Goal: Transaction & Acquisition: Book appointment/travel/reservation

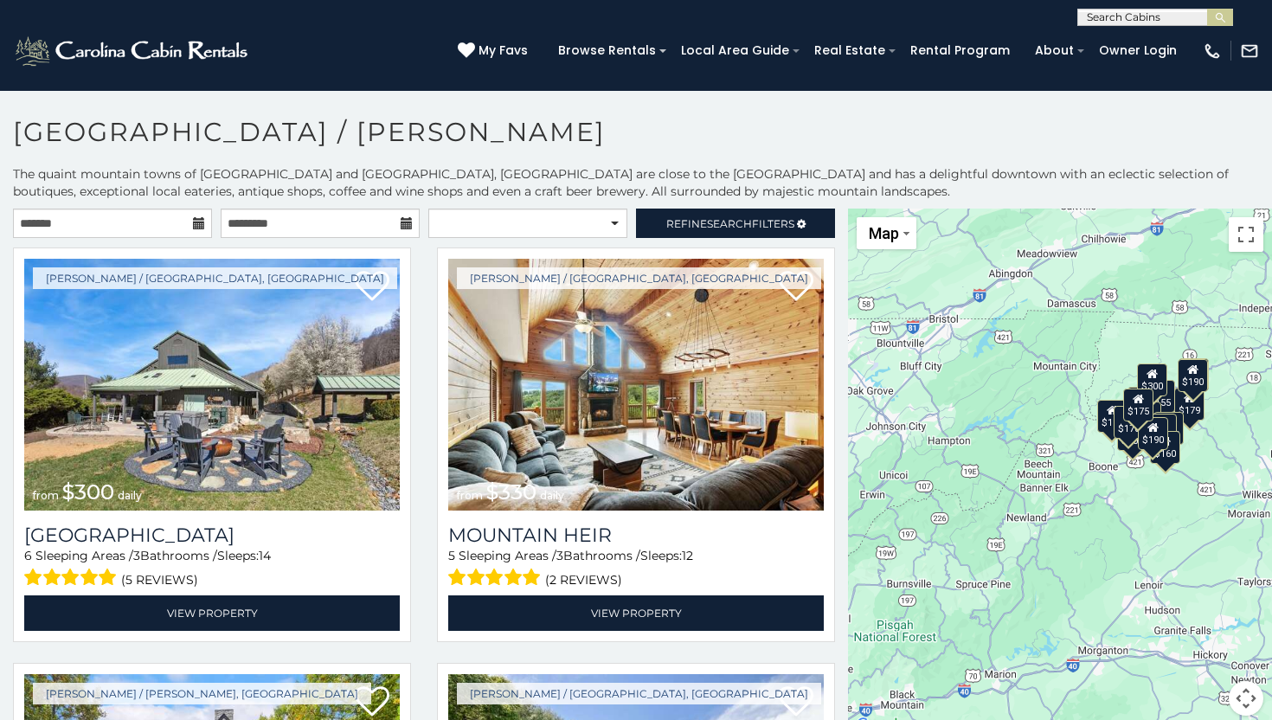
click at [202, 222] on icon at bounding box center [199, 223] width 12 height 12
click at [157, 209] on input "text" at bounding box center [112, 223] width 199 height 29
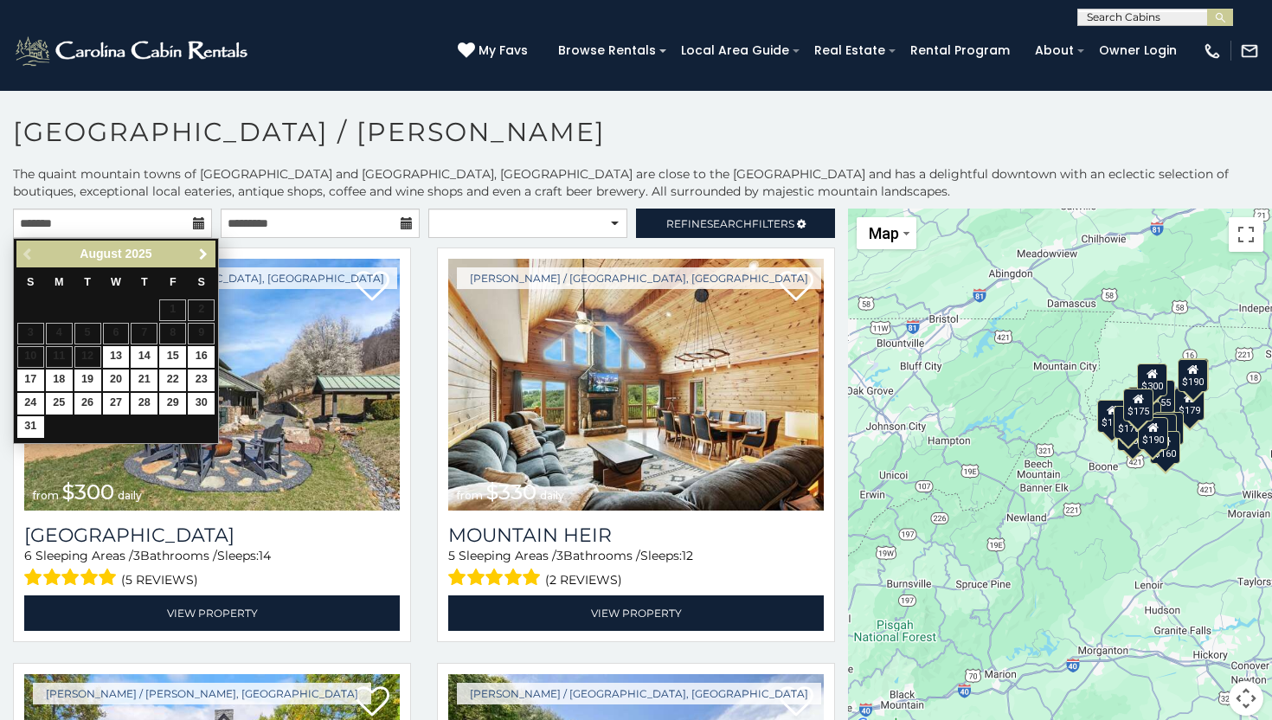
click at [201, 250] on span "Next" at bounding box center [203, 255] width 14 height 14
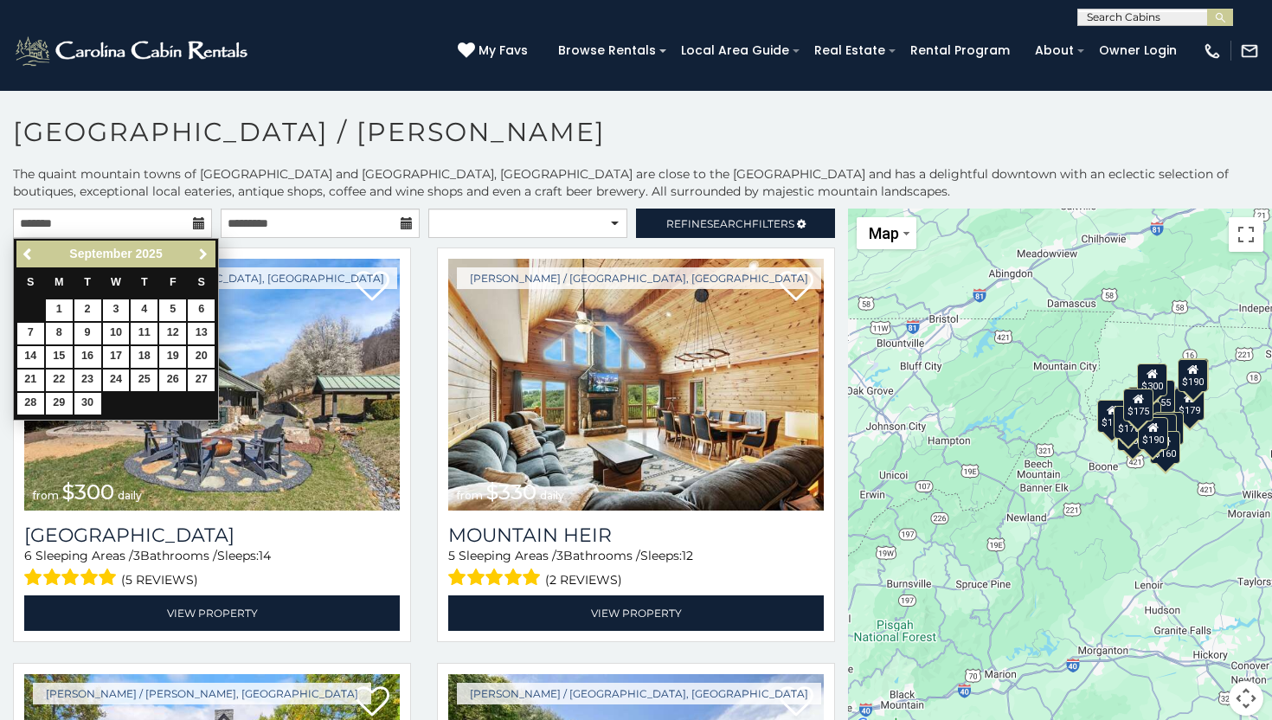
click at [201, 250] on span "Next" at bounding box center [203, 255] width 14 height 14
click at [173, 314] on link "3" at bounding box center [172, 310] width 27 height 22
type input "**********"
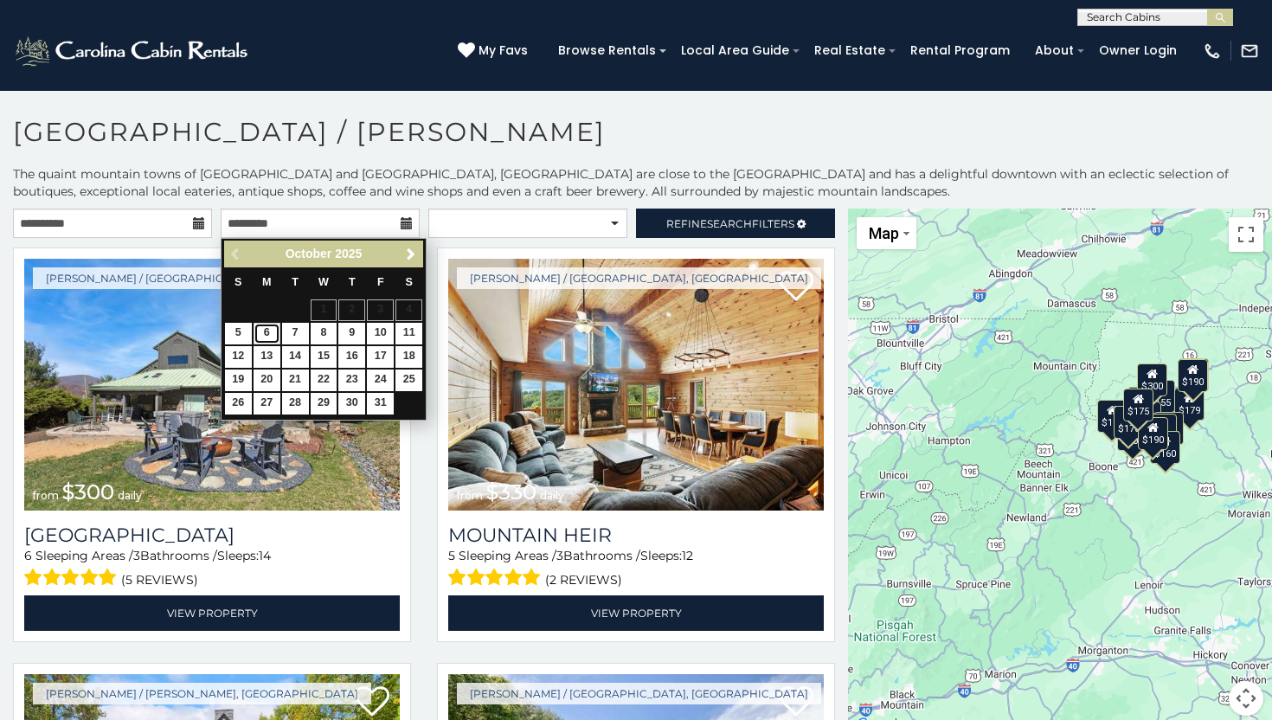
click at [264, 336] on link "6" at bounding box center [267, 334] width 27 height 22
type input "**********"
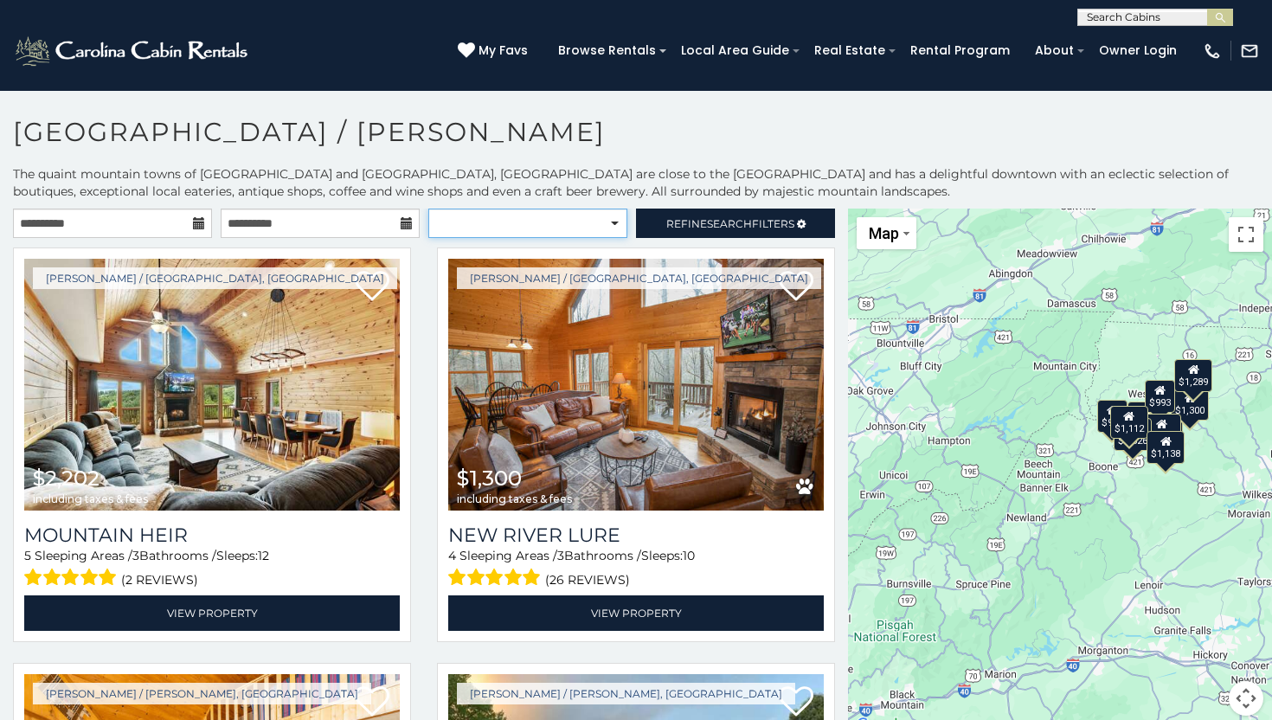
click at [564, 217] on select "**********" at bounding box center [527, 223] width 199 height 29
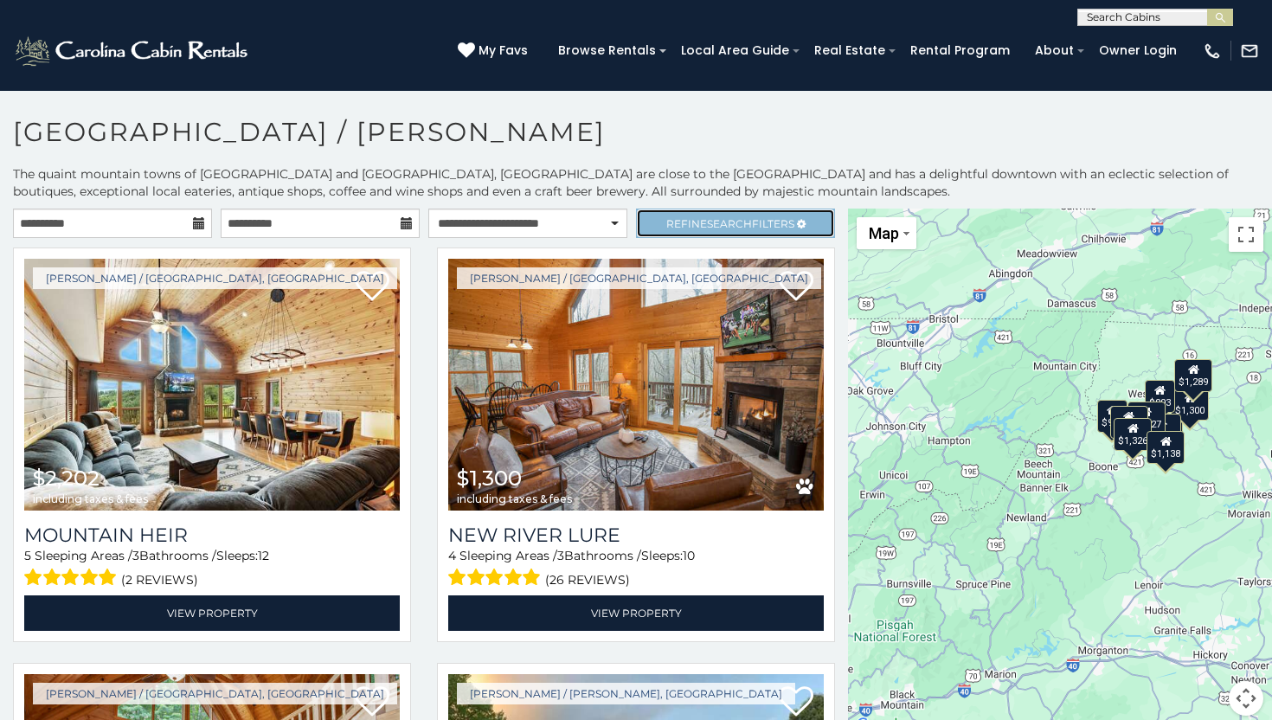
click at [730, 222] on span "Search" at bounding box center [729, 223] width 45 height 13
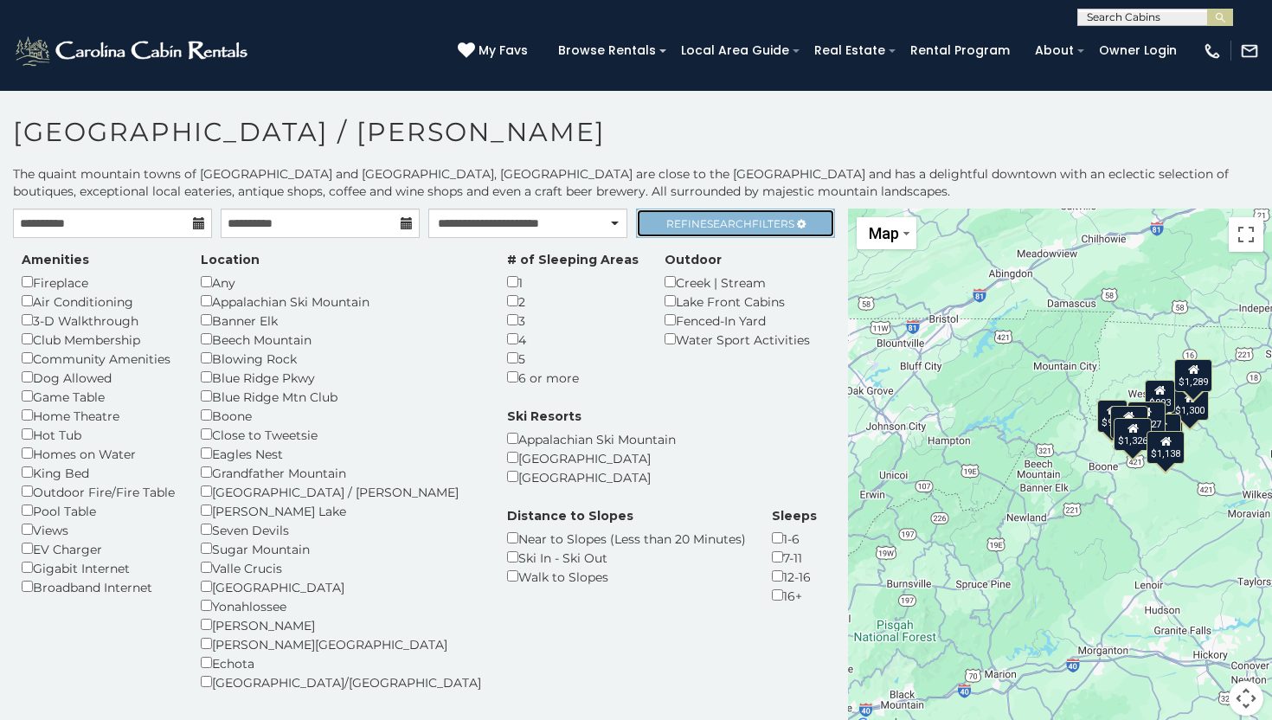
click at [725, 225] on span "Search" at bounding box center [729, 223] width 45 height 13
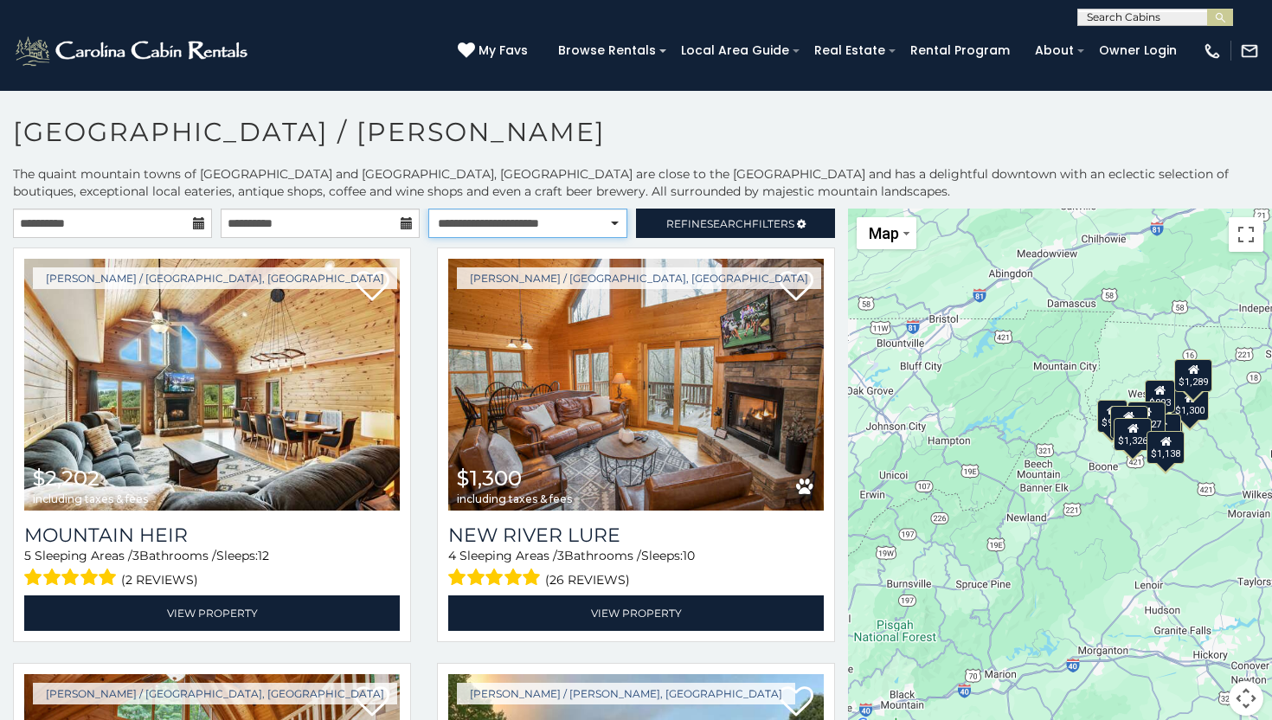
click at [535, 228] on select "**********" at bounding box center [527, 223] width 199 height 29
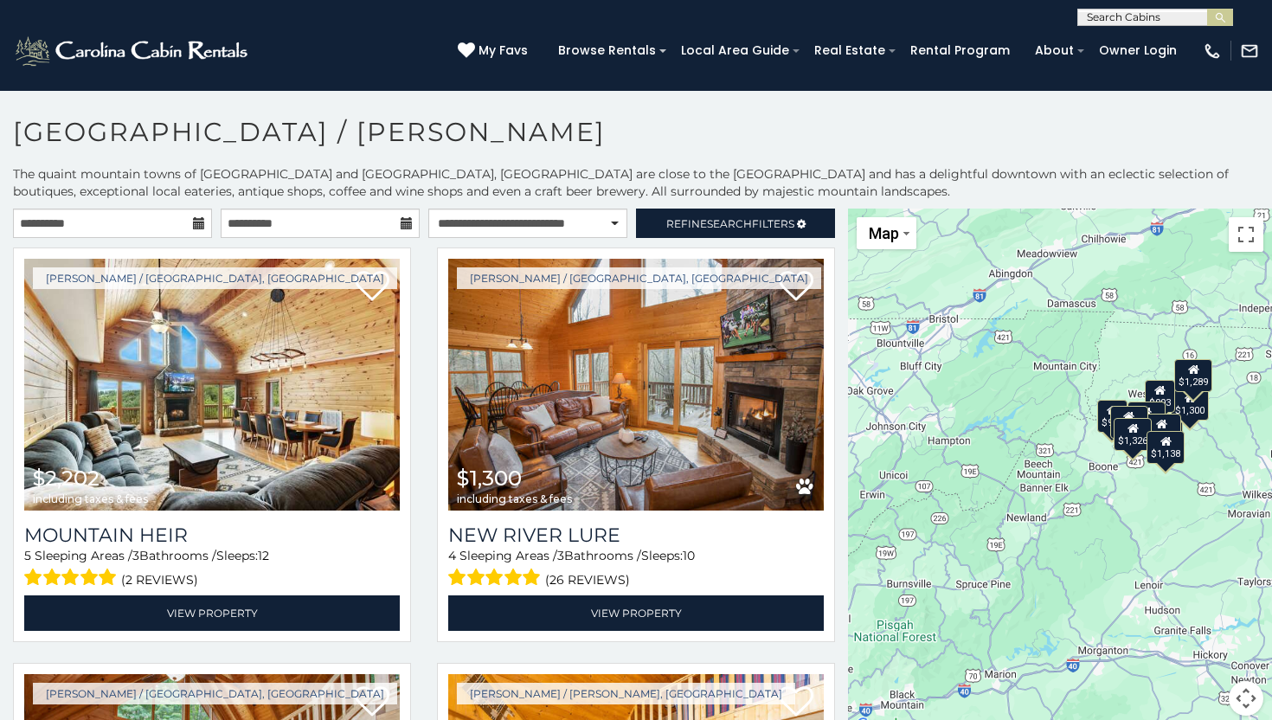
click at [601, 161] on h1 "West Jefferson / Jefferson" at bounding box center [636, 140] width 1272 height 49
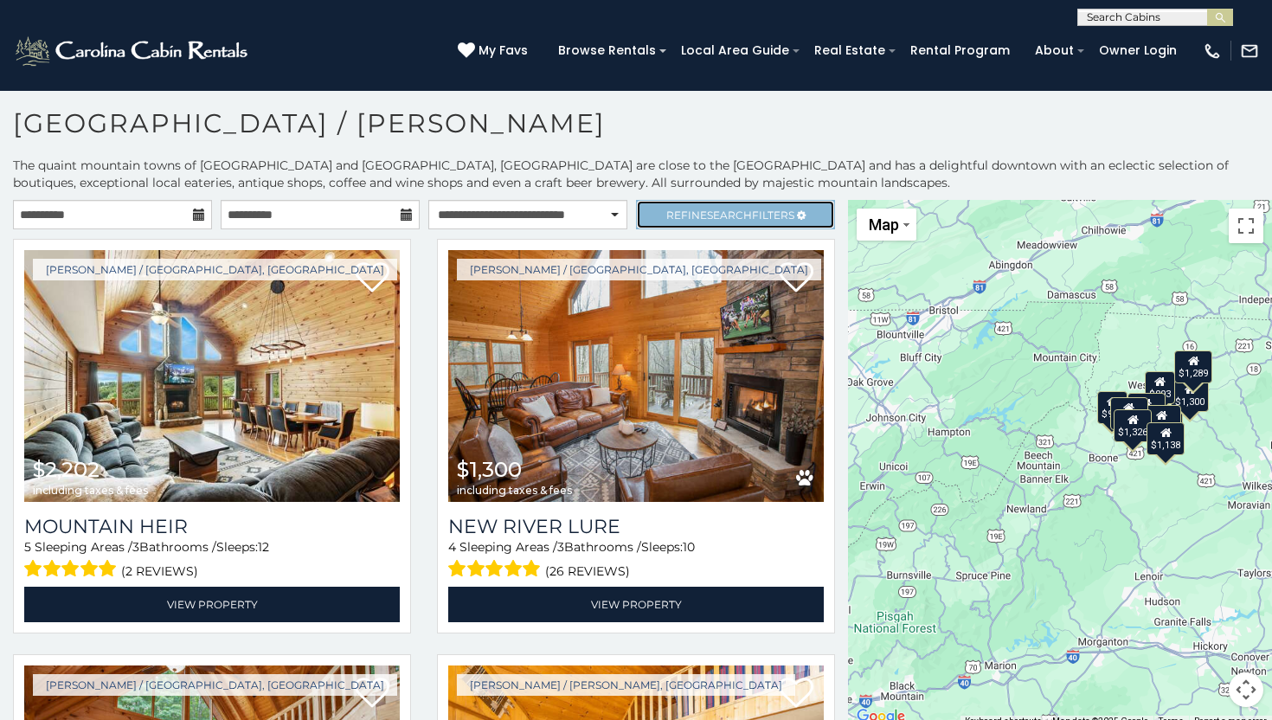
click at [709, 215] on span "Search" at bounding box center [729, 215] width 45 height 13
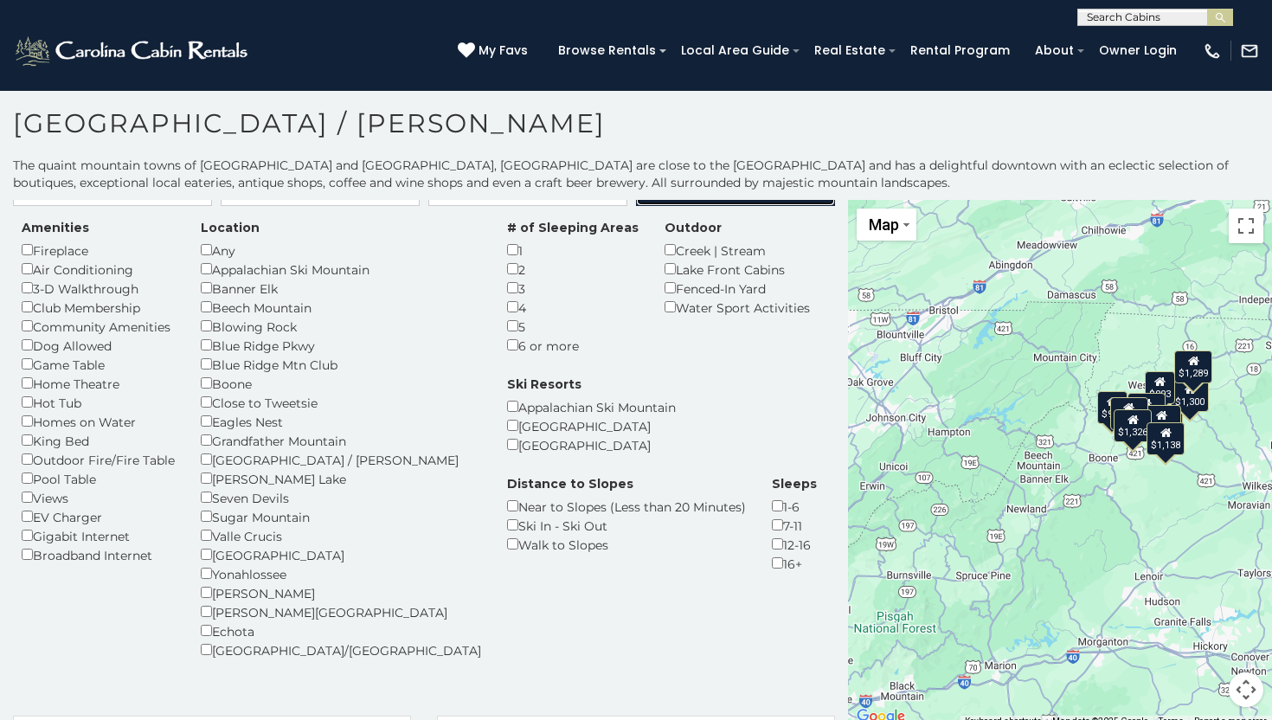
scroll to position [12, 0]
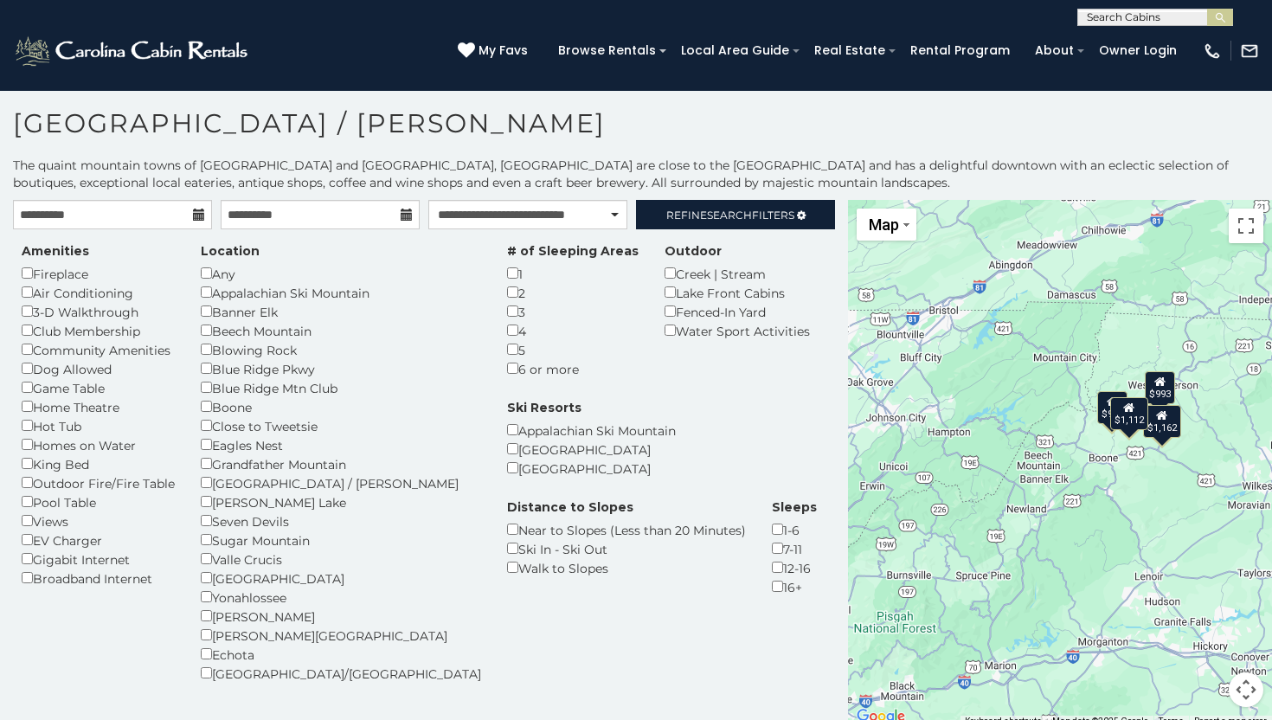
click at [507, 283] on div "2" at bounding box center [573, 292] width 132 height 19
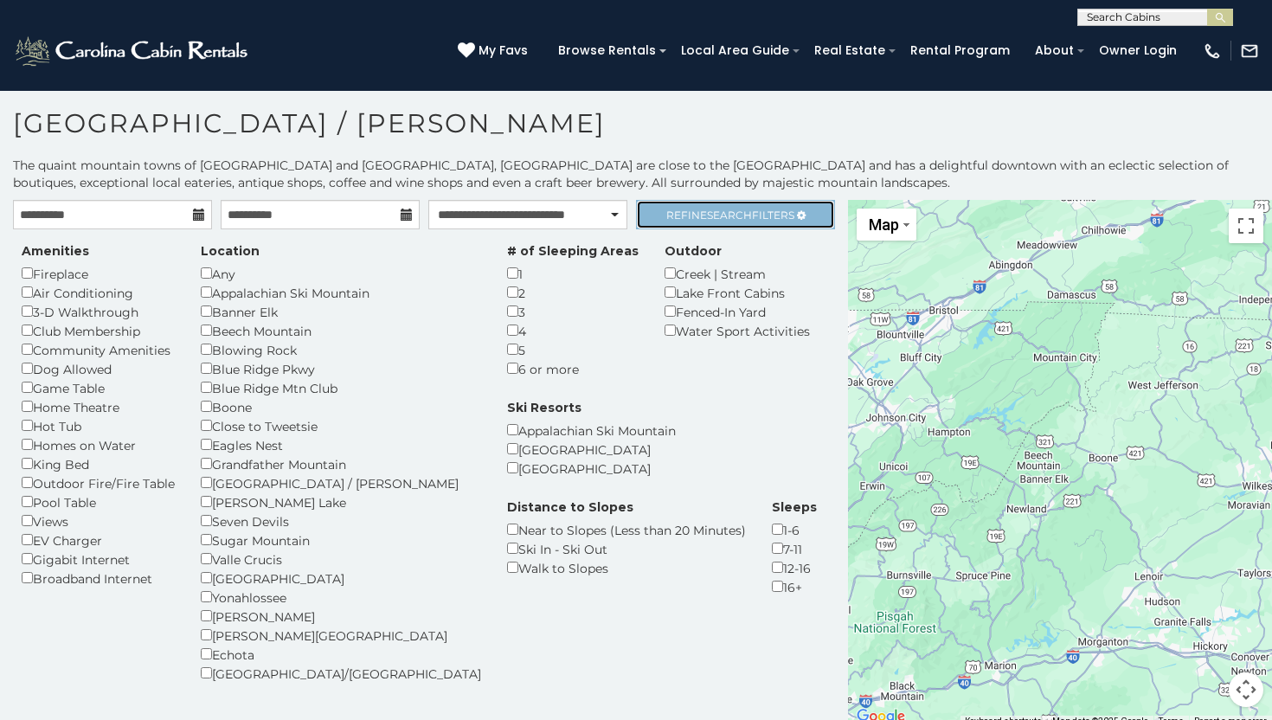
click at [789, 211] on span "Refine Search Filters" at bounding box center [730, 215] width 128 height 13
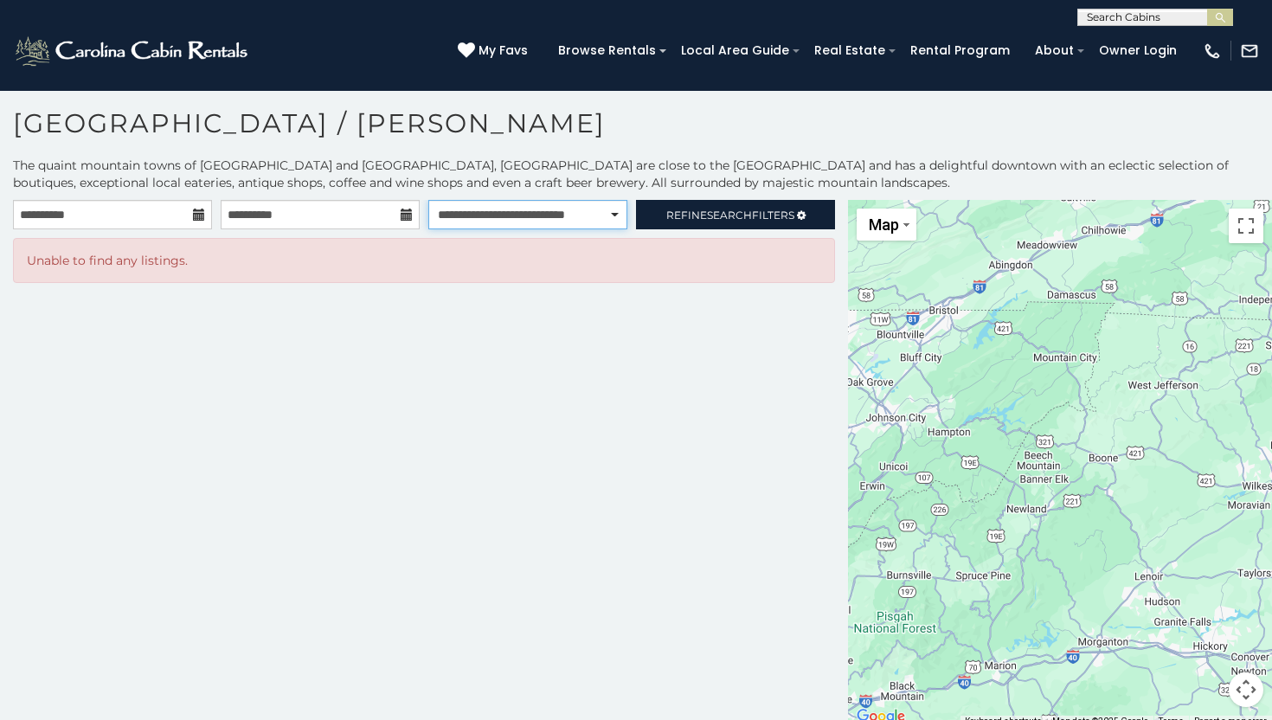
click at [571, 215] on select "**********" at bounding box center [527, 214] width 199 height 29
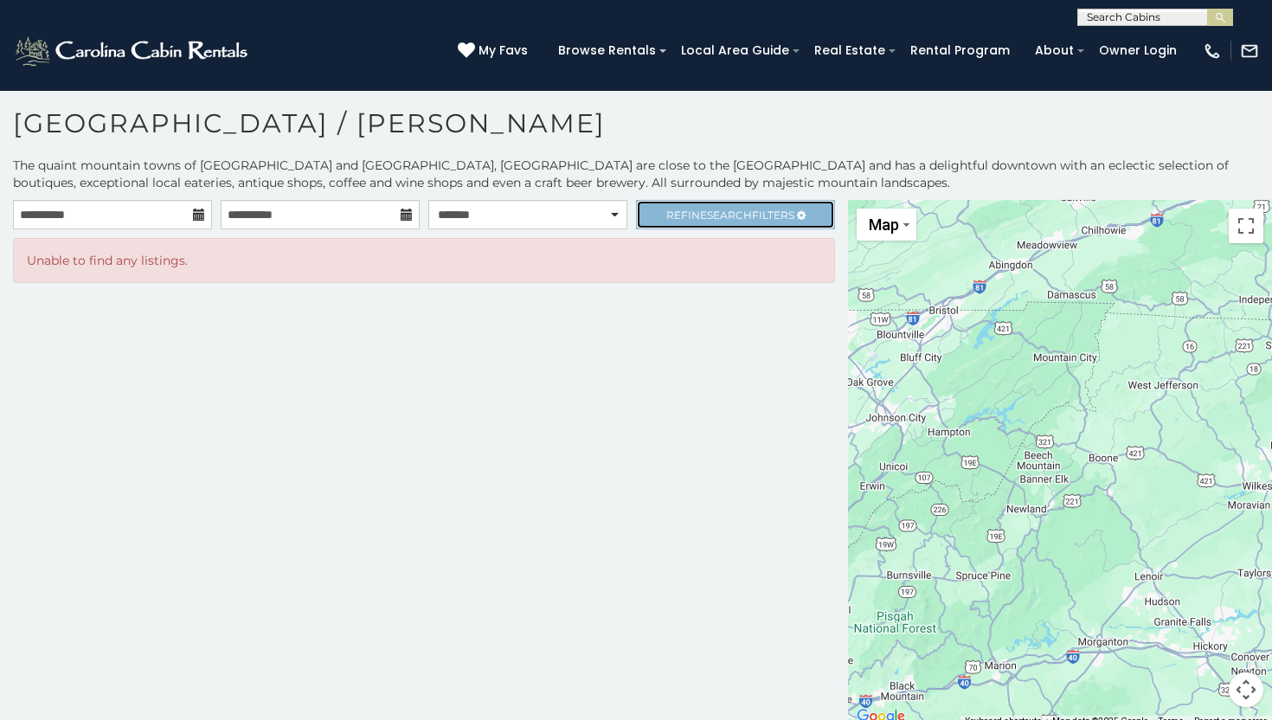
click at [694, 215] on span "Refine Search Filters" at bounding box center [730, 215] width 128 height 13
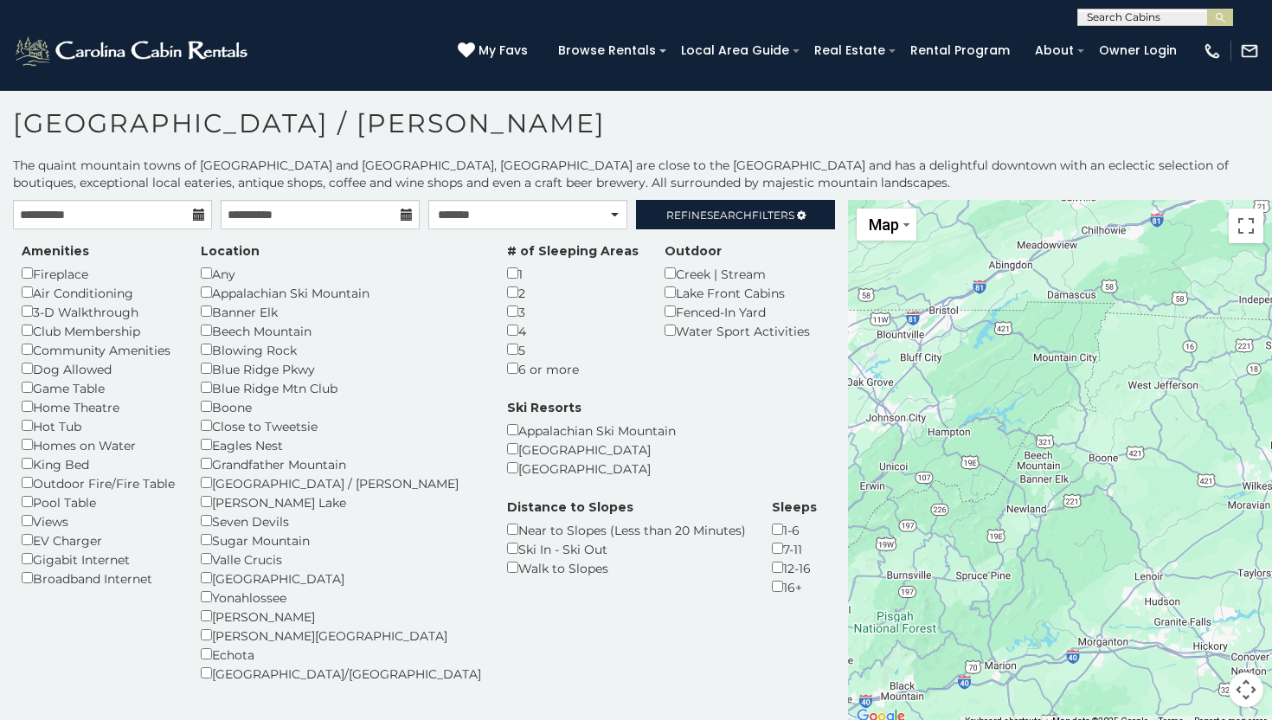
click at [507, 280] on div "1" at bounding box center [573, 273] width 132 height 19
click at [583, 144] on h1 "West Jefferson / Jefferson" at bounding box center [636, 131] width 1272 height 49
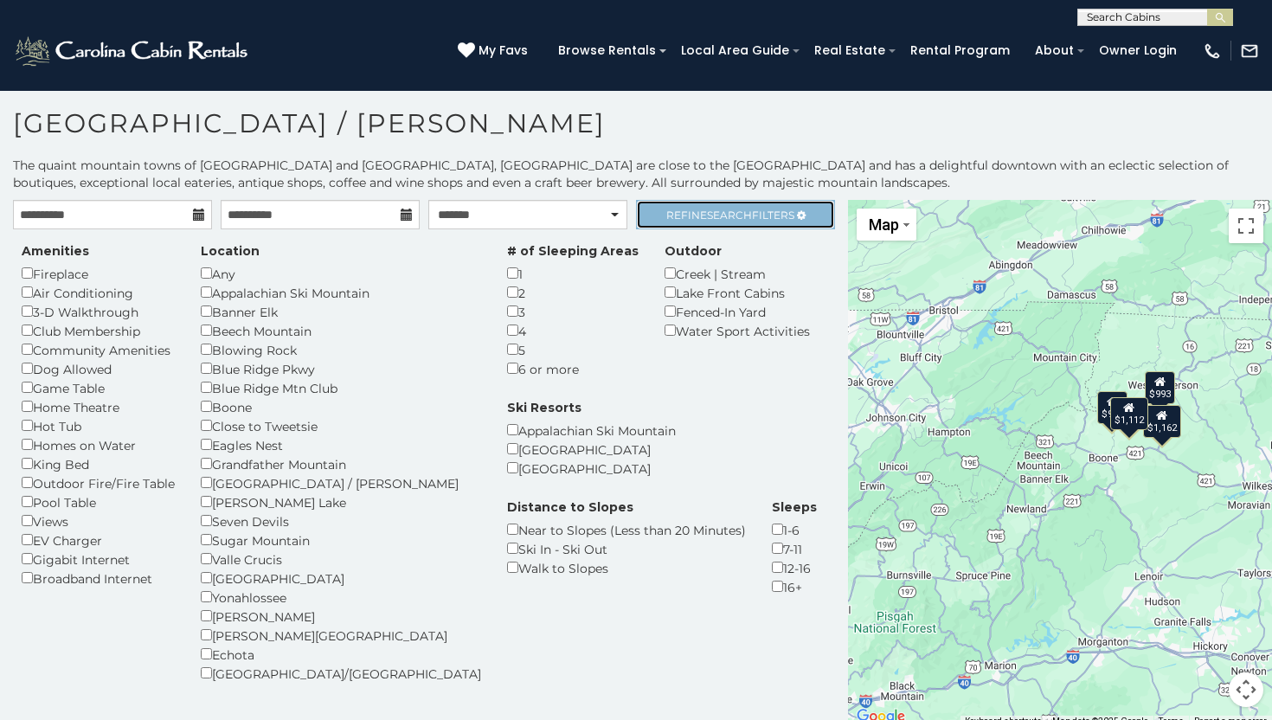
click at [763, 214] on span "Refine Search Filters" at bounding box center [730, 215] width 128 height 13
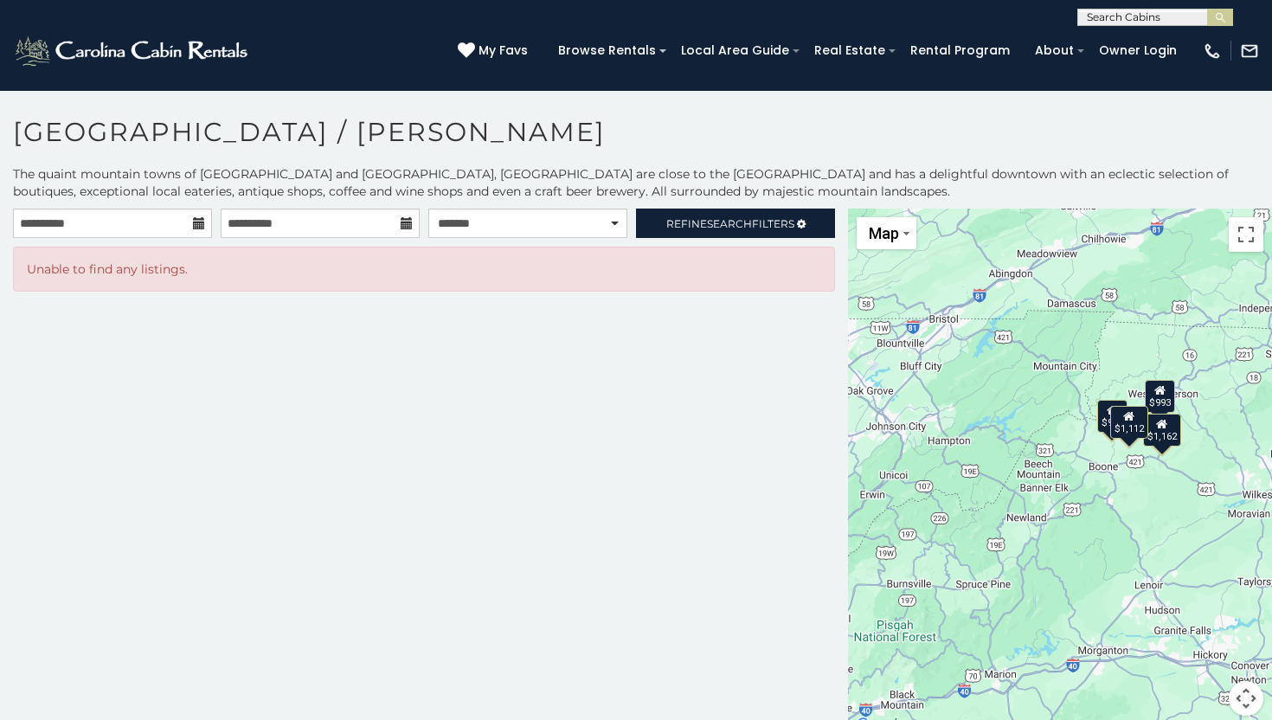
click at [1134, 425] on div "$1,112" at bounding box center [1129, 422] width 38 height 33
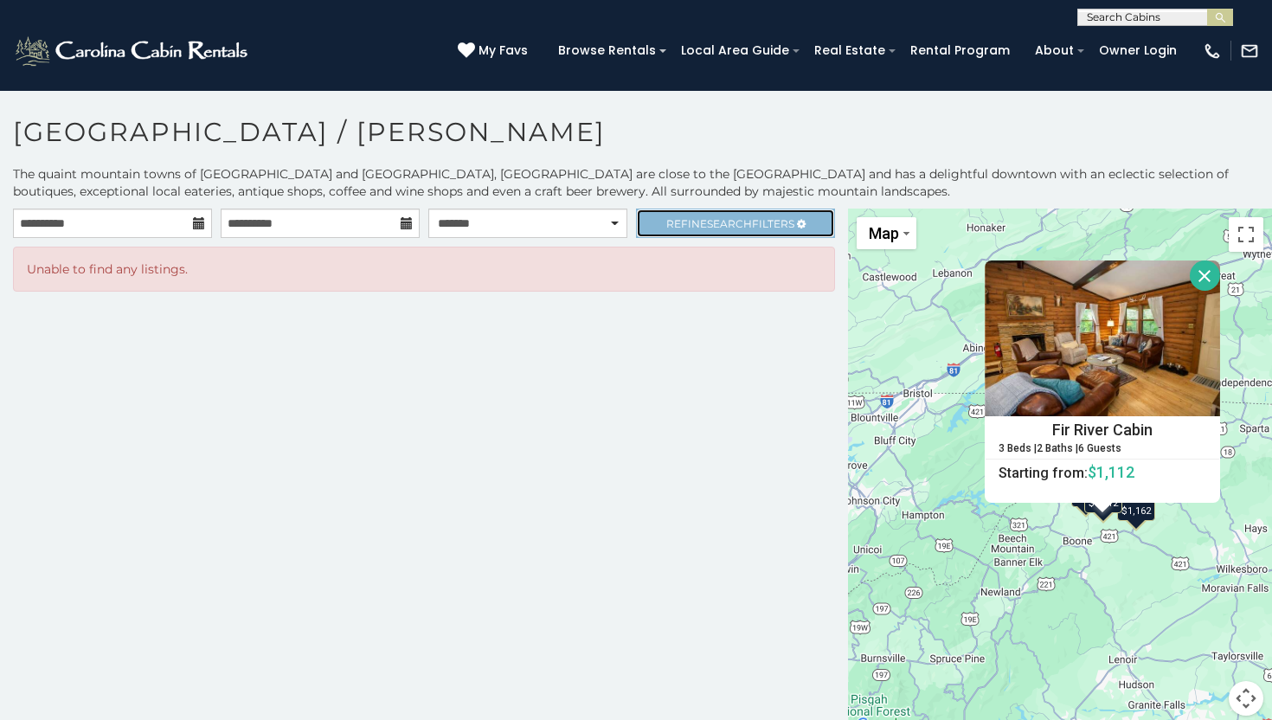
click at [696, 223] on span "Refine Search Filters" at bounding box center [730, 223] width 128 height 13
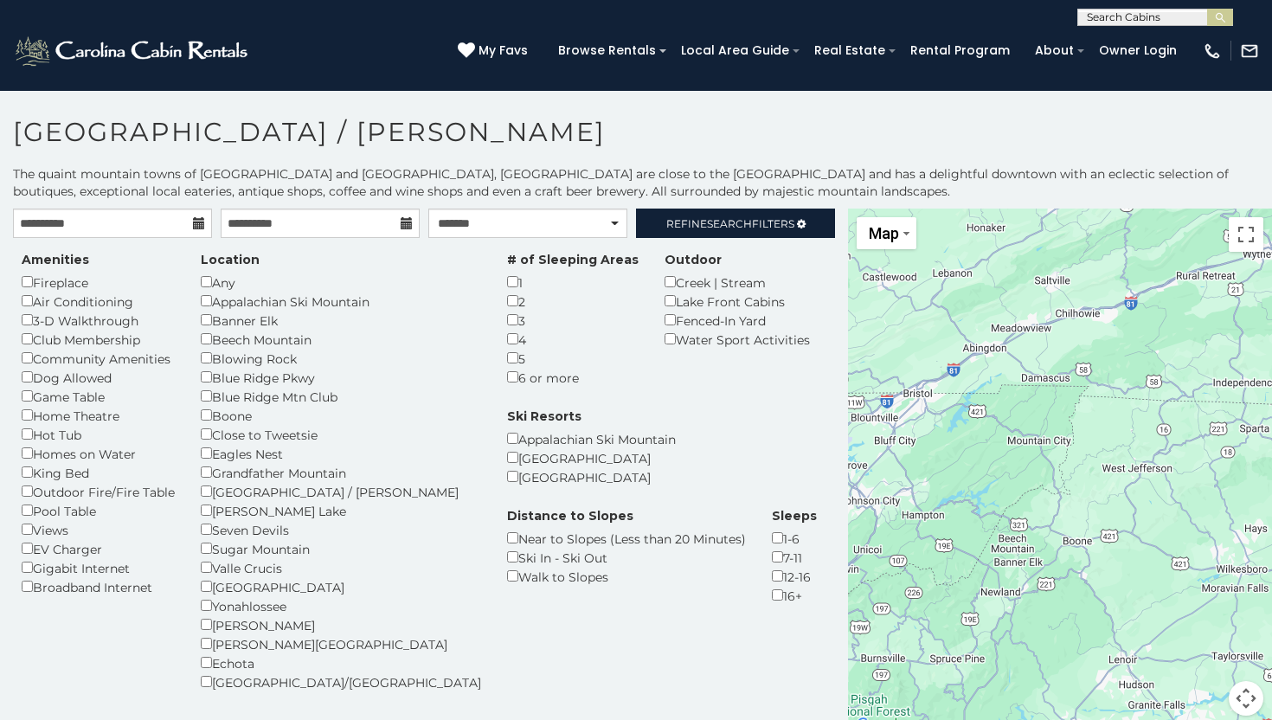
click at [627, 173] on p "The quaint mountain towns of West Jefferson and Jefferson, NC are close to the …" at bounding box center [636, 182] width 1272 height 35
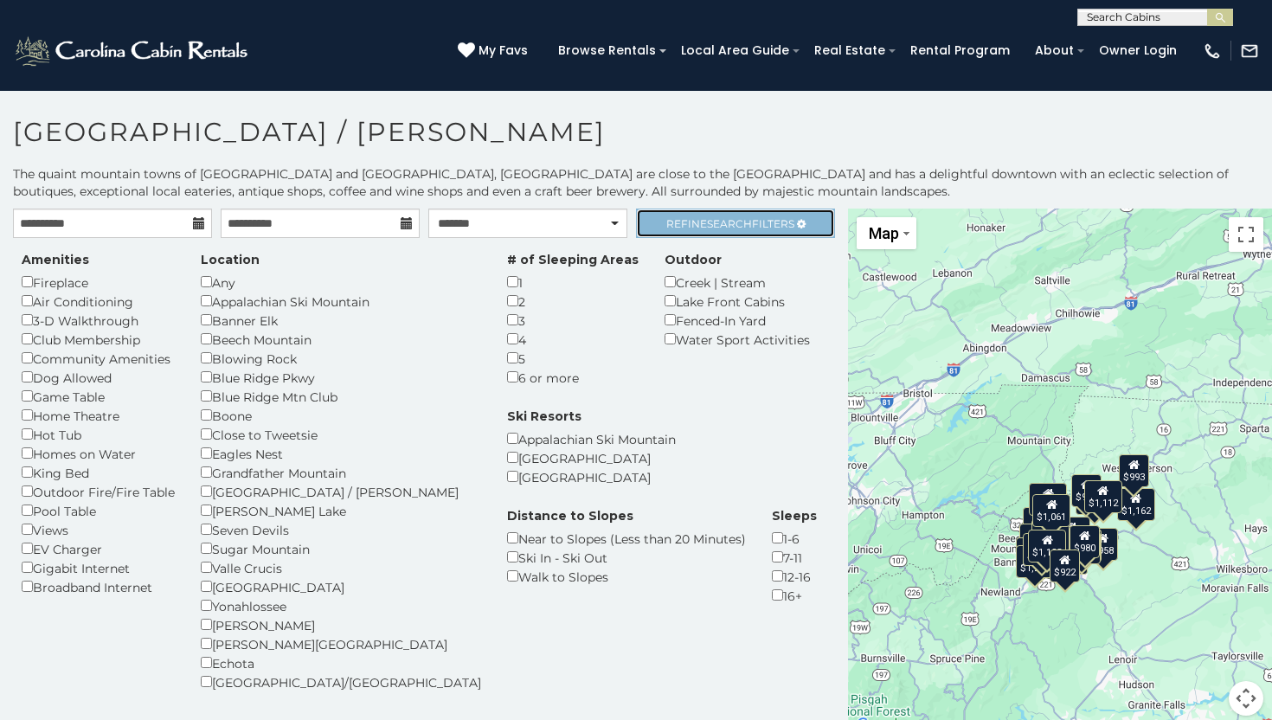
click at [723, 222] on span "Search" at bounding box center [729, 223] width 45 height 13
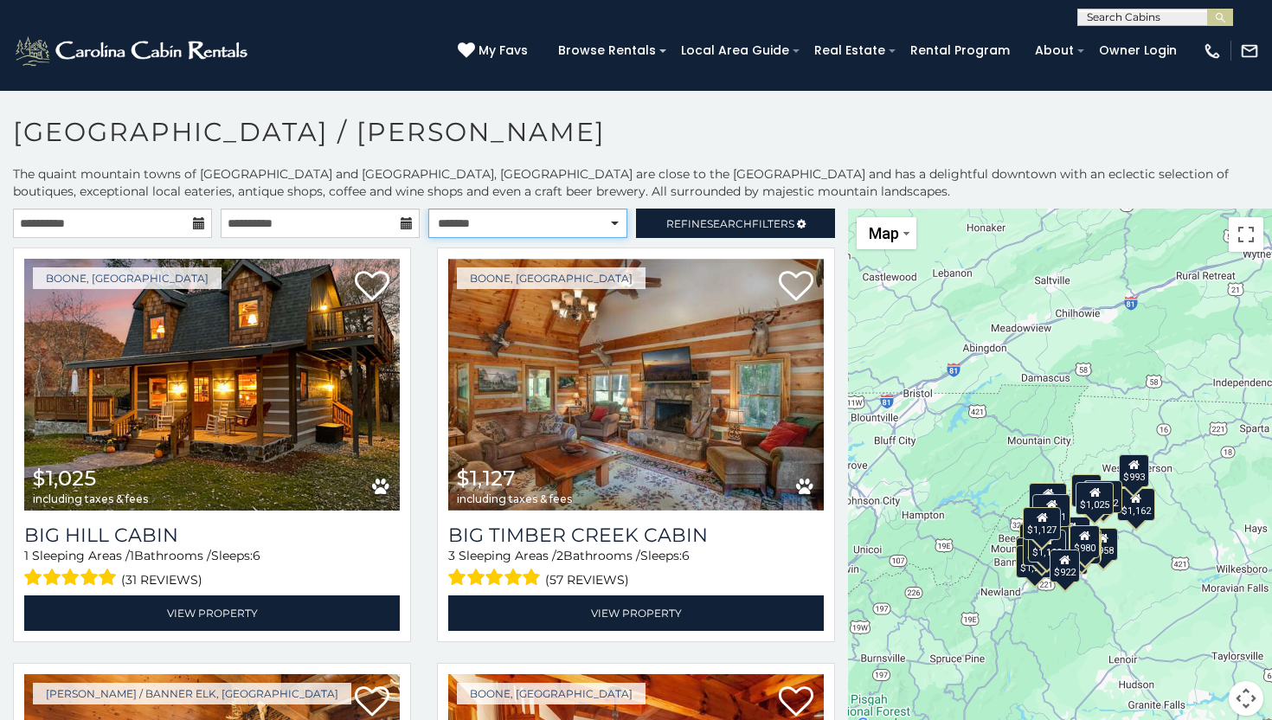
click at [608, 222] on select "**********" at bounding box center [527, 223] width 199 height 29
select select "**********"
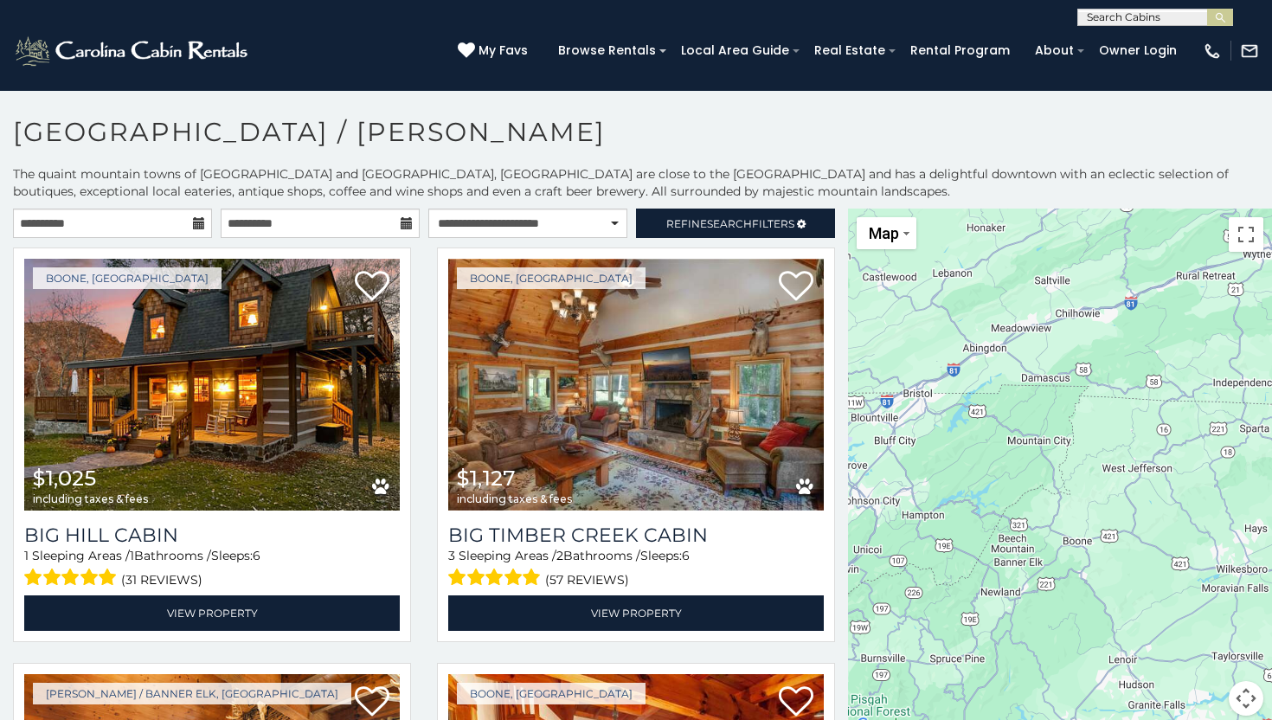
click at [656, 152] on h1 "West Jefferson / Jefferson" at bounding box center [636, 140] width 1272 height 49
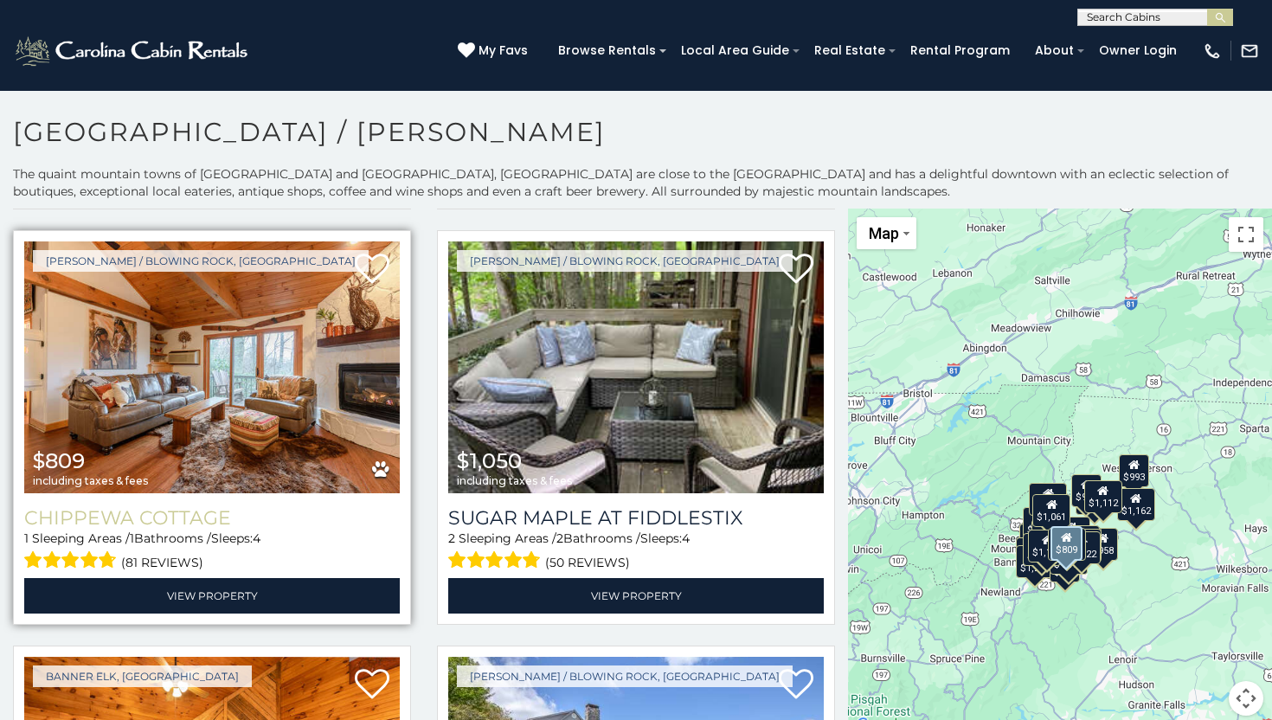
scroll to position [434, 0]
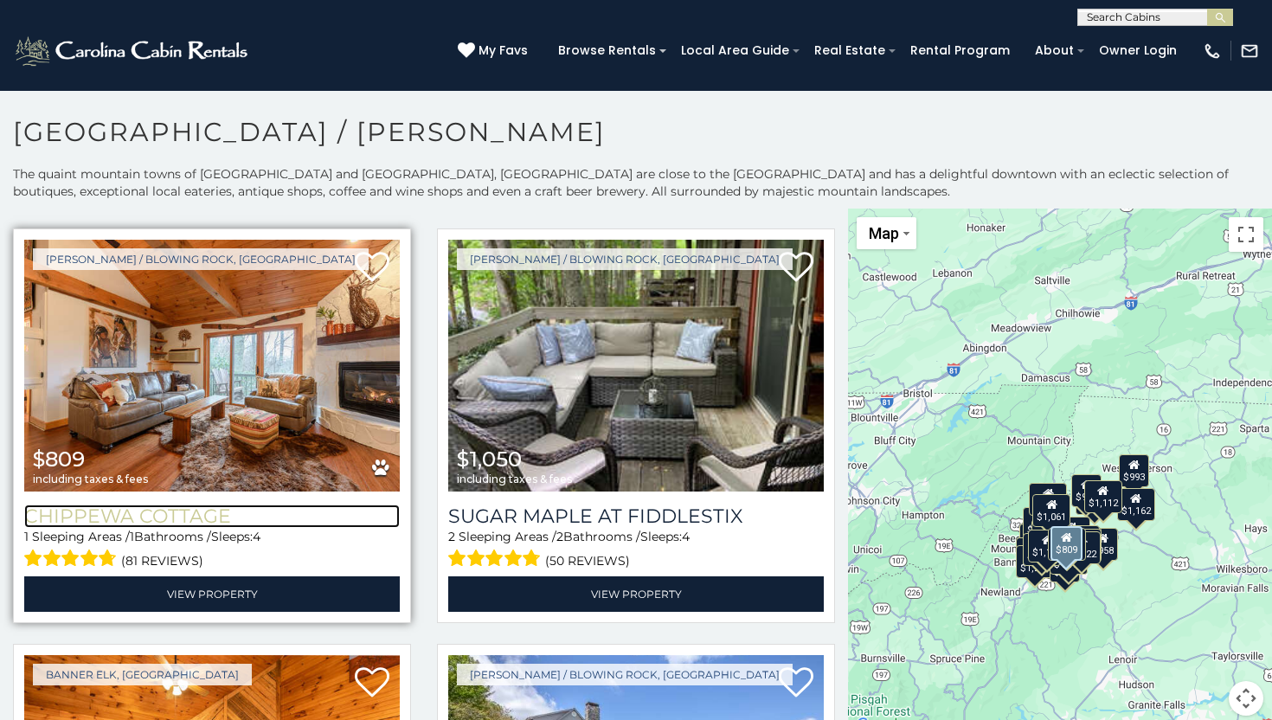
click at [186, 517] on h3 "Chippewa Cottage" at bounding box center [212, 516] width 376 height 23
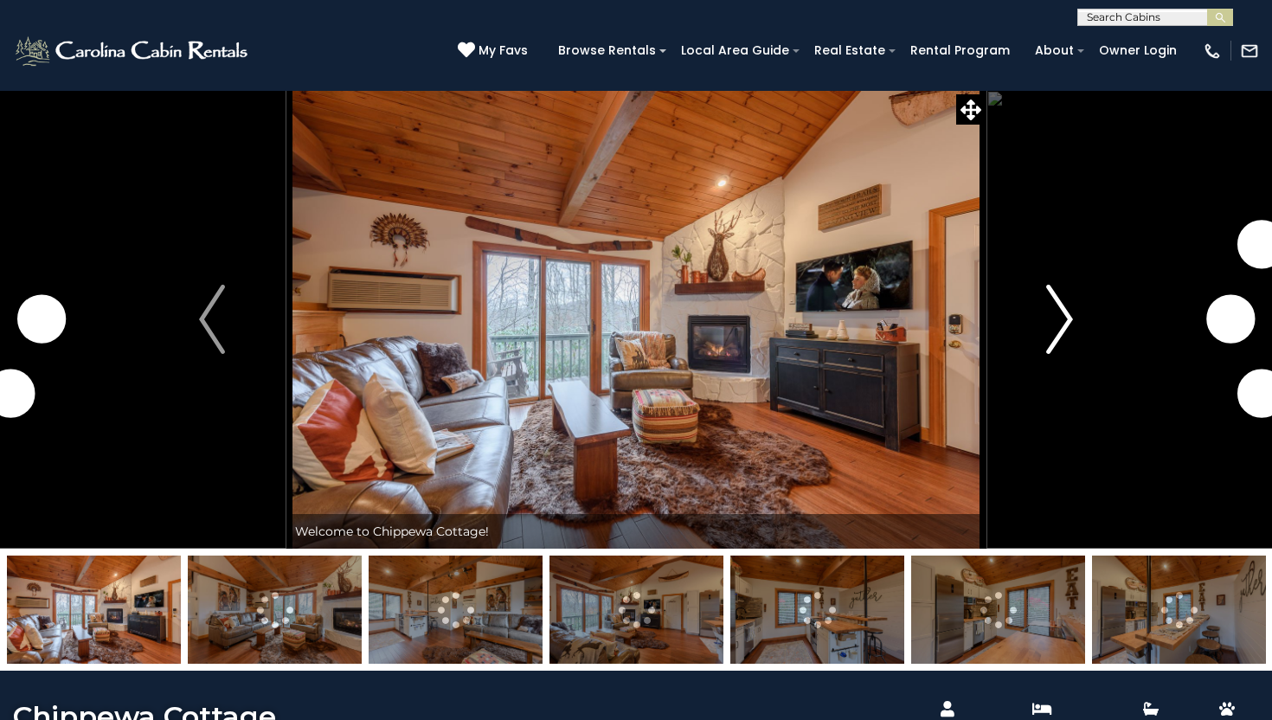
click at [1058, 321] on img "Next" at bounding box center [1060, 319] width 26 height 69
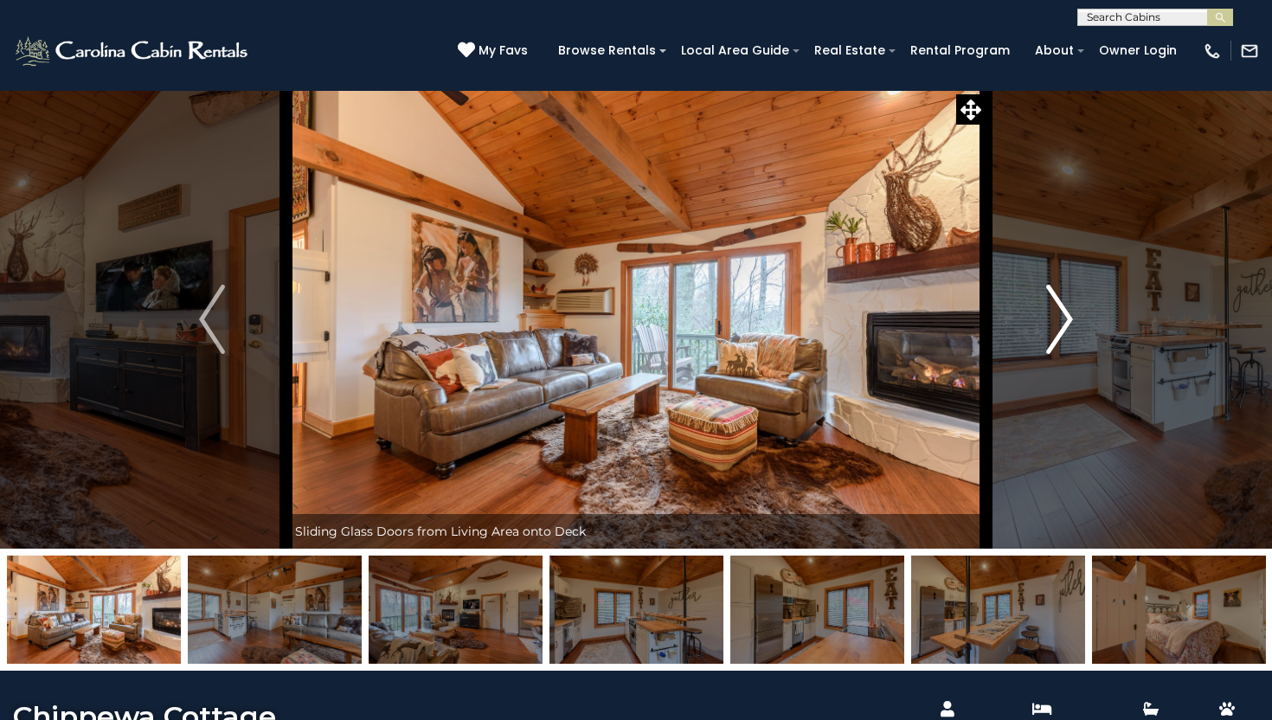
click at [1056, 320] on img "Next" at bounding box center [1060, 319] width 26 height 69
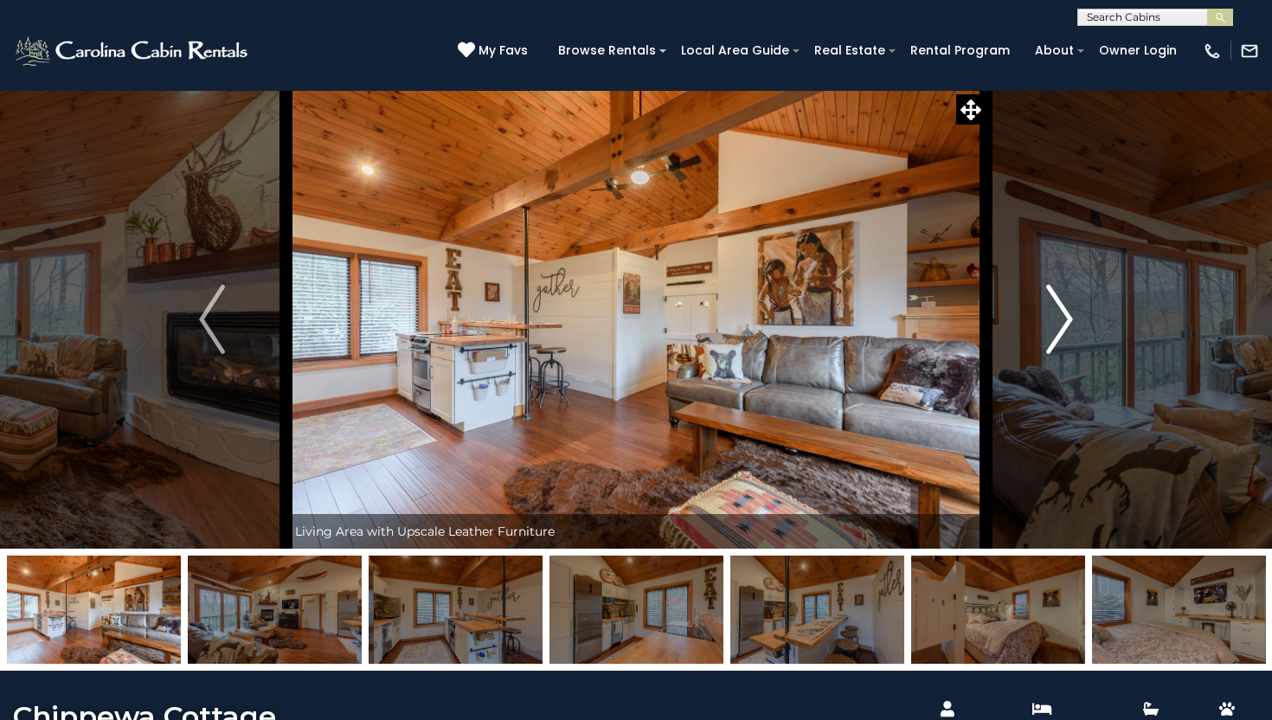
click at [1056, 320] on img "Next" at bounding box center [1060, 319] width 26 height 69
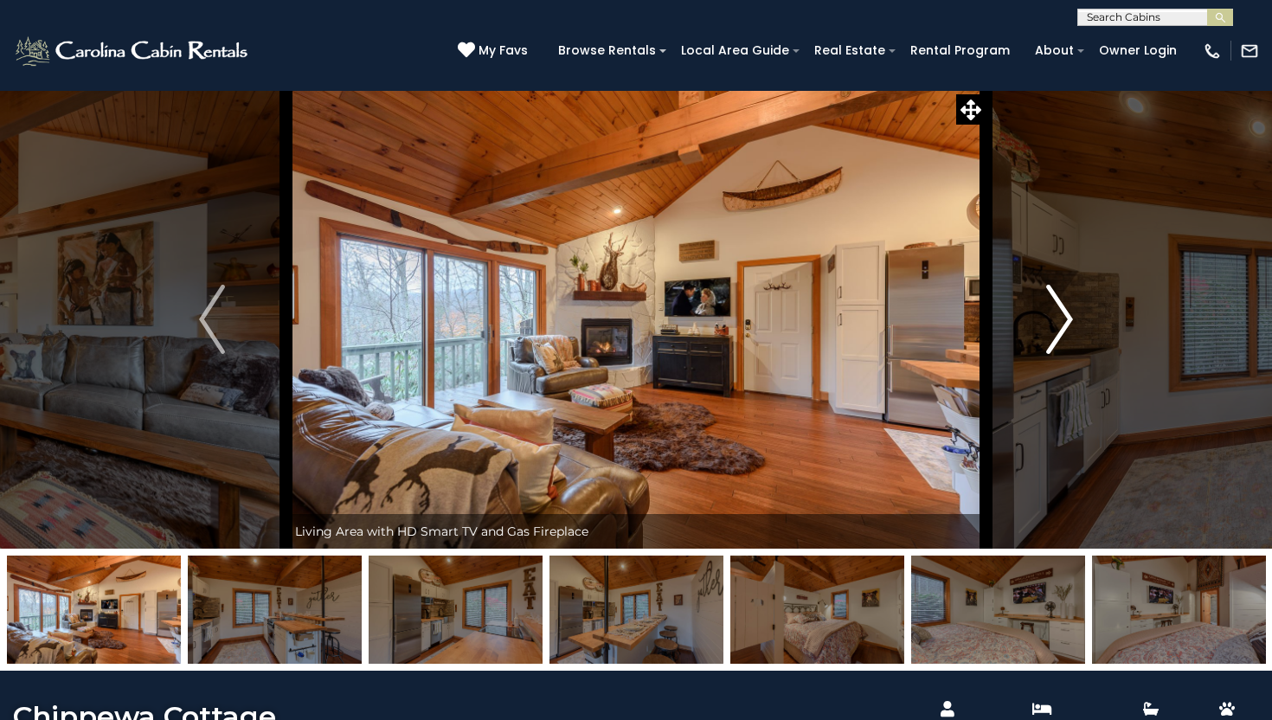
click at [1056, 321] on img "Next" at bounding box center [1060, 319] width 26 height 69
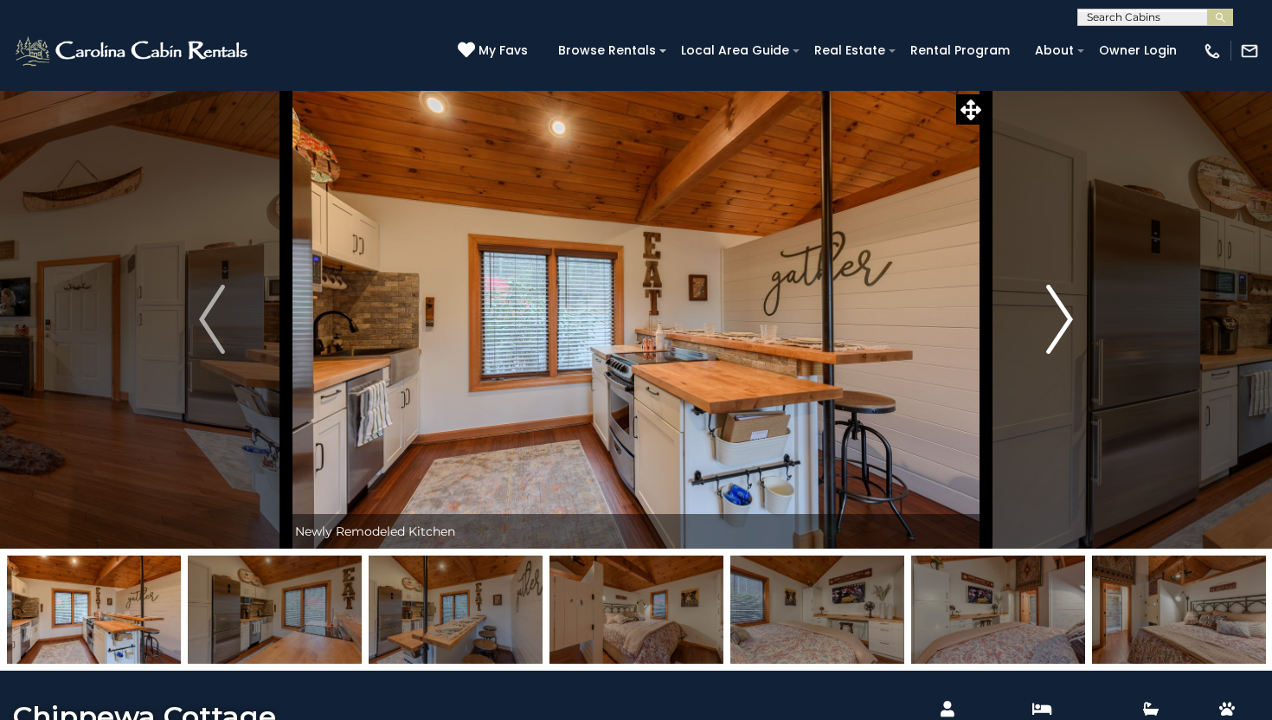
click at [1056, 323] on img "Next" at bounding box center [1060, 319] width 26 height 69
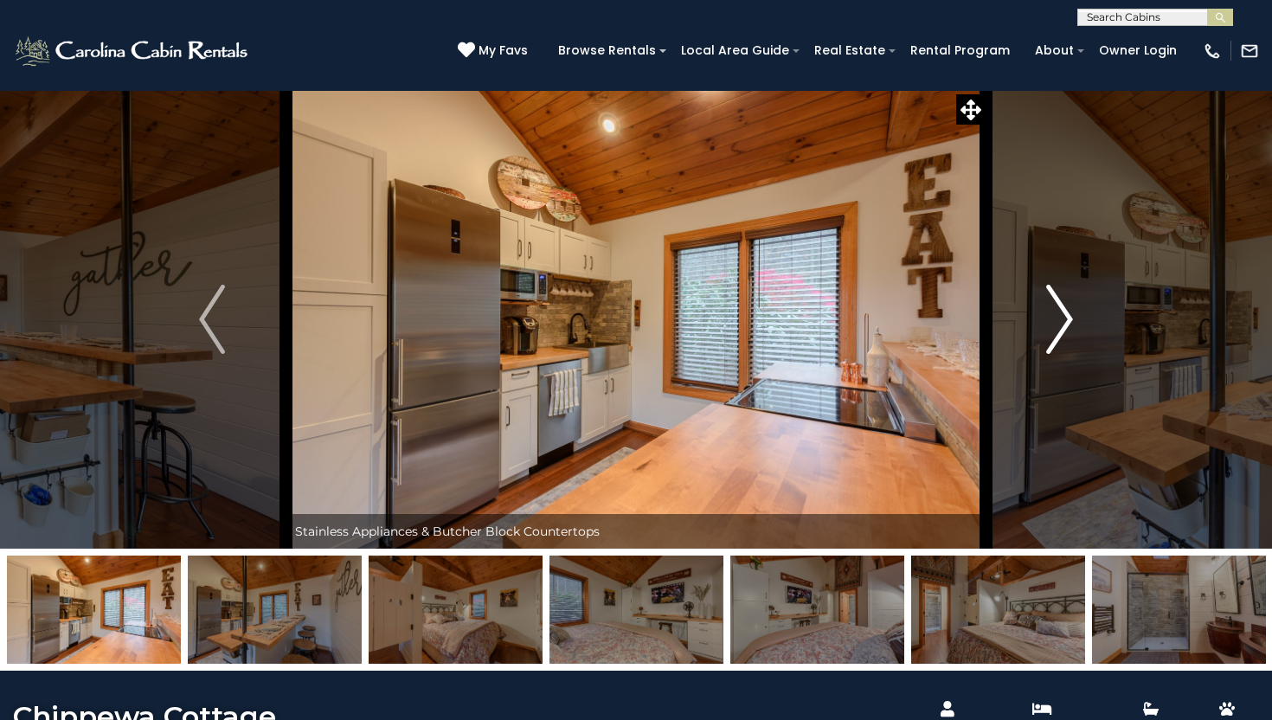
click at [1056, 324] on img "Next" at bounding box center [1060, 319] width 26 height 69
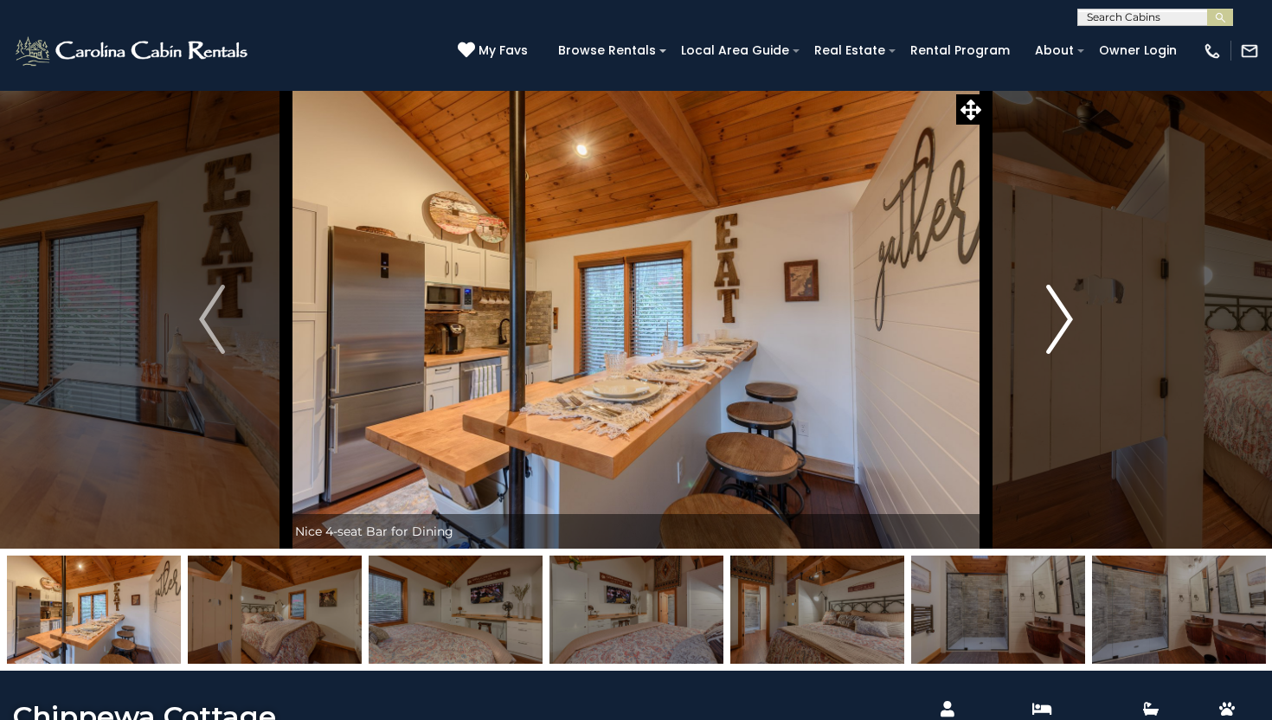
click at [1056, 324] on img "Next" at bounding box center [1060, 319] width 26 height 69
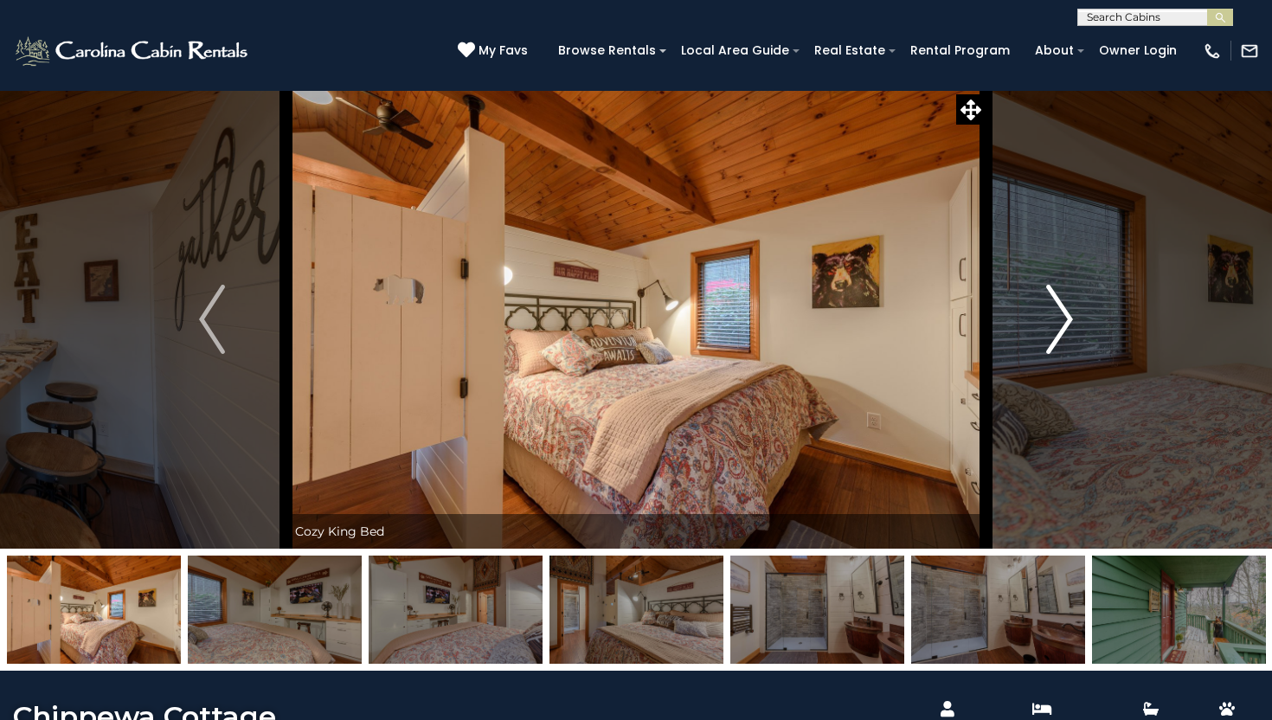
click at [1056, 325] on img "Next" at bounding box center [1060, 319] width 26 height 69
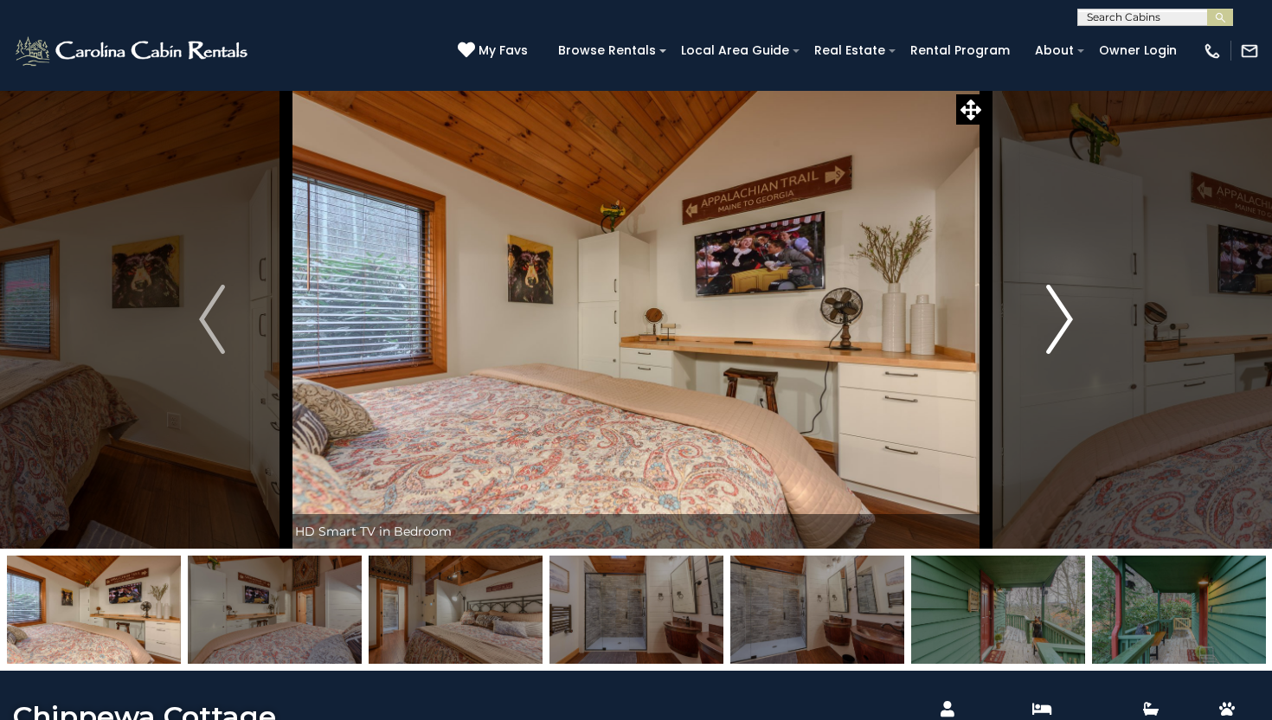
click at [1056, 325] on img "Next" at bounding box center [1060, 319] width 26 height 69
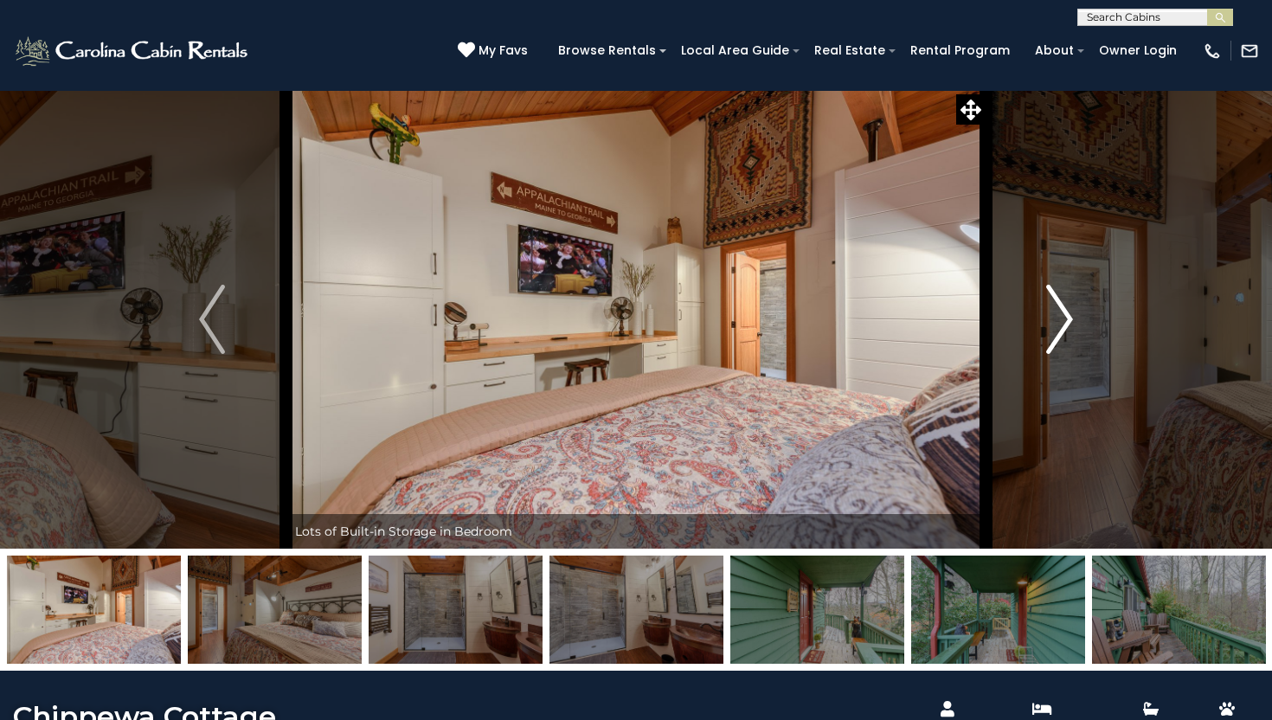
click at [1056, 325] on img "Next" at bounding box center [1060, 319] width 26 height 69
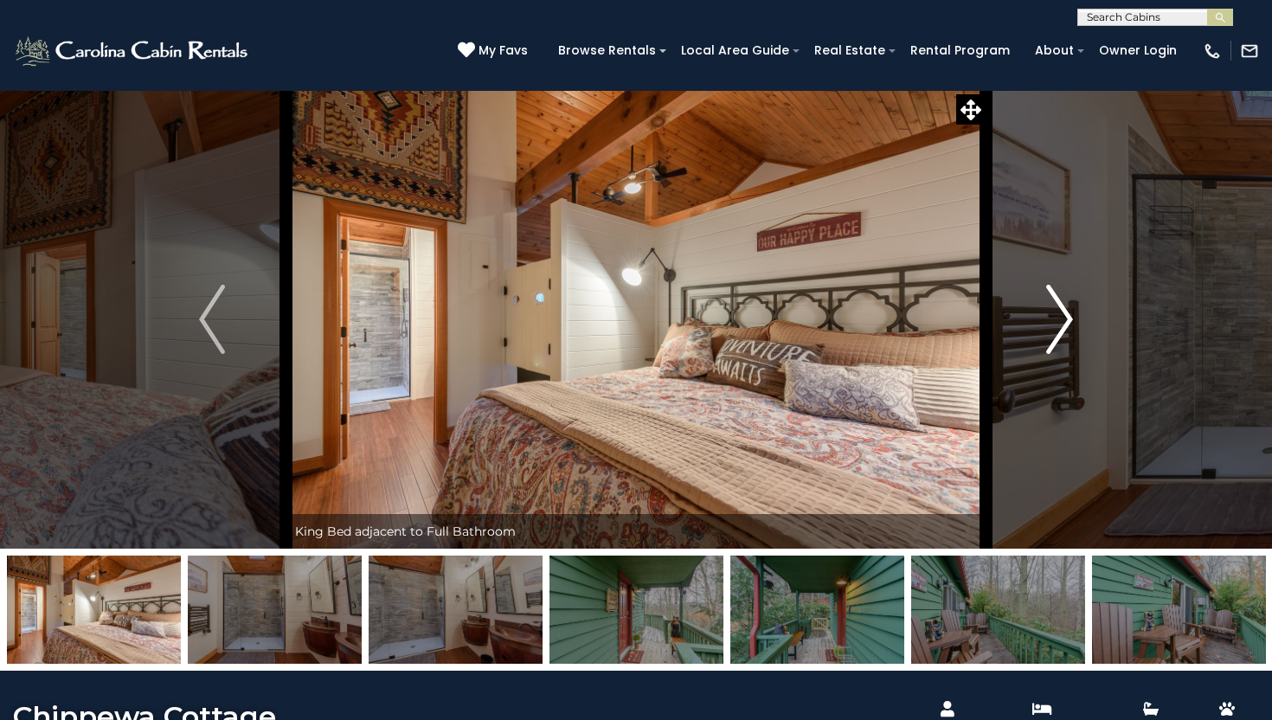
click at [1056, 325] on img "Next" at bounding box center [1060, 319] width 26 height 69
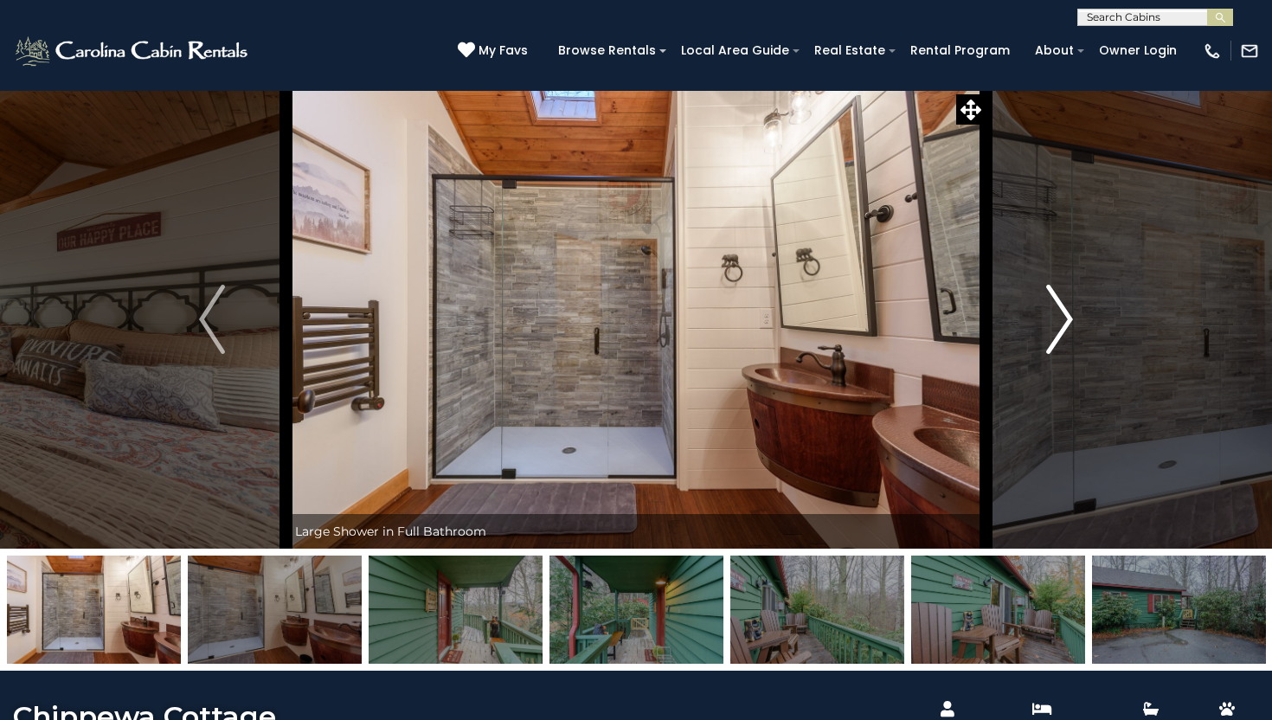
click at [1056, 325] on img "Next" at bounding box center [1060, 319] width 26 height 69
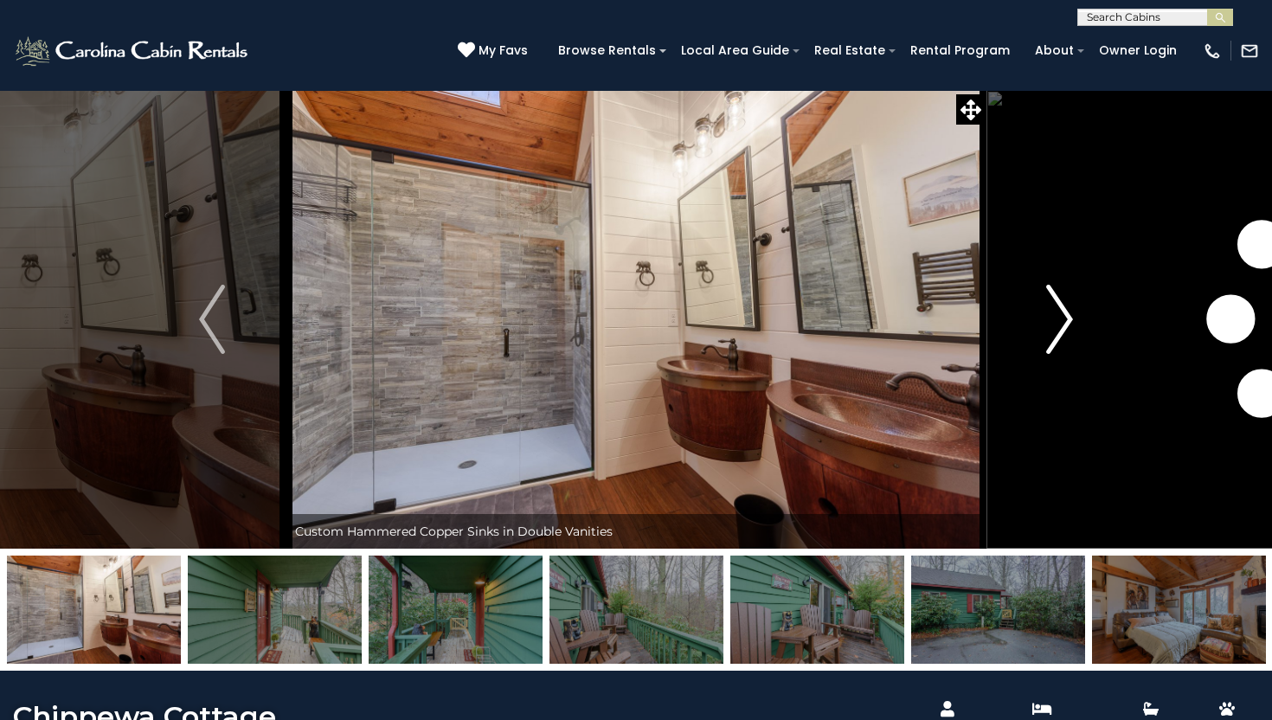
click at [1056, 325] on img "Next" at bounding box center [1060, 319] width 26 height 69
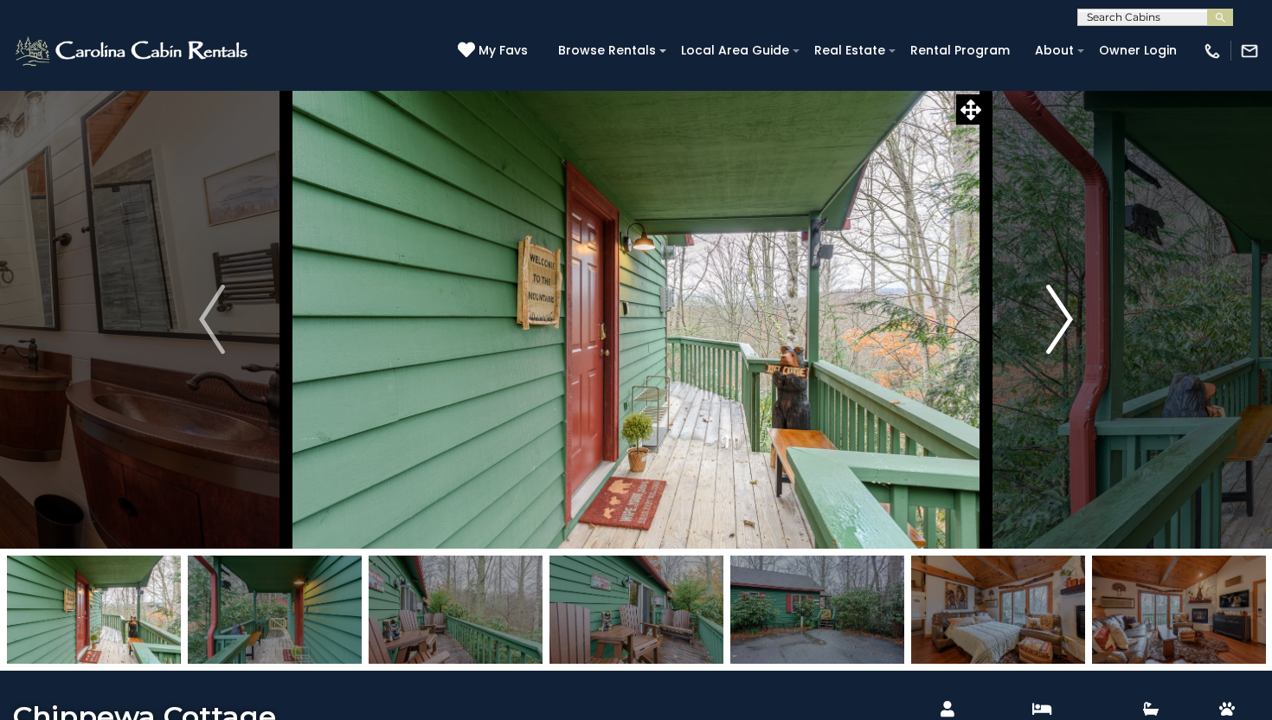
click at [1056, 325] on img "Next" at bounding box center [1060, 319] width 26 height 69
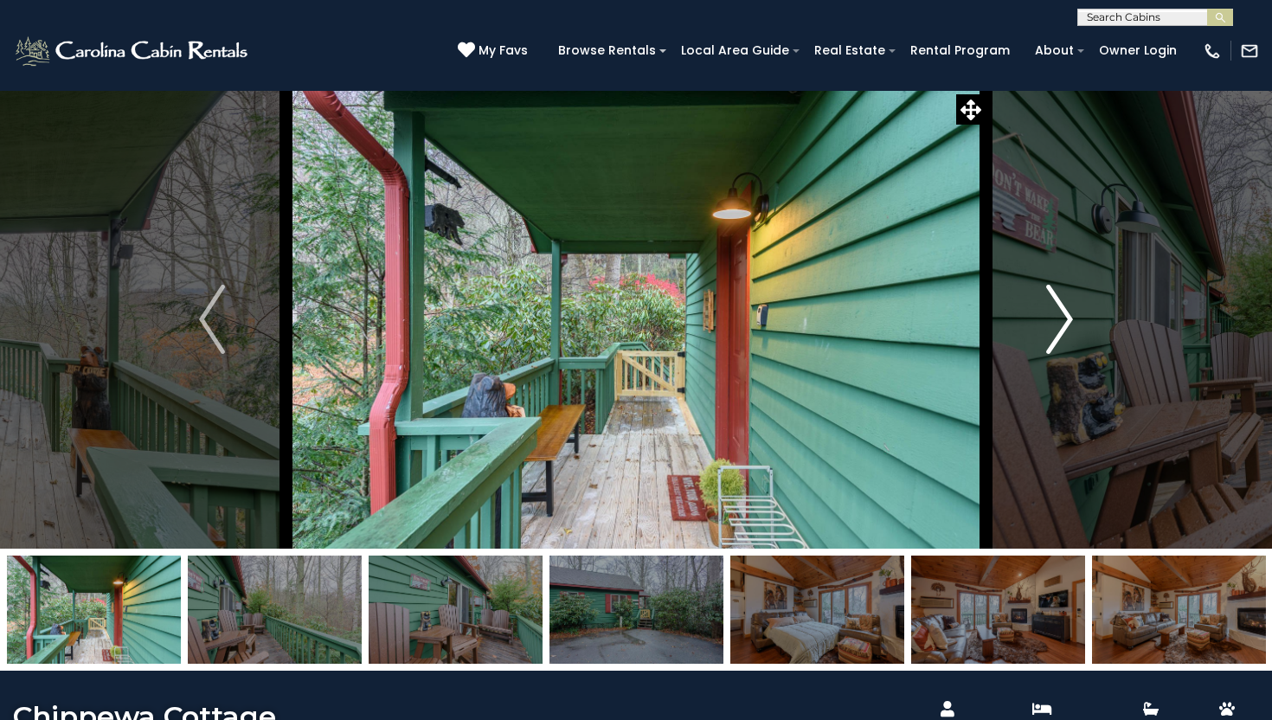
click at [1056, 325] on img "Next" at bounding box center [1060, 319] width 26 height 69
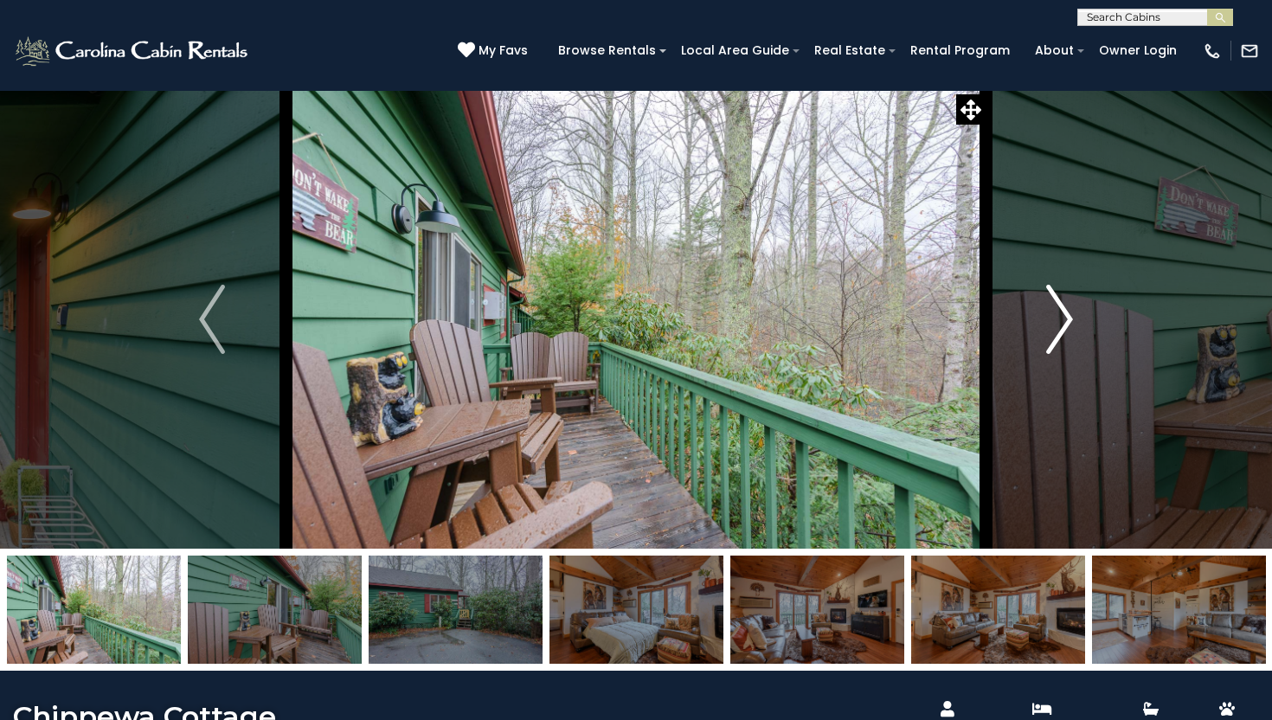
click at [1056, 325] on img "Next" at bounding box center [1060, 319] width 26 height 69
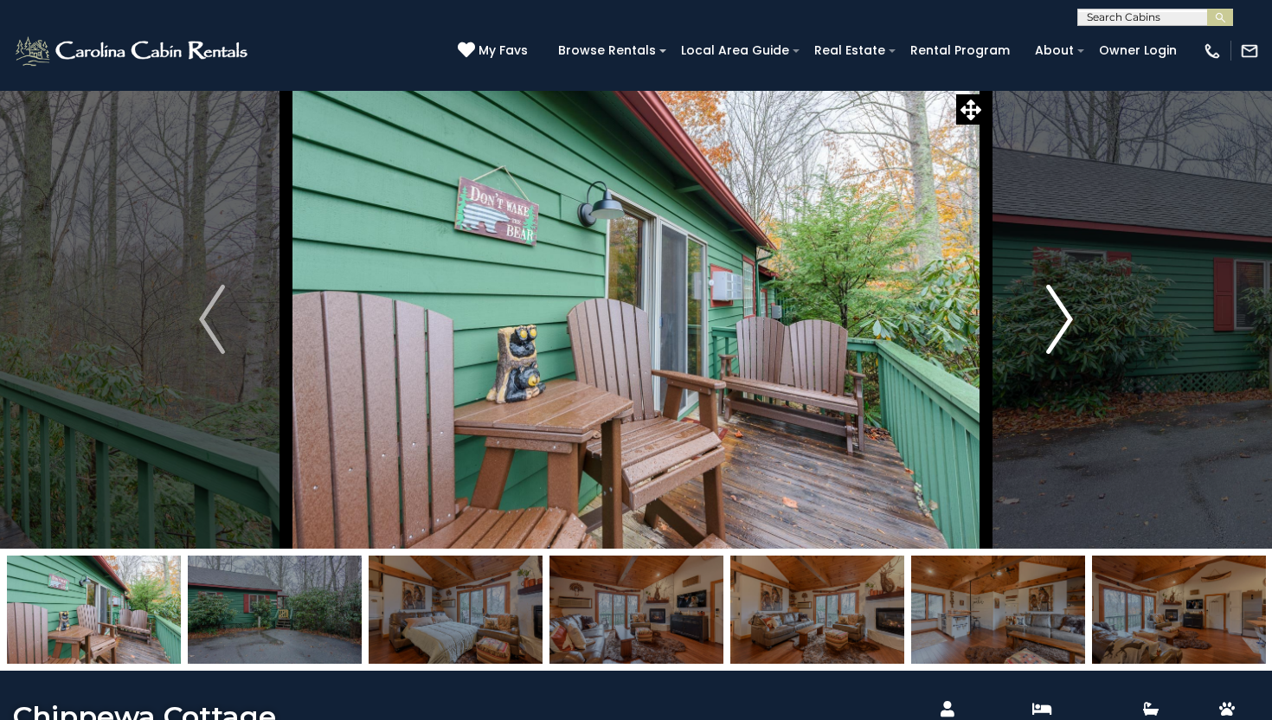
click at [1056, 325] on img "Next" at bounding box center [1060, 319] width 26 height 69
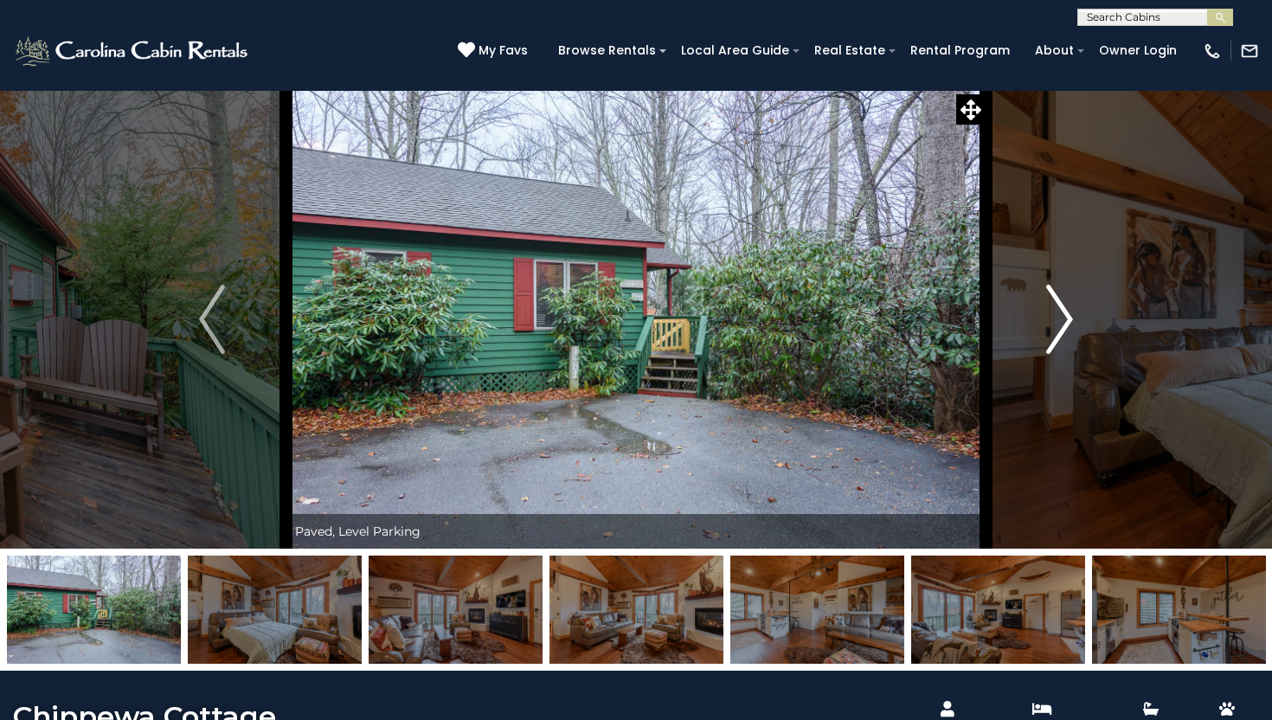
click at [1056, 325] on img "Next" at bounding box center [1060, 319] width 26 height 69
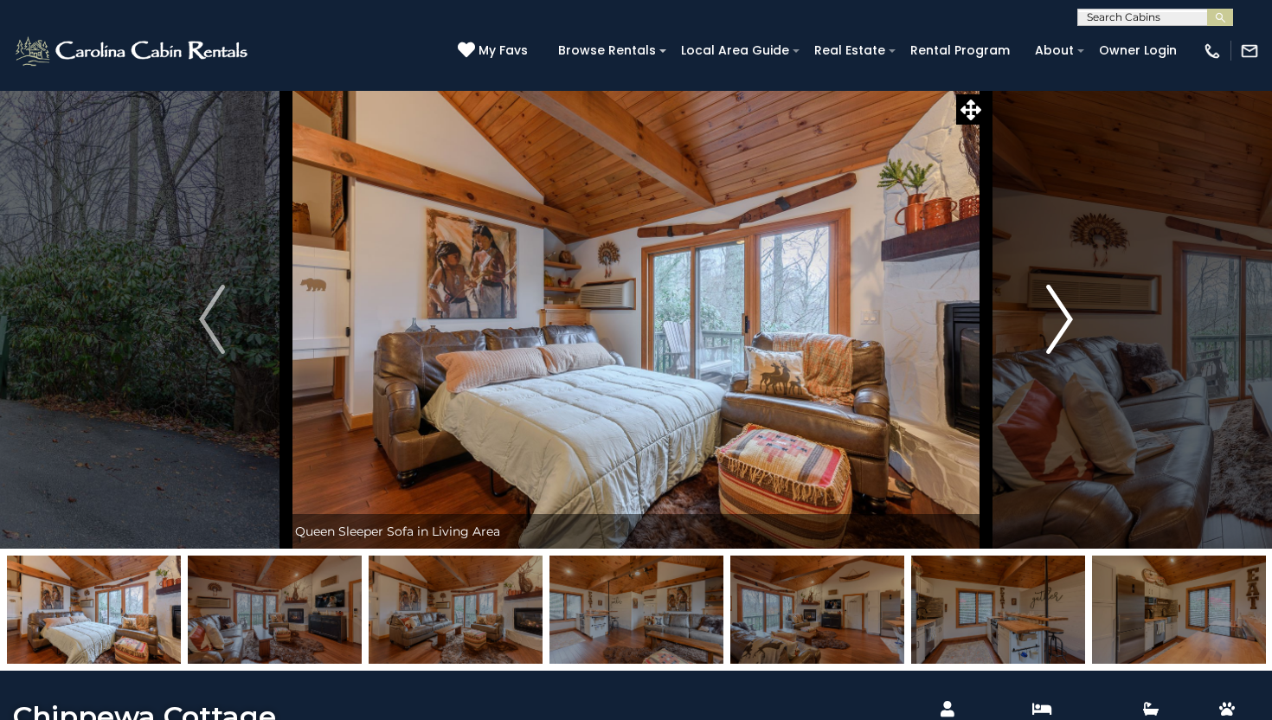
click at [1056, 325] on img "Next" at bounding box center [1060, 319] width 26 height 69
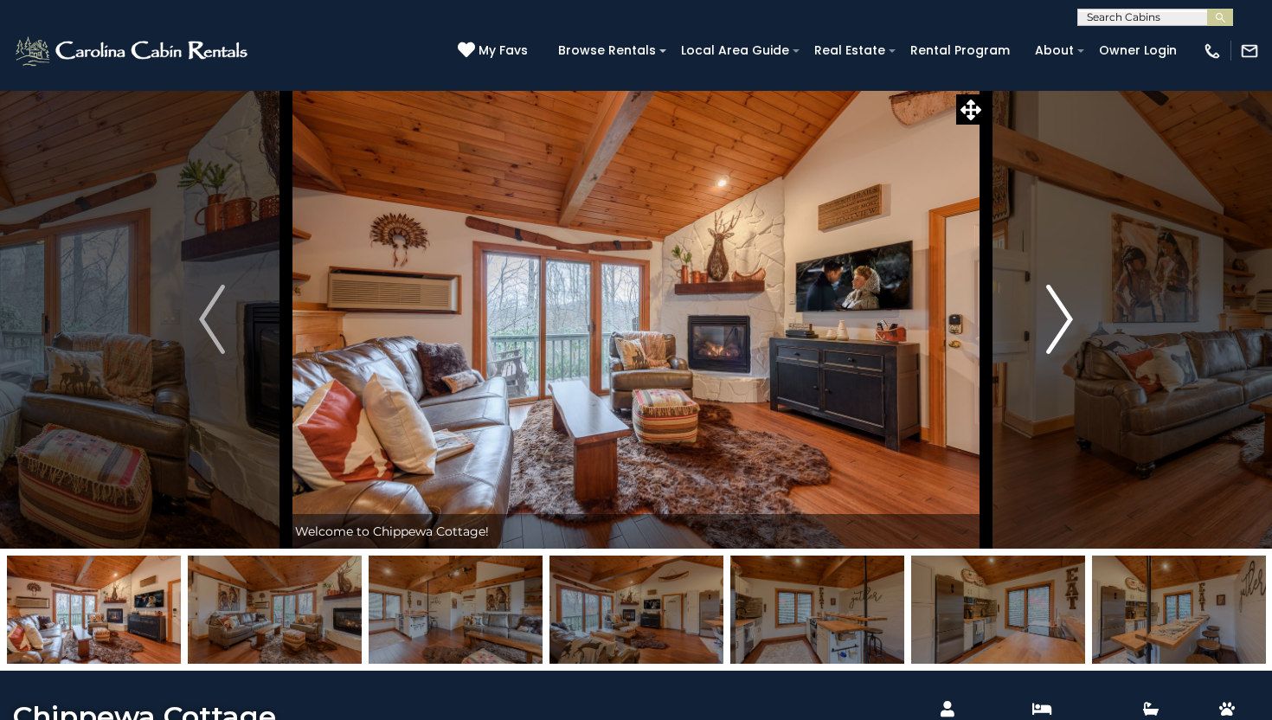
click at [1056, 325] on img "Next" at bounding box center [1060, 319] width 26 height 69
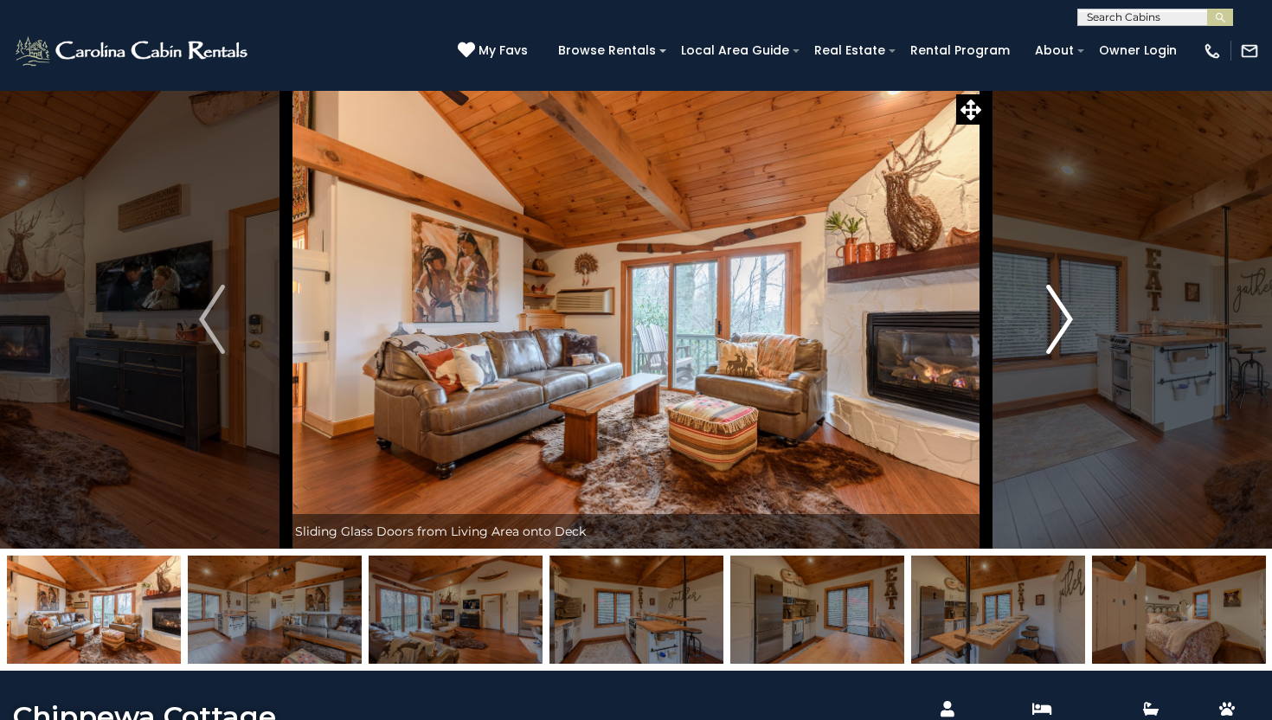
click at [1056, 325] on img "Next" at bounding box center [1060, 319] width 26 height 69
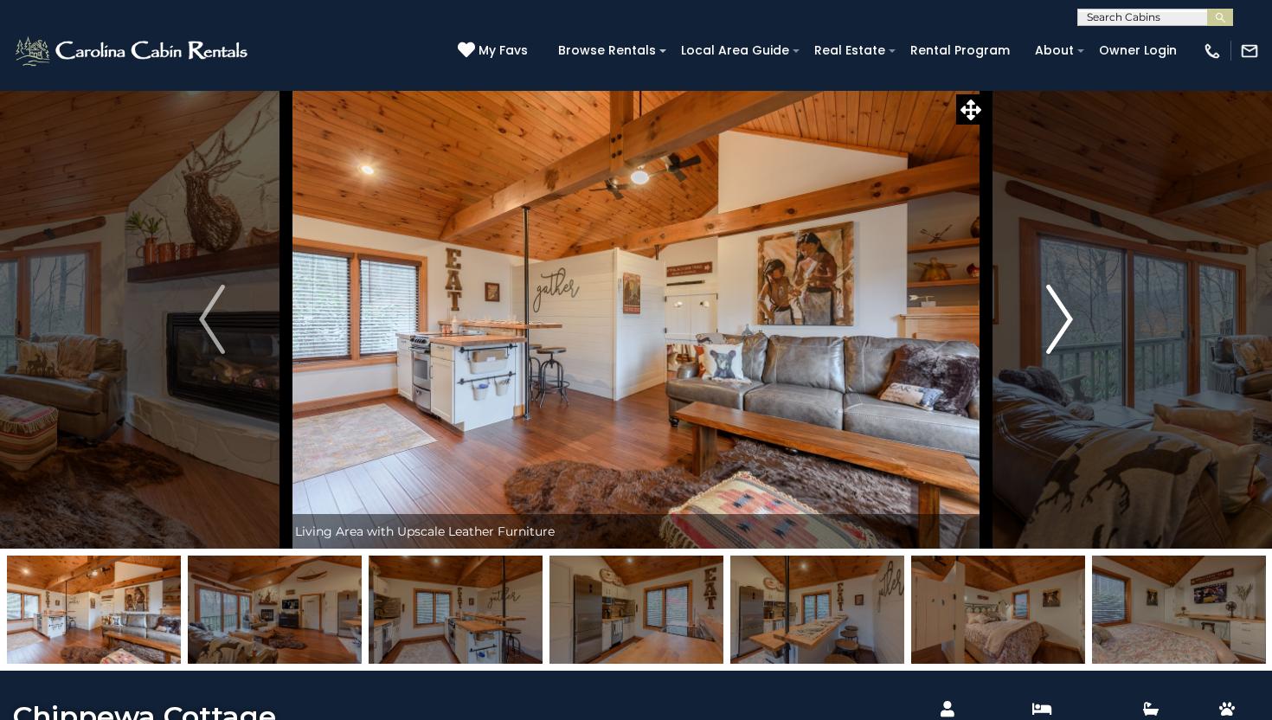
click at [1056, 325] on img "Next" at bounding box center [1060, 319] width 26 height 69
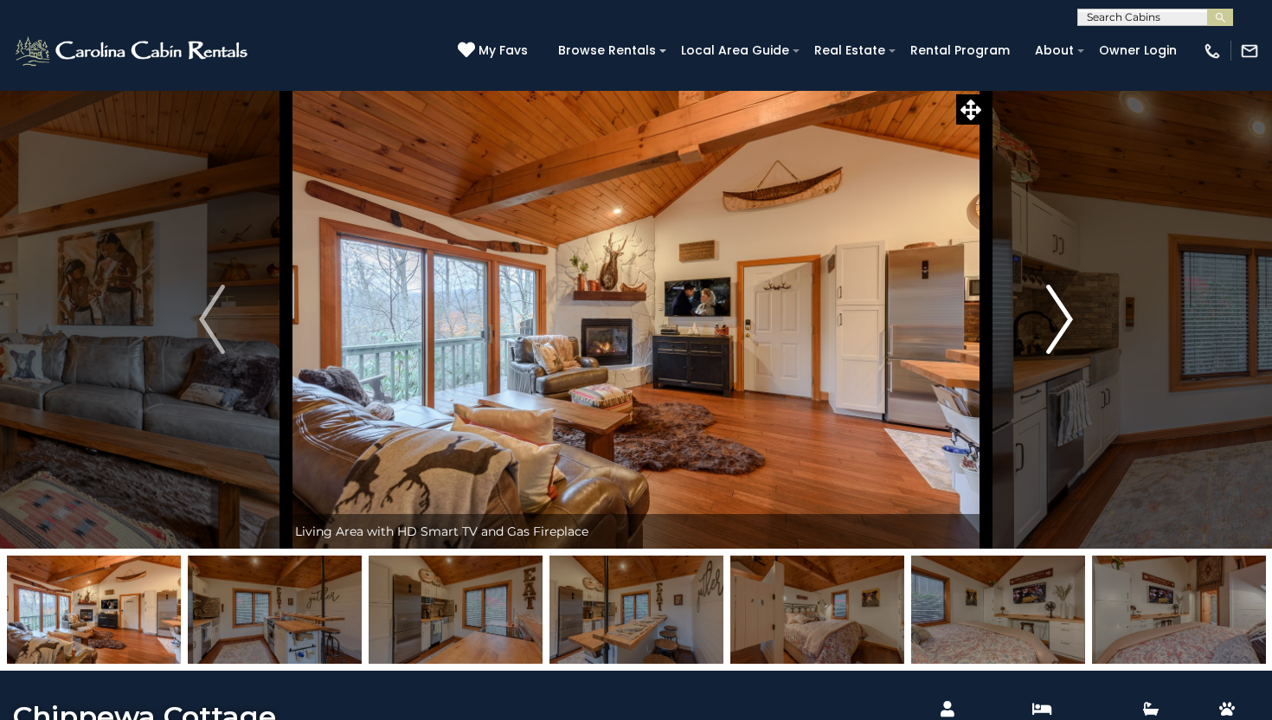
click at [1056, 325] on img "Next" at bounding box center [1060, 319] width 26 height 69
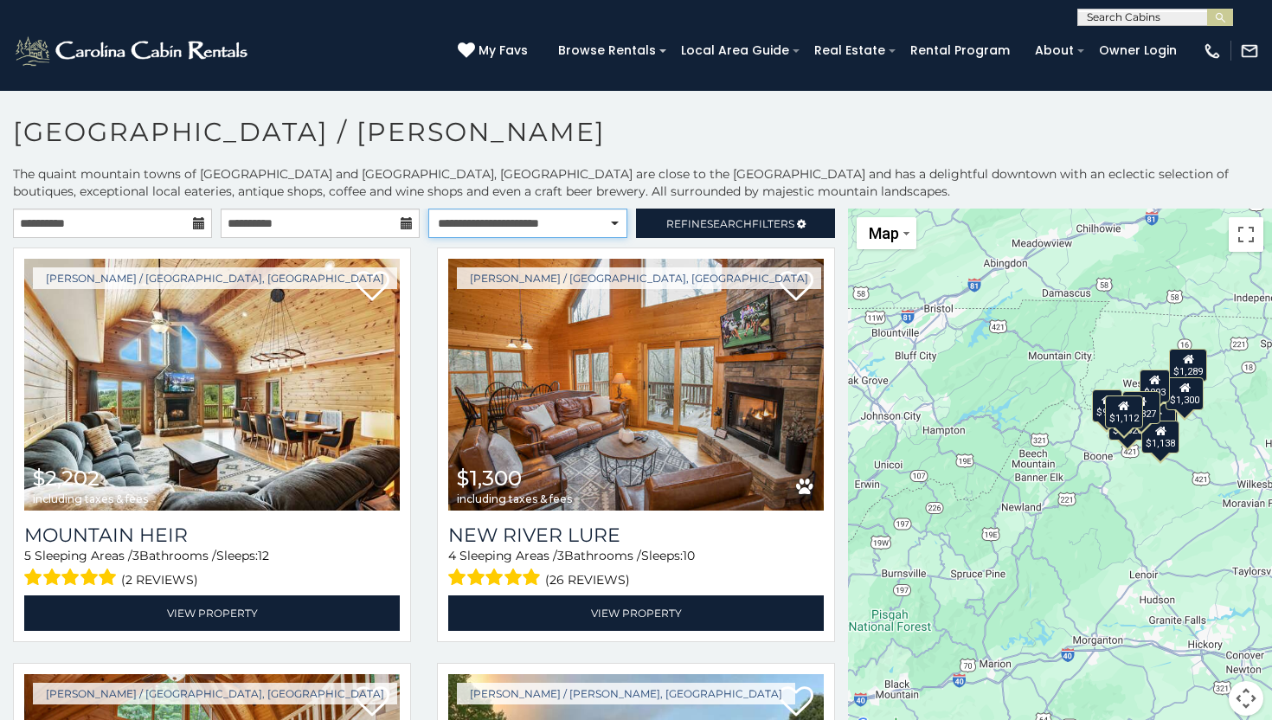
click at [589, 234] on select "**********" at bounding box center [527, 223] width 199 height 29
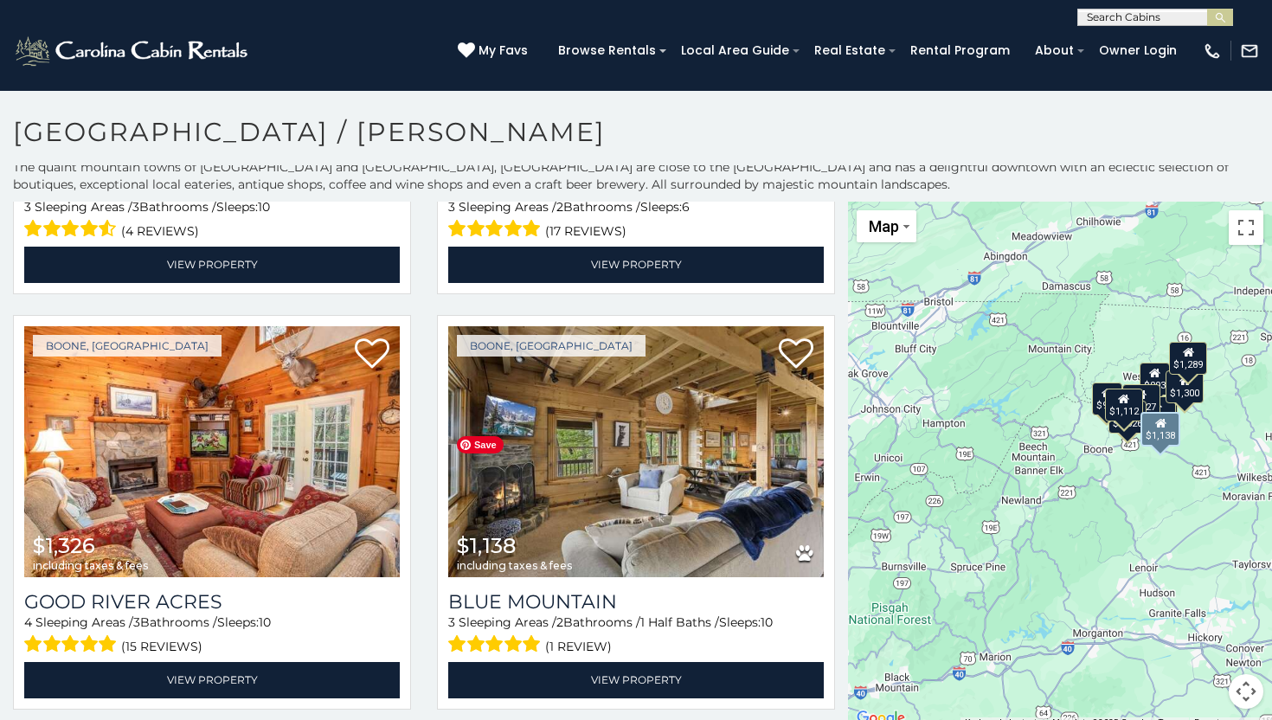
scroll to position [9, 0]
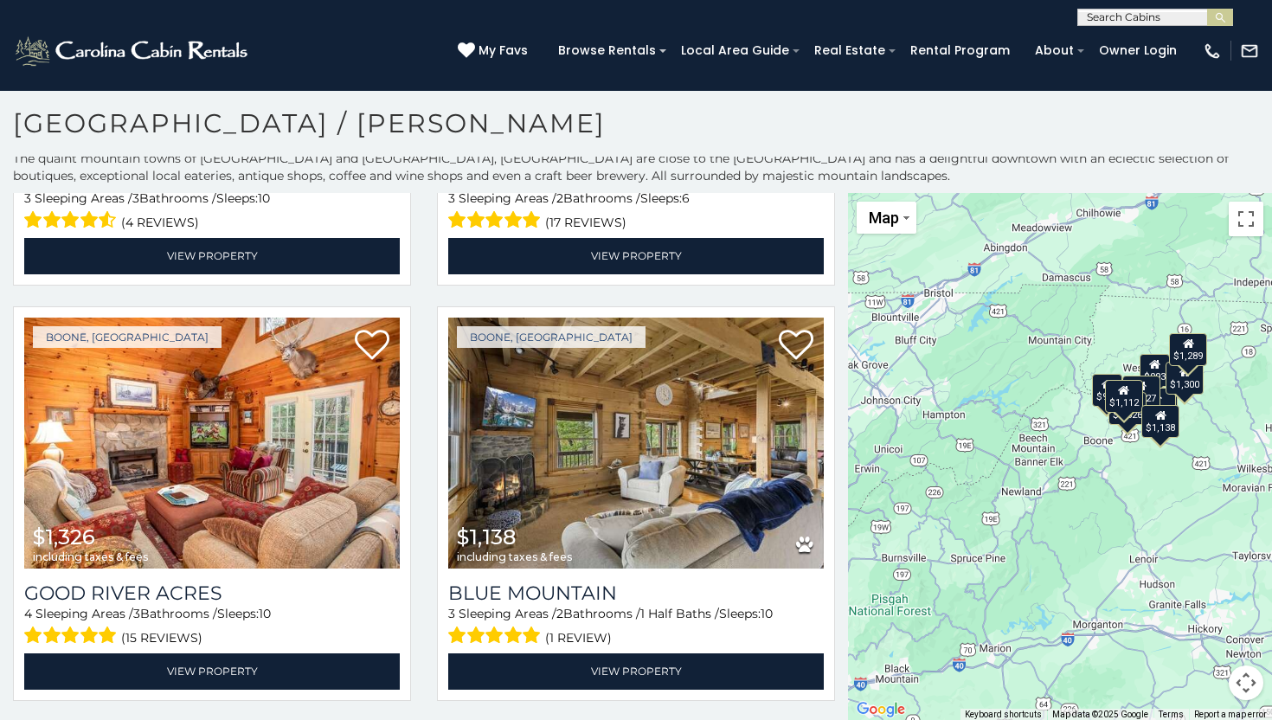
drag, startPoint x: 701, startPoint y: 344, endPoint x: 917, endPoint y: 5, distance: 401.6
click at [0, 81] on body "**********" at bounding box center [636, 401] width 1272 height 640
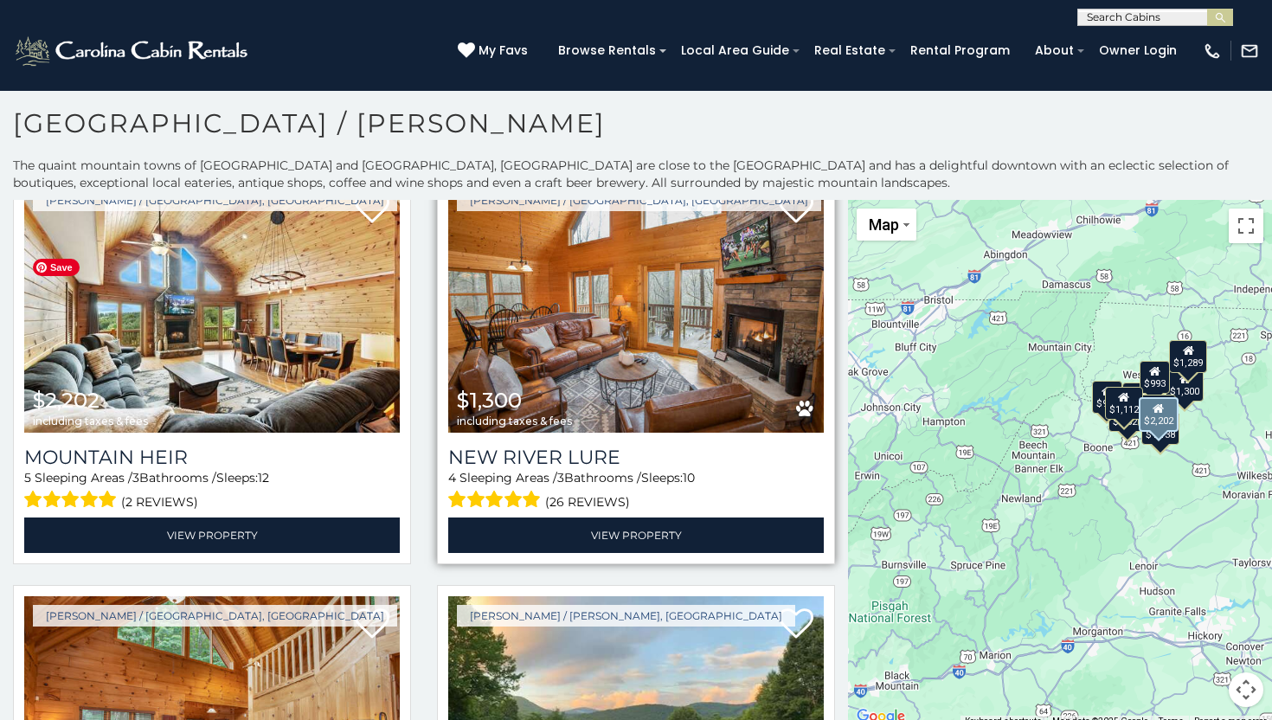
scroll to position [0, 0]
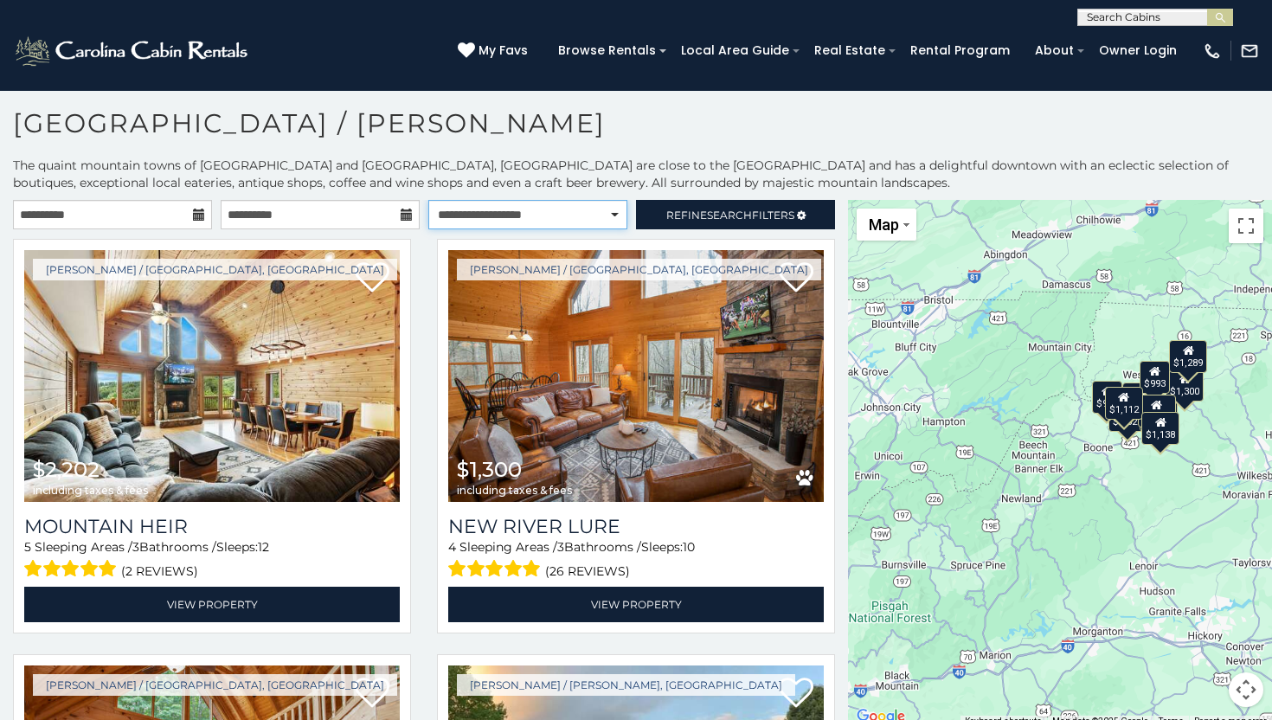
click at [543, 215] on select "**********" at bounding box center [527, 214] width 199 height 29
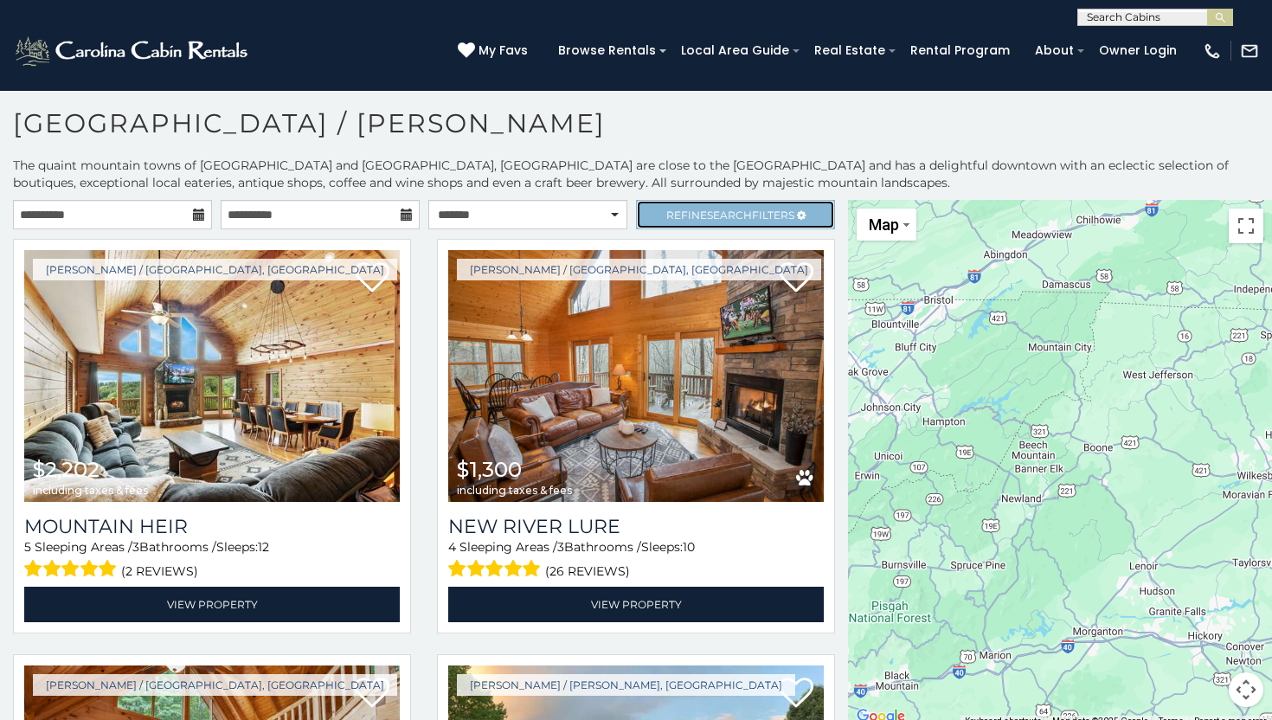
click at [709, 215] on span "Search" at bounding box center [729, 215] width 45 height 13
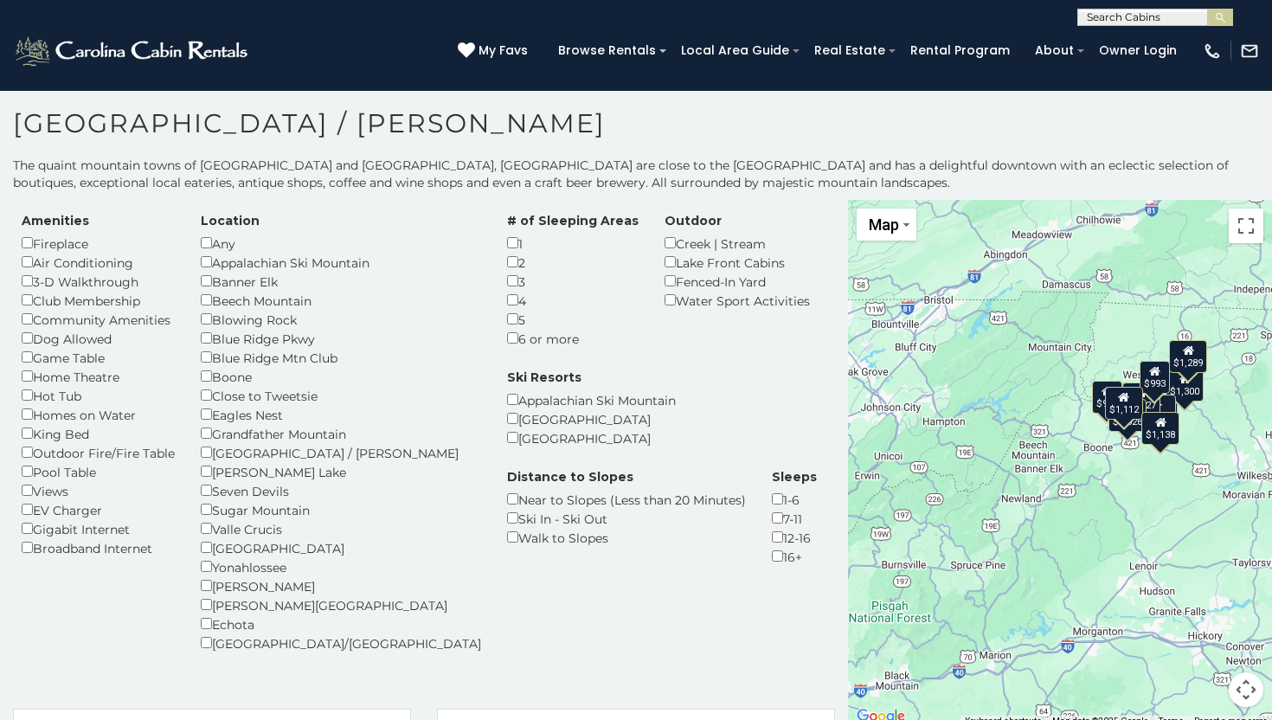
scroll to position [2, 0]
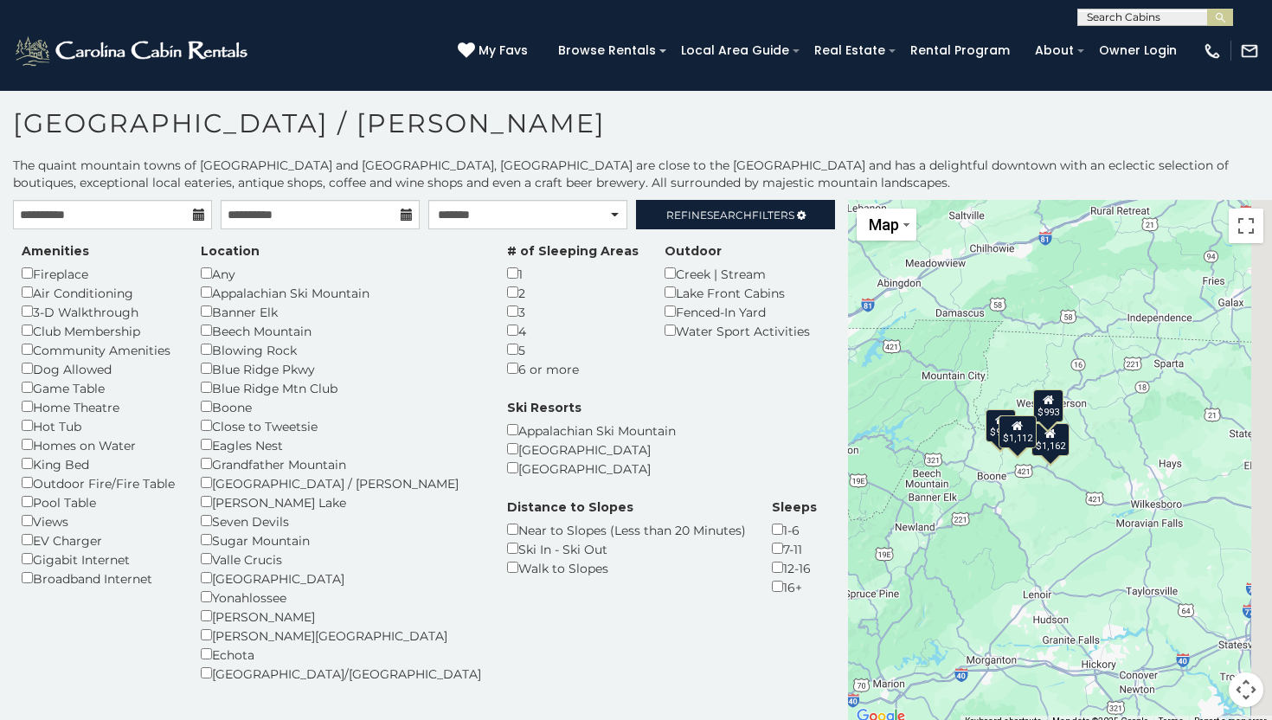
drag, startPoint x: 1099, startPoint y: 480, endPoint x: 983, endPoint y: 510, distance: 119.6
click at [982, 511] on div "$1,162 $993 $999 $1,112" at bounding box center [1060, 464] width 424 height 528
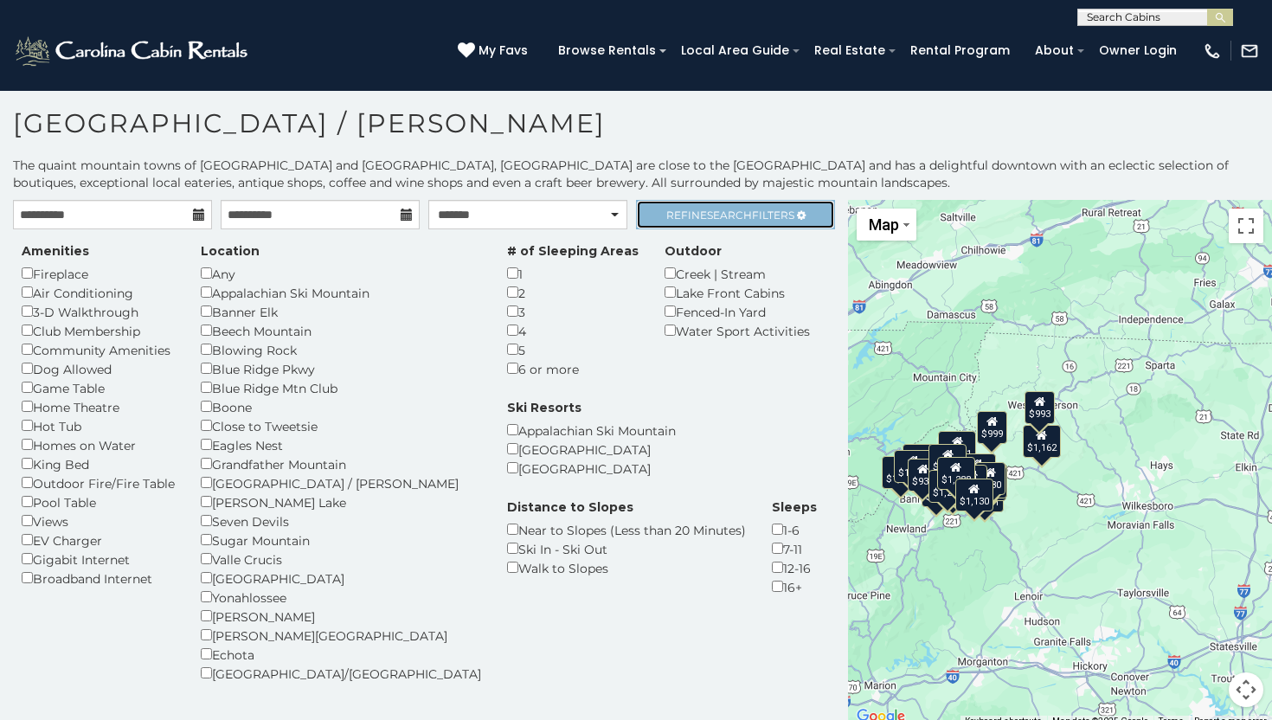
click at [760, 216] on span "Refine Search Filters" at bounding box center [730, 215] width 128 height 13
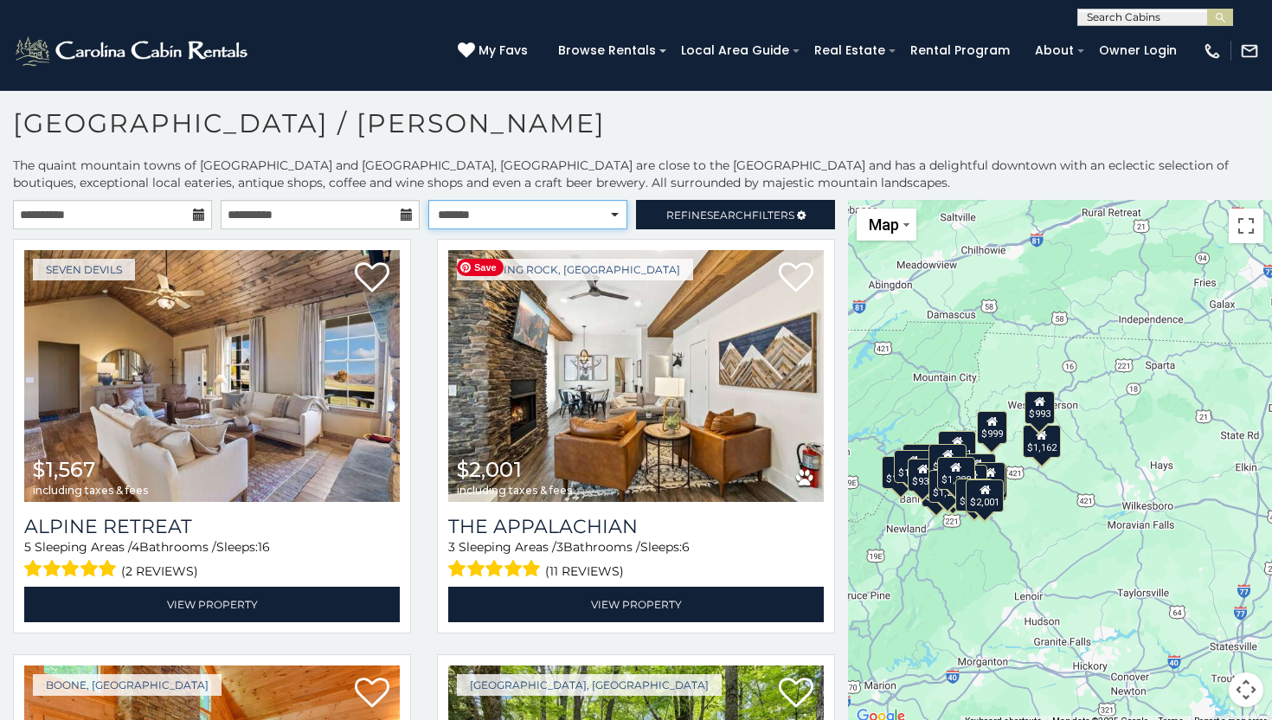
click at [549, 215] on select "**********" at bounding box center [527, 214] width 199 height 29
select select "**********"
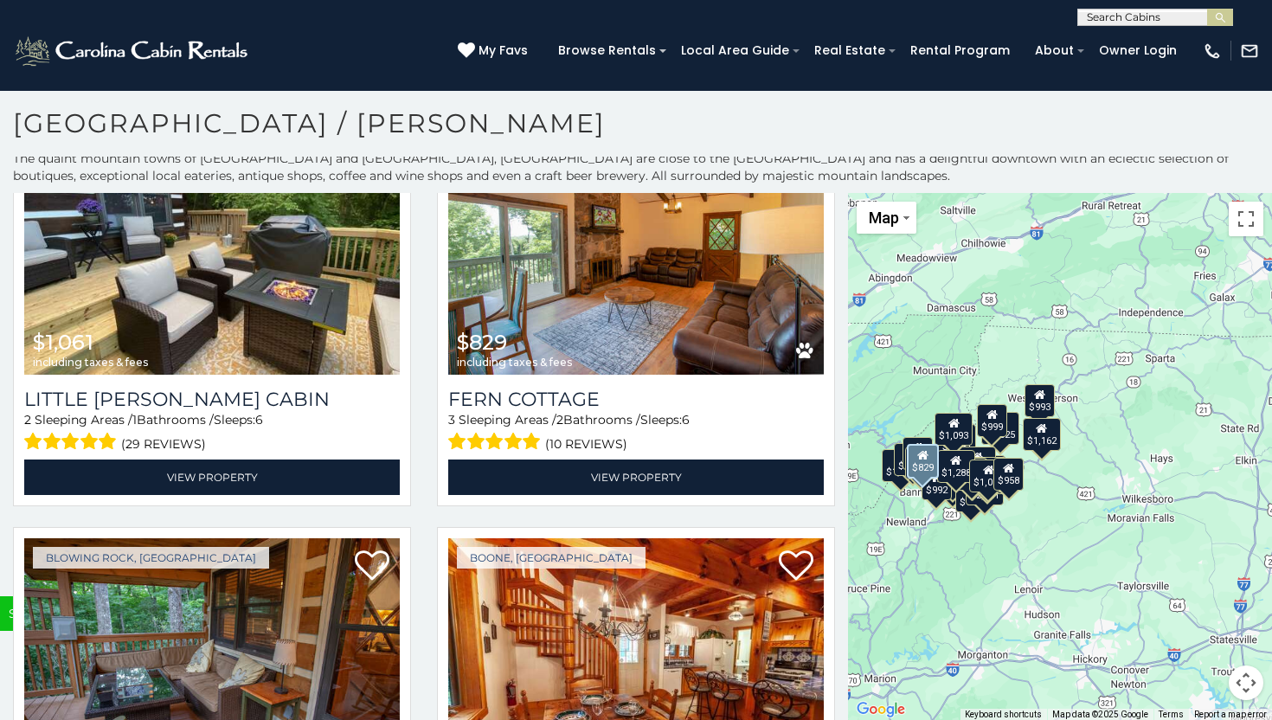
scroll to position [5520, 0]
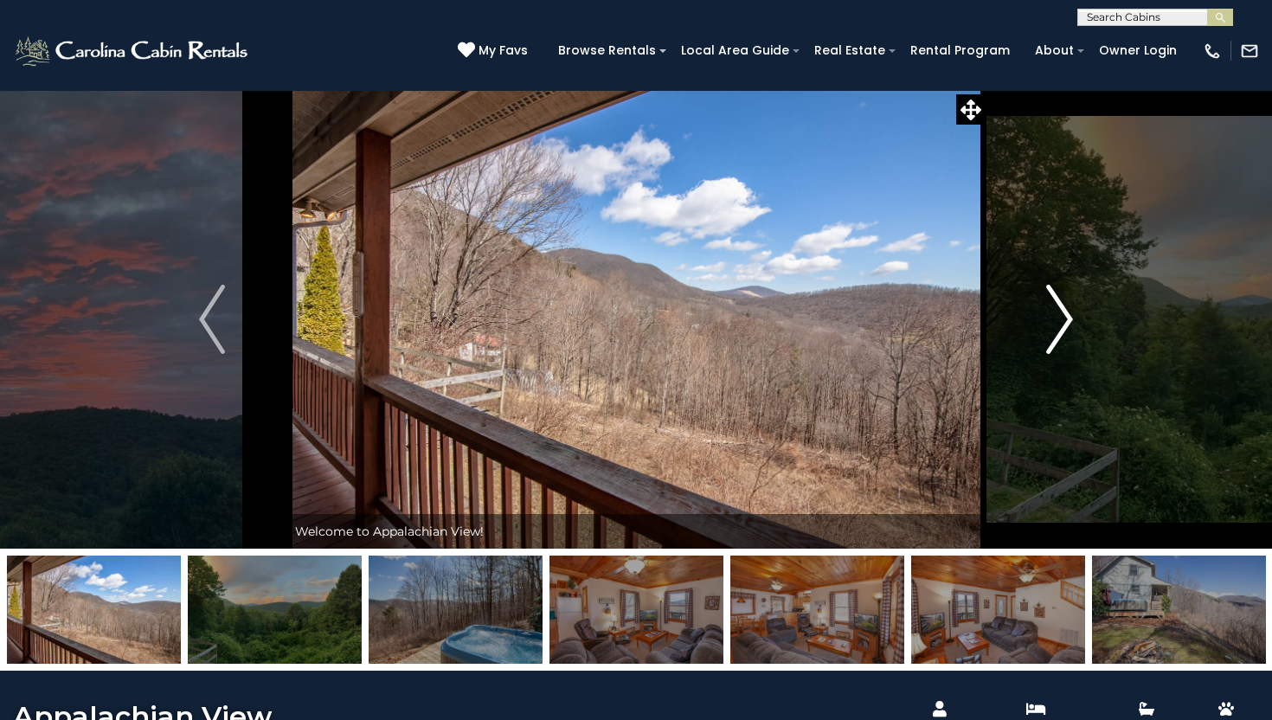
click at [1051, 326] on img "Next" at bounding box center [1060, 319] width 26 height 69
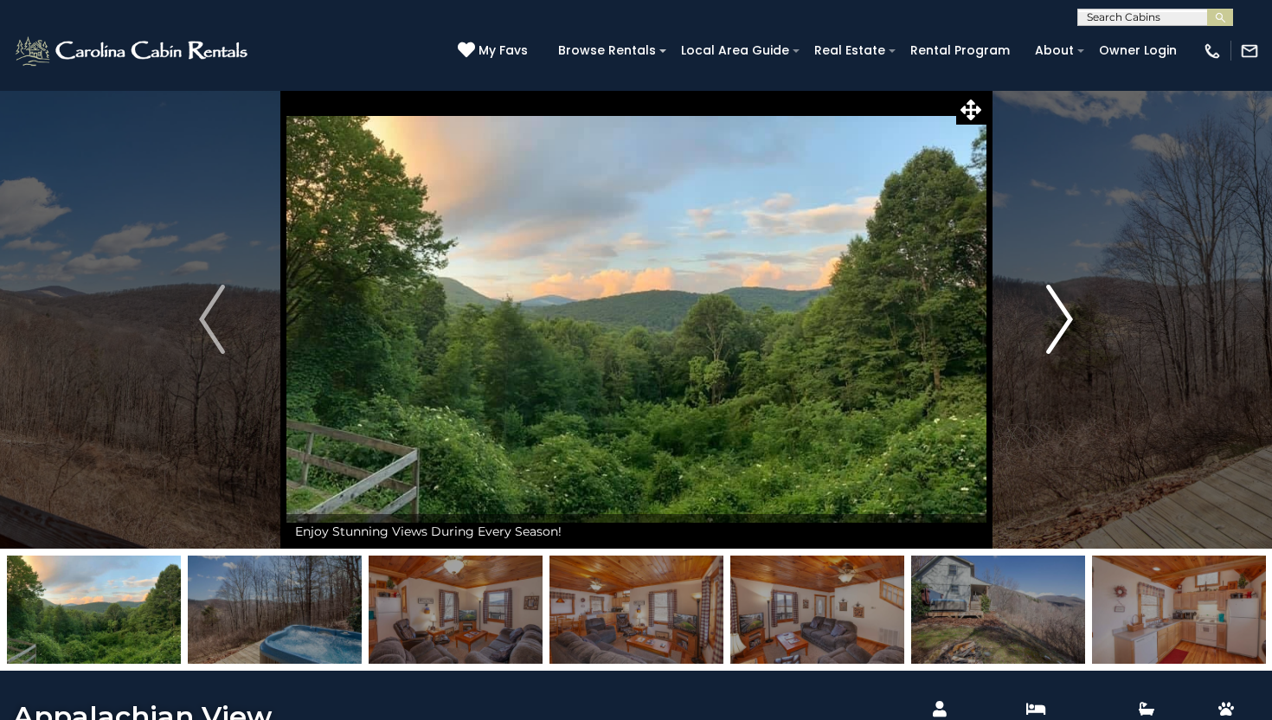
click at [1051, 326] on img "Next" at bounding box center [1060, 319] width 26 height 69
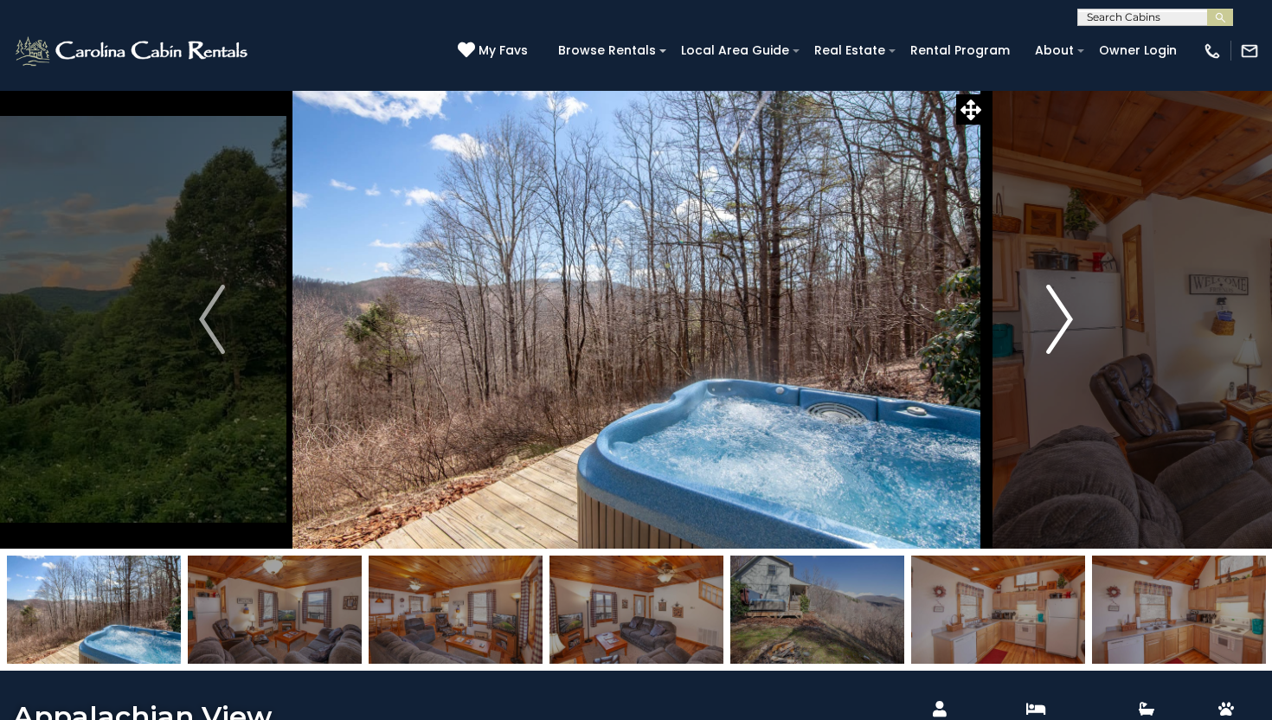
click at [1051, 326] on img "Next" at bounding box center [1060, 319] width 26 height 69
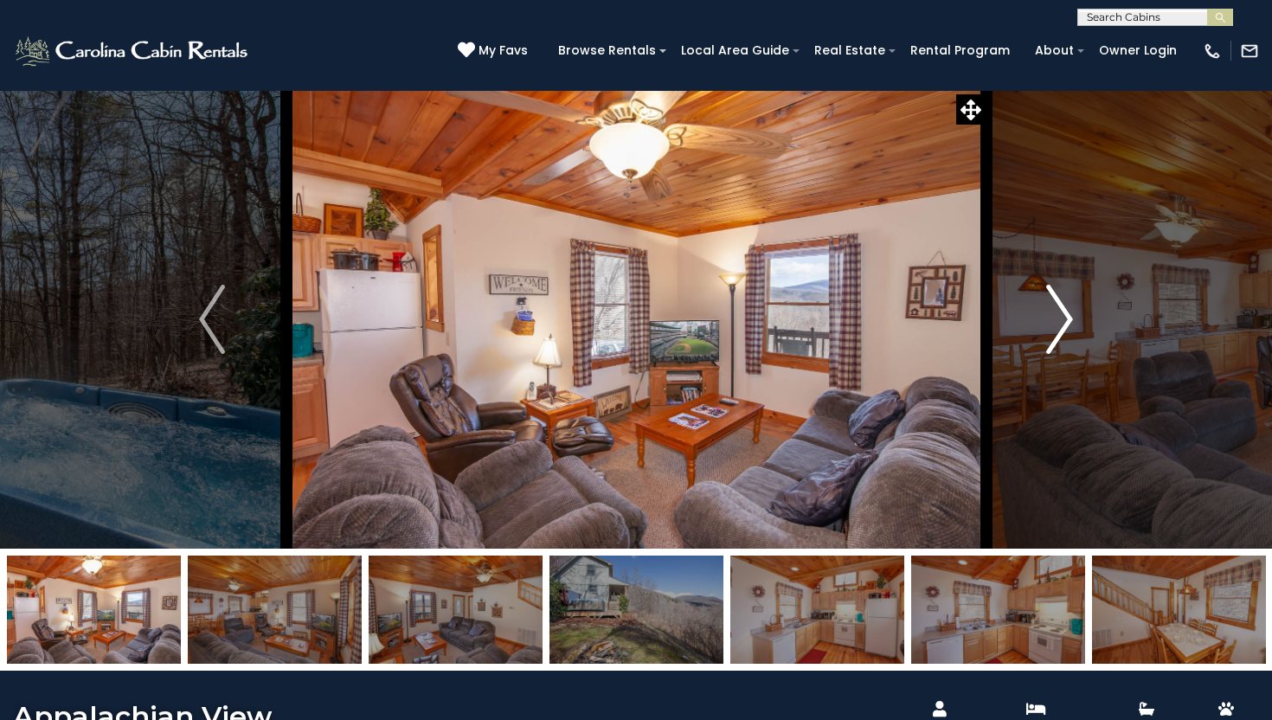
click at [1051, 326] on img "Next" at bounding box center [1060, 319] width 26 height 69
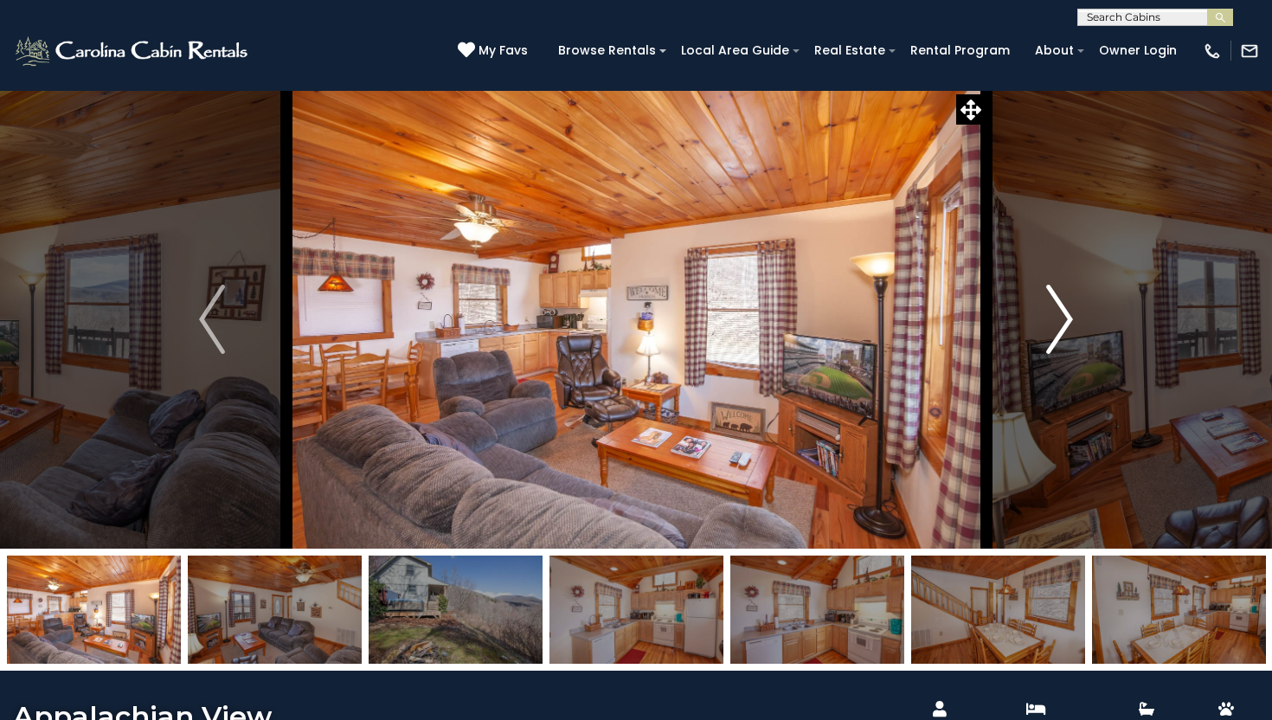
click at [1051, 326] on img "Next" at bounding box center [1060, 319] width 26 height 69
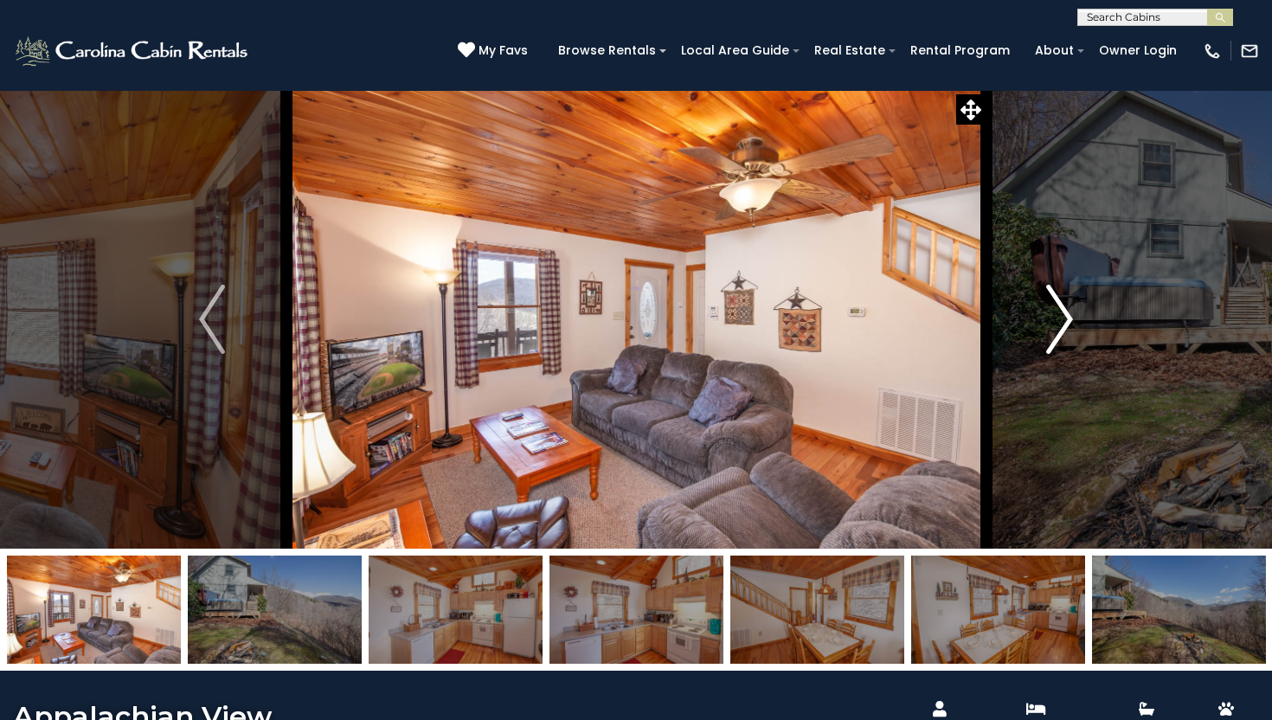
click at [1051, 326] on img "Next" at bounding box center [1060, 319] width 26 height 69
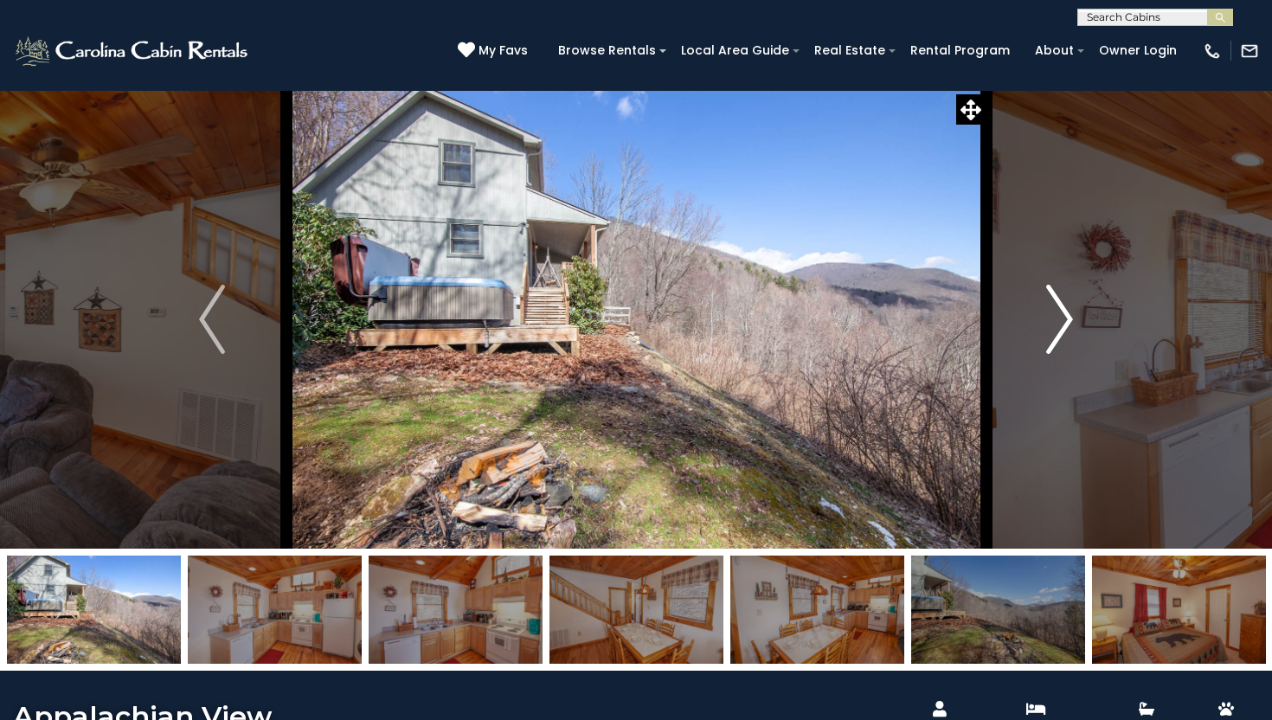
click at [1051, 326] on img "Next" at bounding box center [1060, 319] width 26 height 69
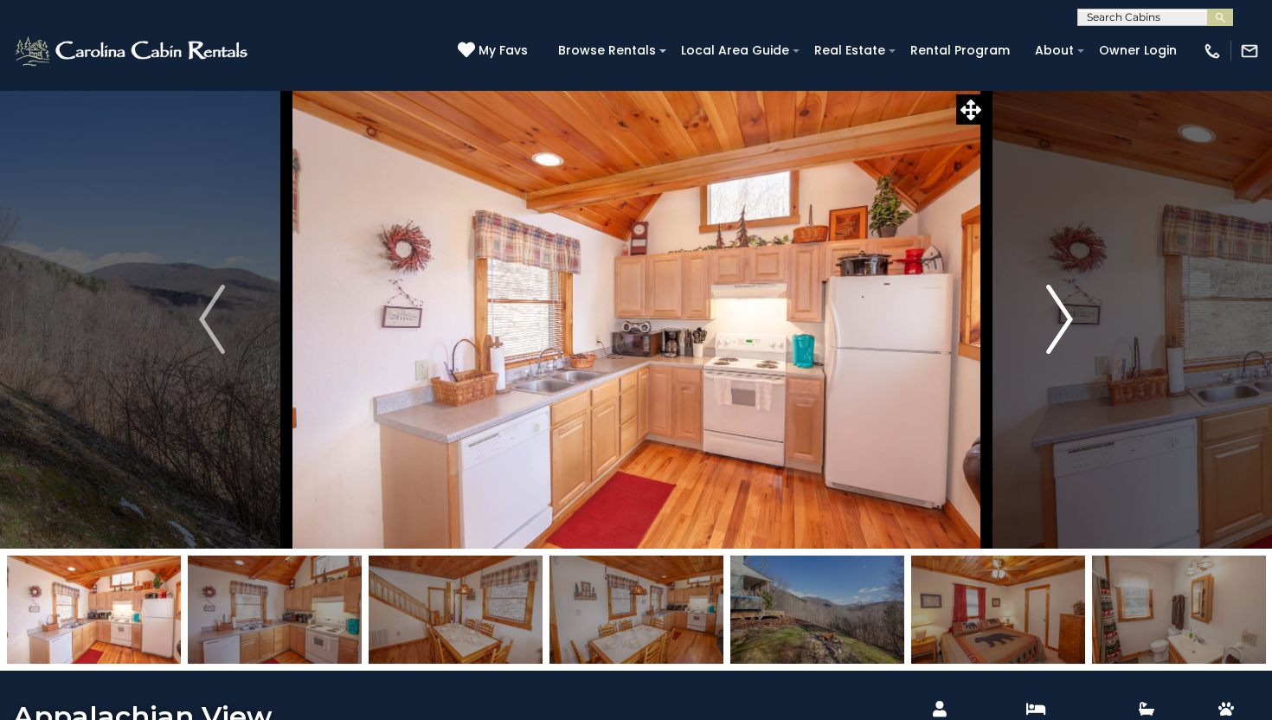
click at [1051, 326] on img "Next" at bounding box center [1060, 319] width 26 height 69
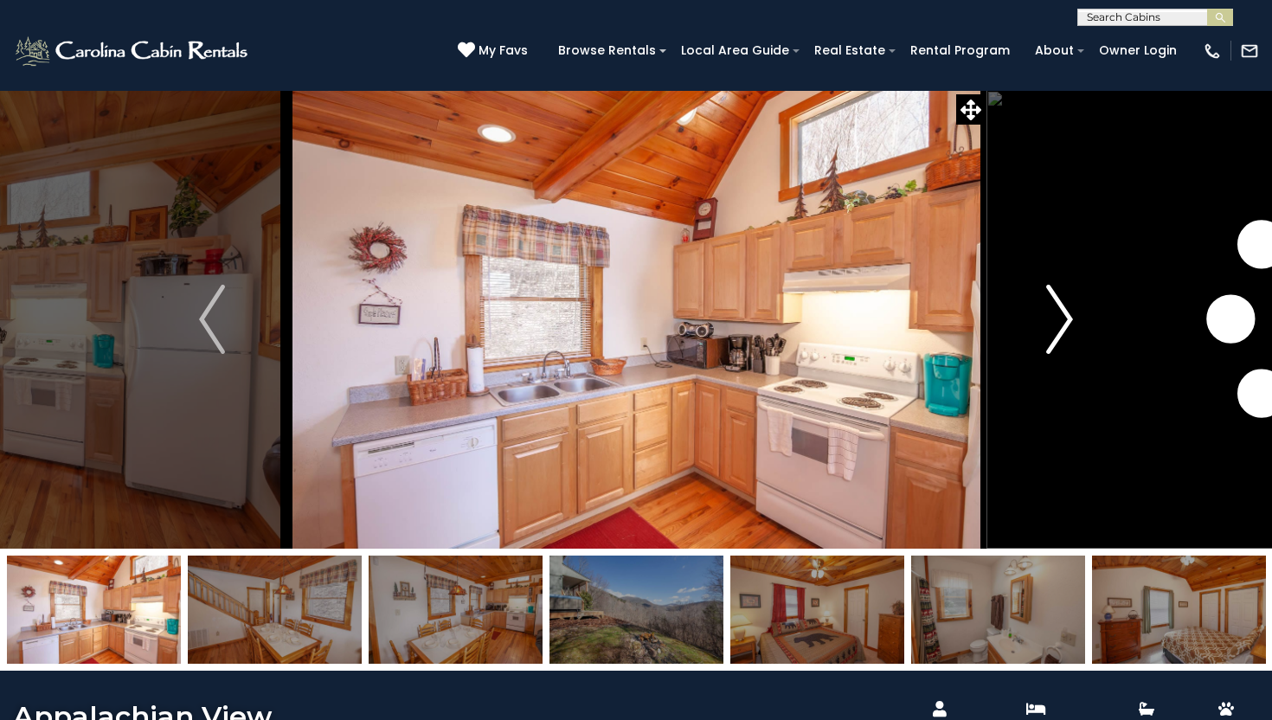
click at [1051, 326] on img "Next" at bounding box center [1060, 319] width 26 height 69
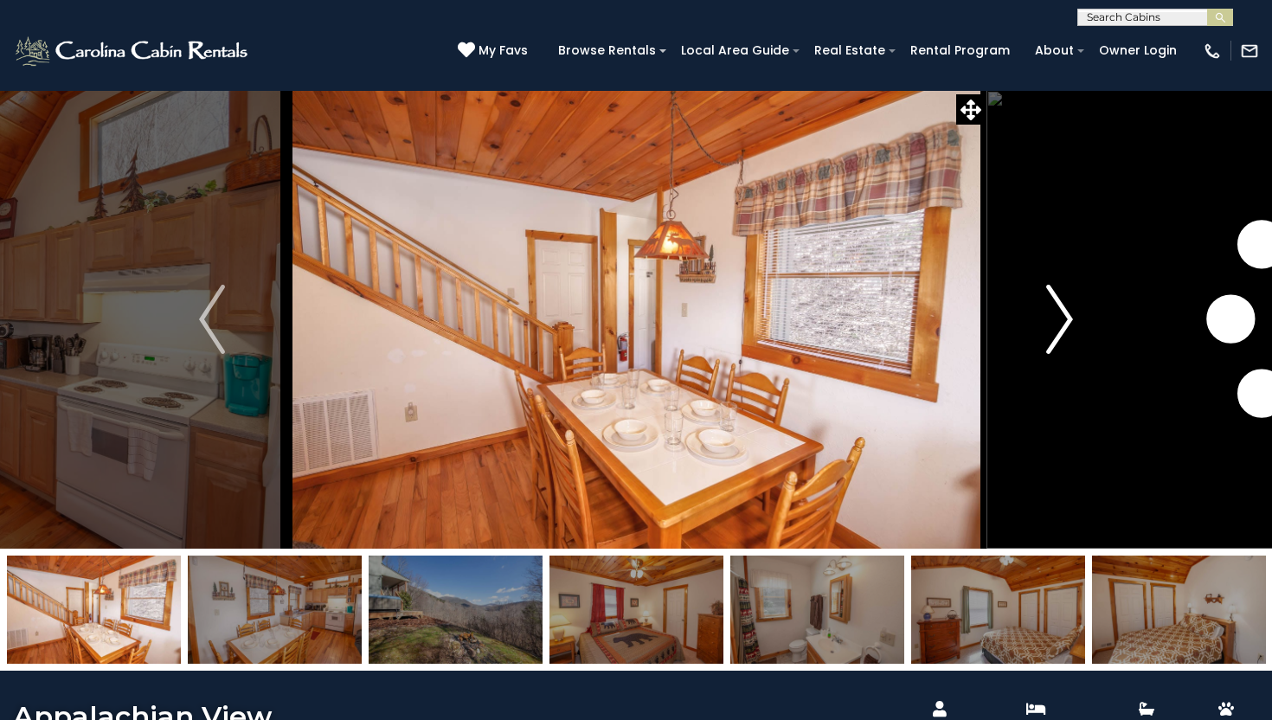
click at [1051, 326] on img "Next" at bounding box center [1060, 319] width 26 height 69
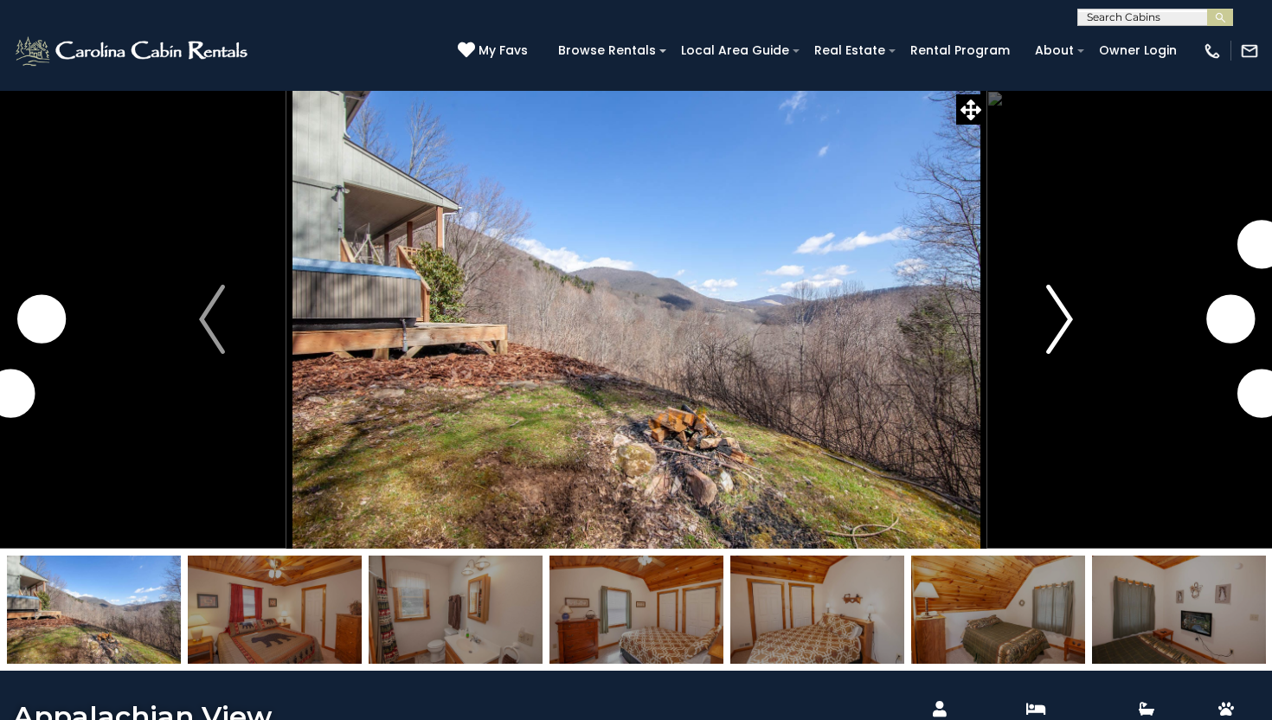
click at [1051, 326] on img "Next" at bounding box center [1060, 319] width 26 height 69
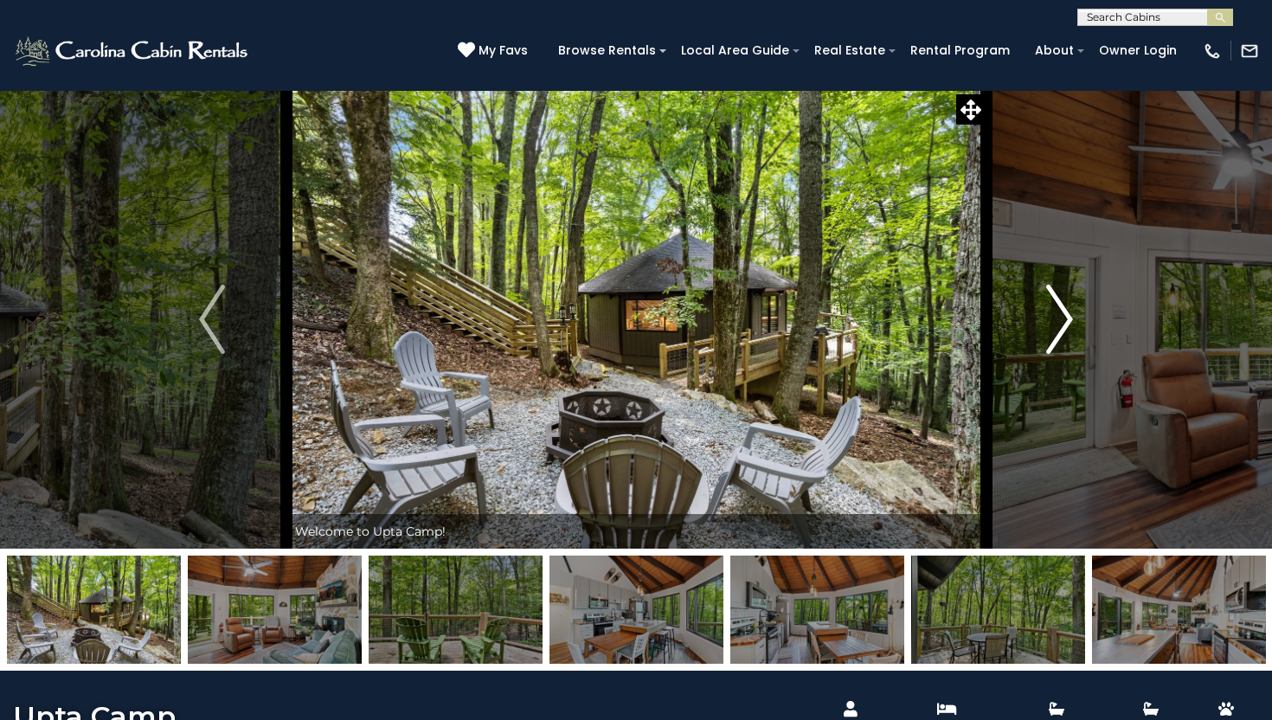
click at [1050, 308] on img "Next" at bounding box center [1060, 319] width 26 height 69
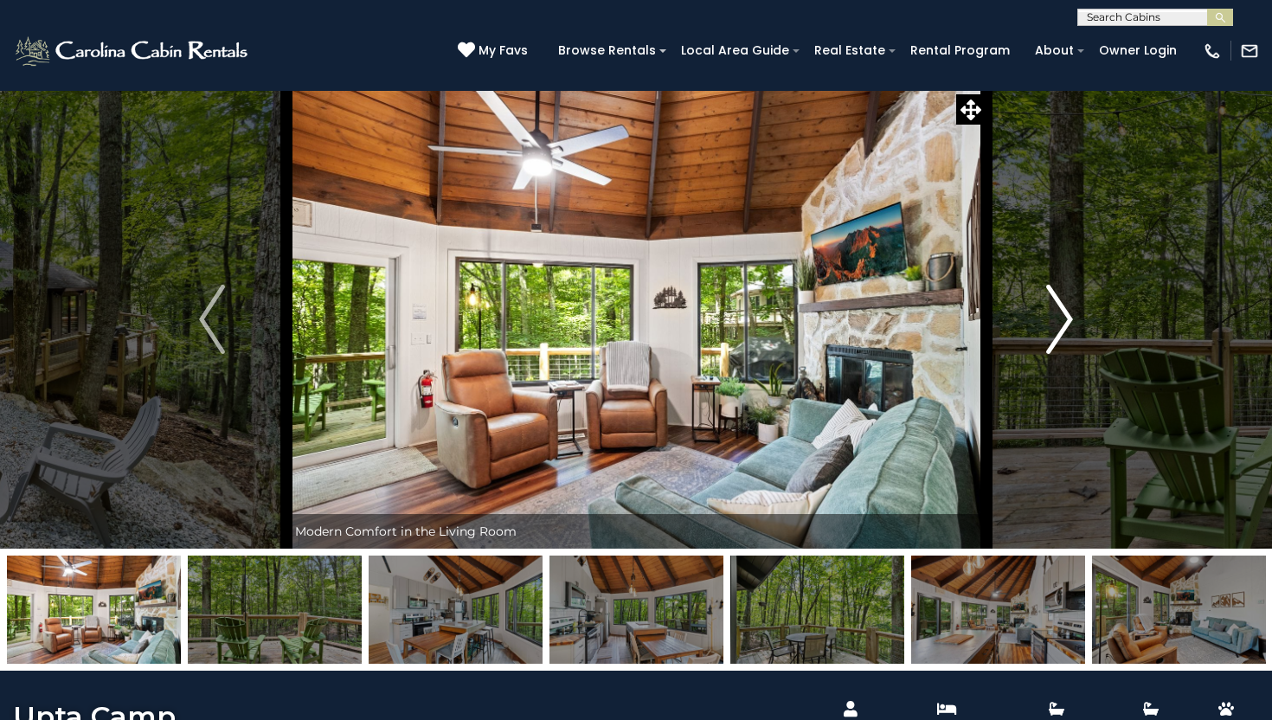
click at [1050, 308] on img "Next" at bounding box center [1060, 319] width 26 height 69
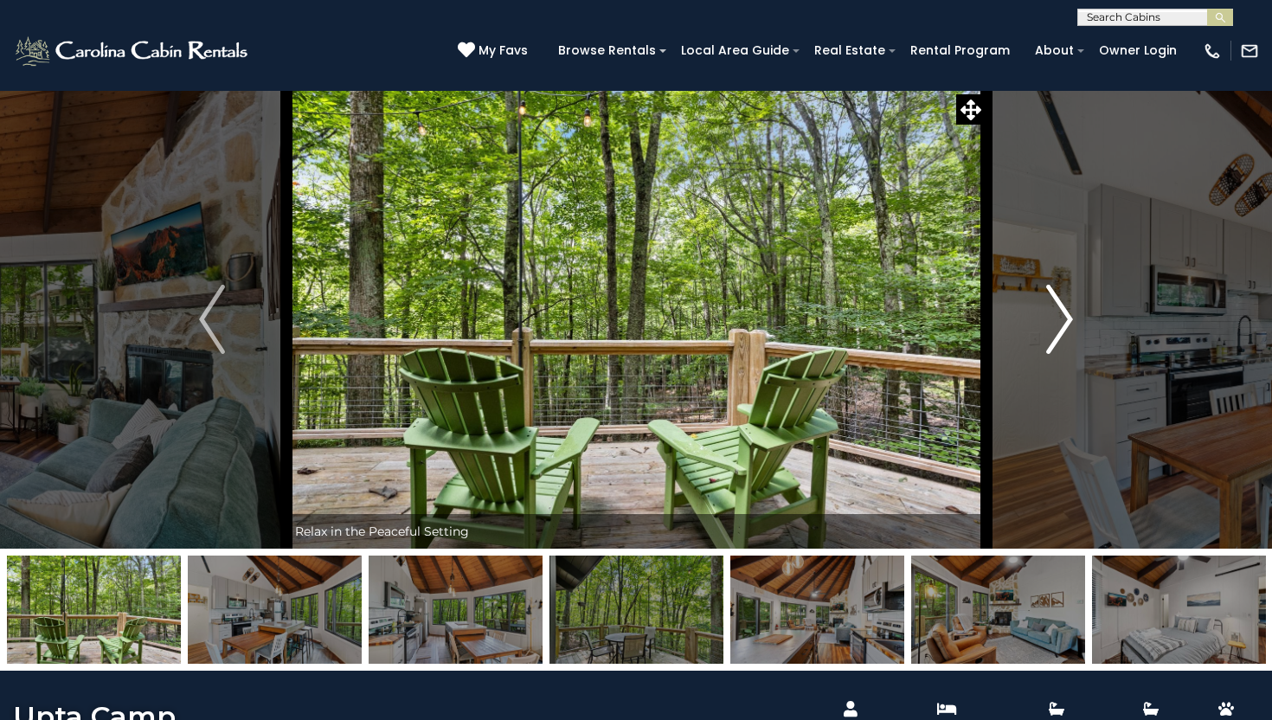
click at [1050, 308] on img "Next" at bounding box center [1060, 319] width 26 height 69
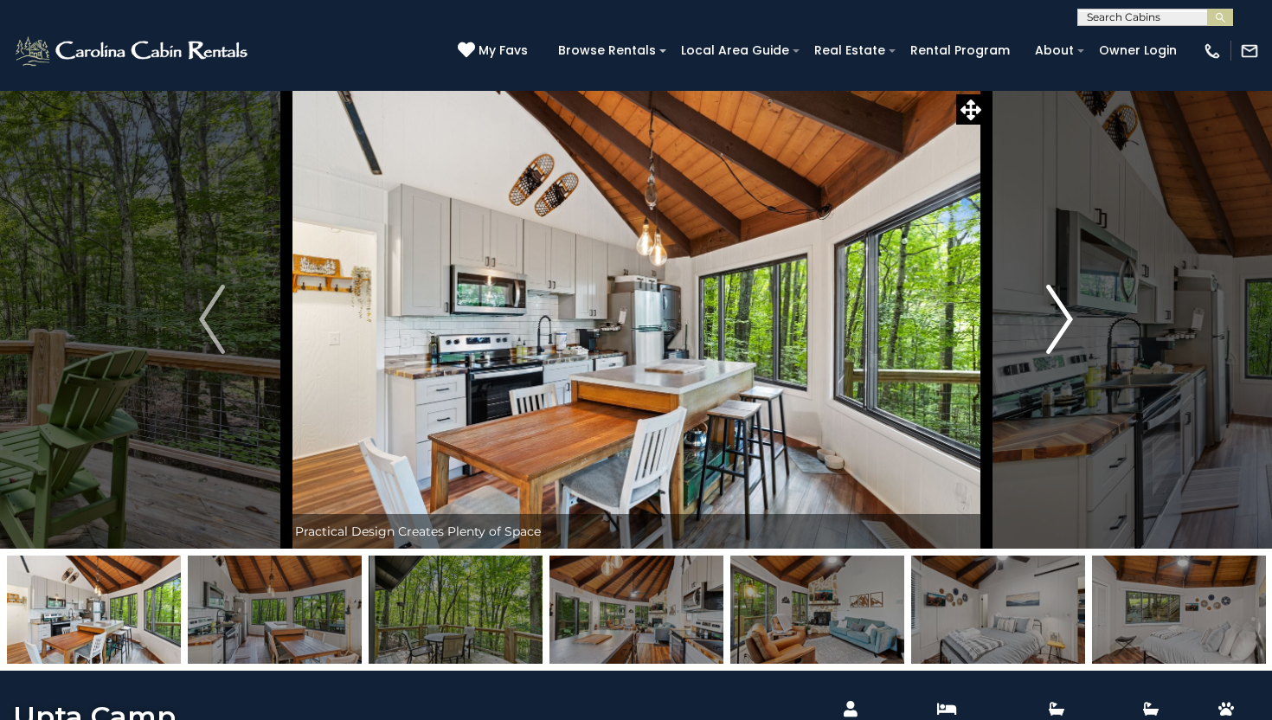
click at [1050, 308] on img "Next" at bounding box center [1060, 319] width 26 height 69
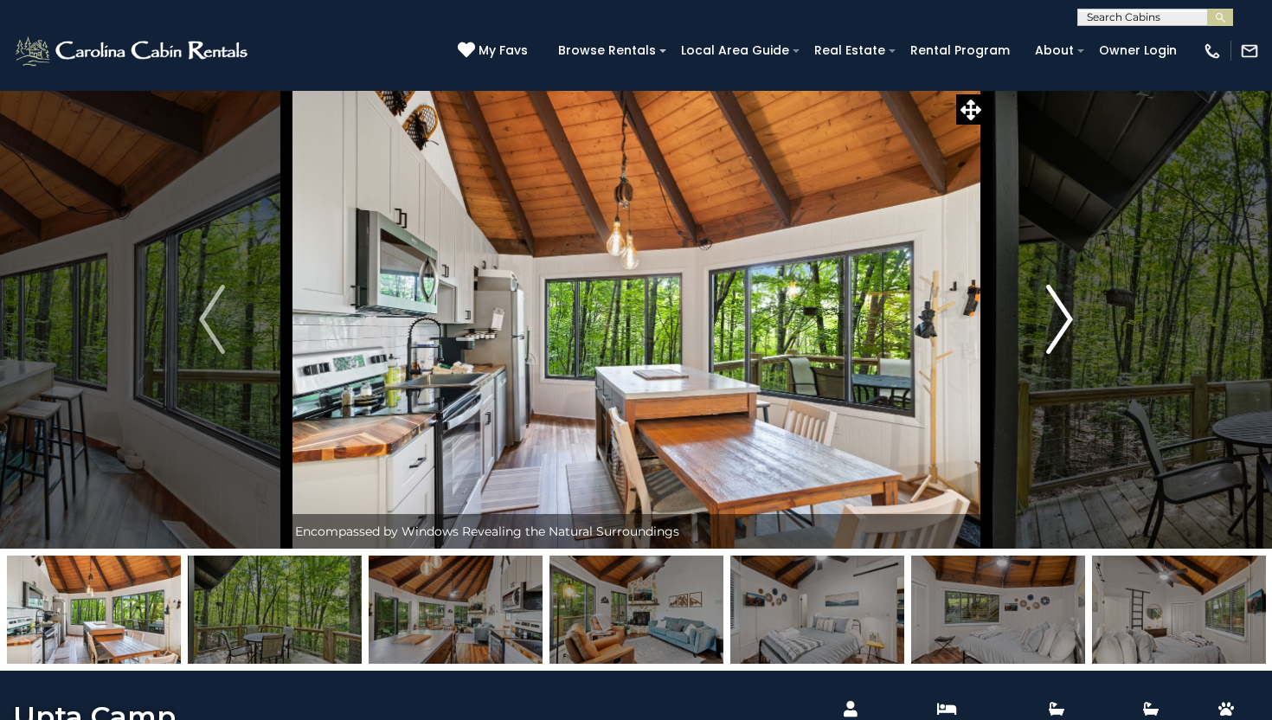
click at [1050, 308] on img "Next" at bounding box center [1060, 319] width 26 height 69
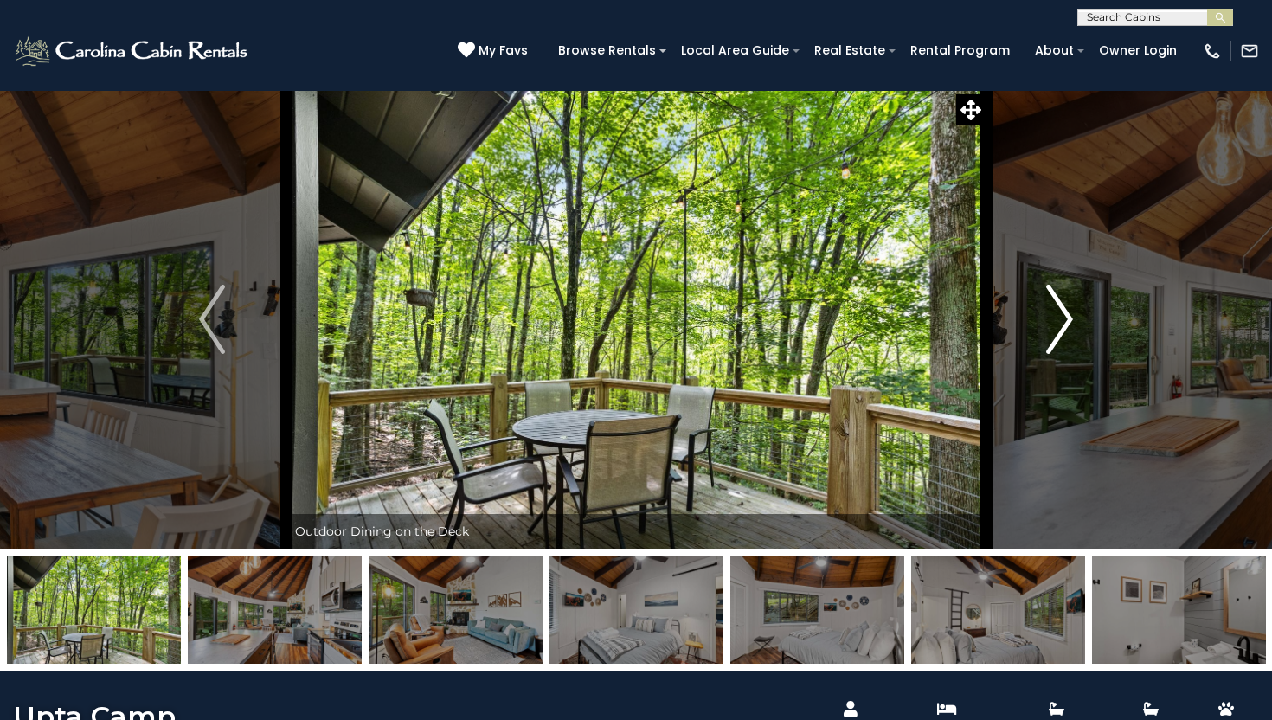
click at [1050, 308] on img "Next" at bounding box center [1060, 319] width 26 height 69
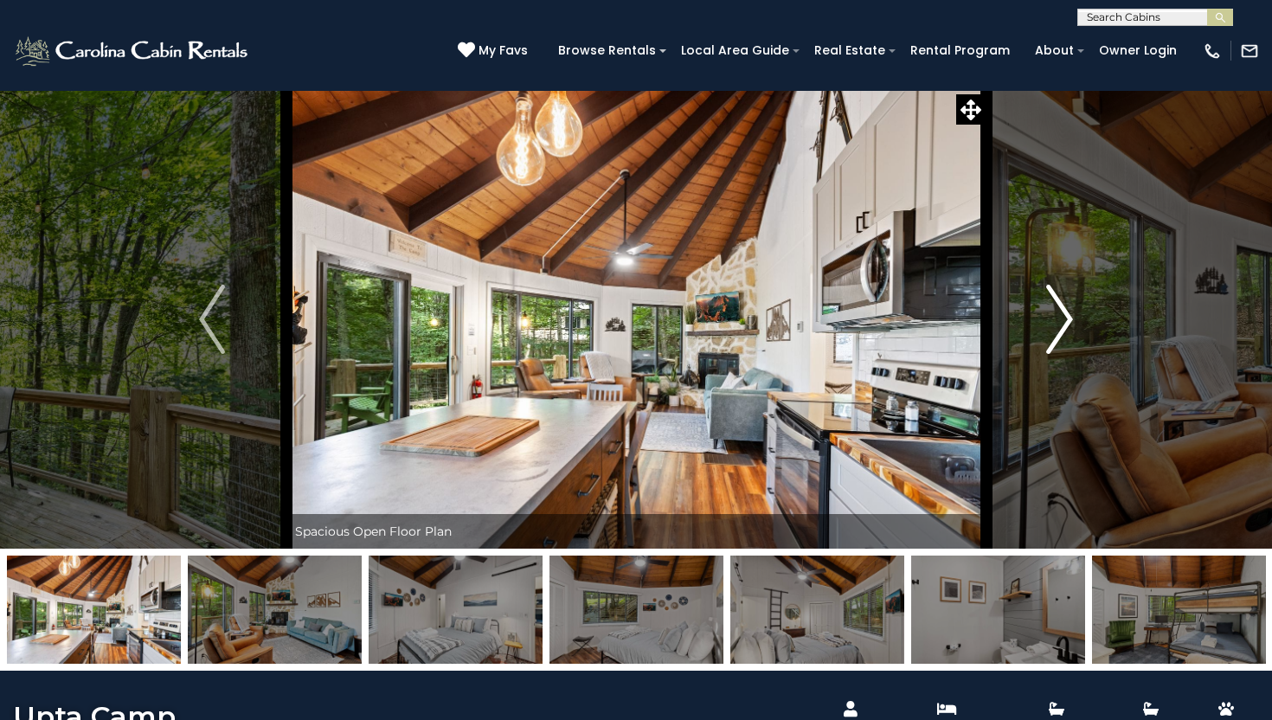
click at [1050, 308] on img "Next" at bounding box center [1060, 319] width 26 height 69
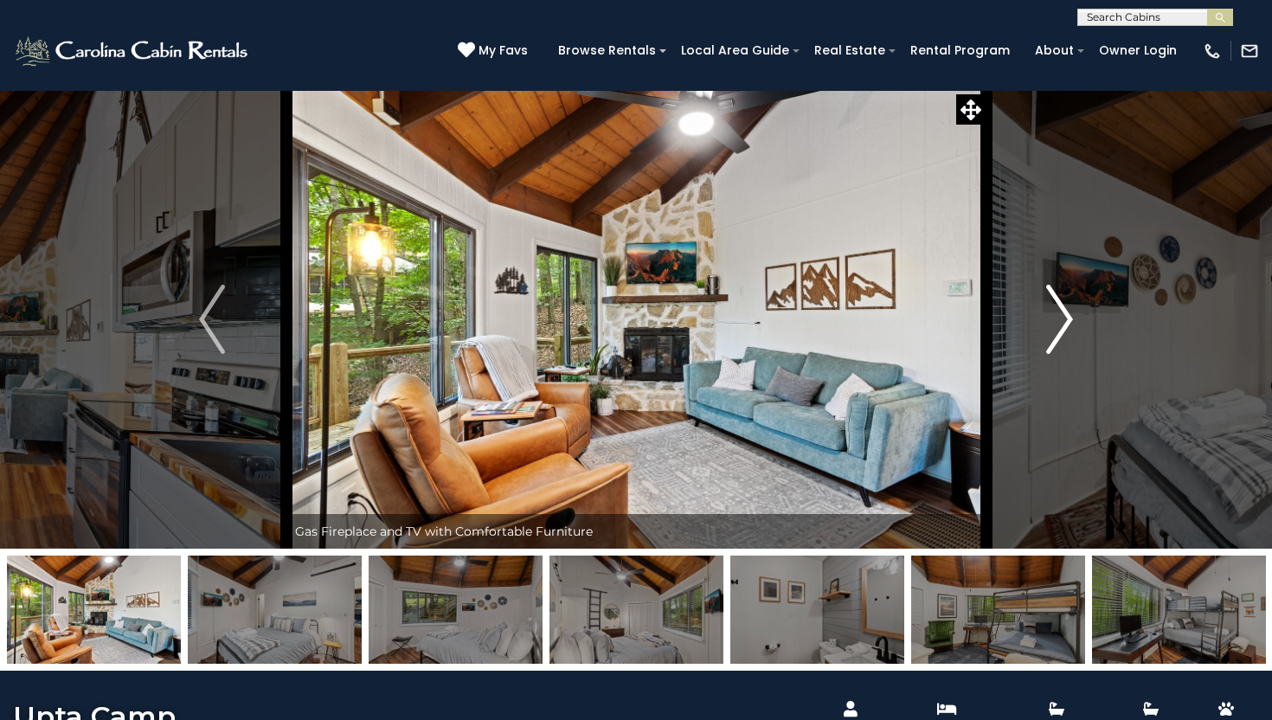
click at [1050, 308] on img "Next" at bounding box center [1060, 319] width 26 height 69
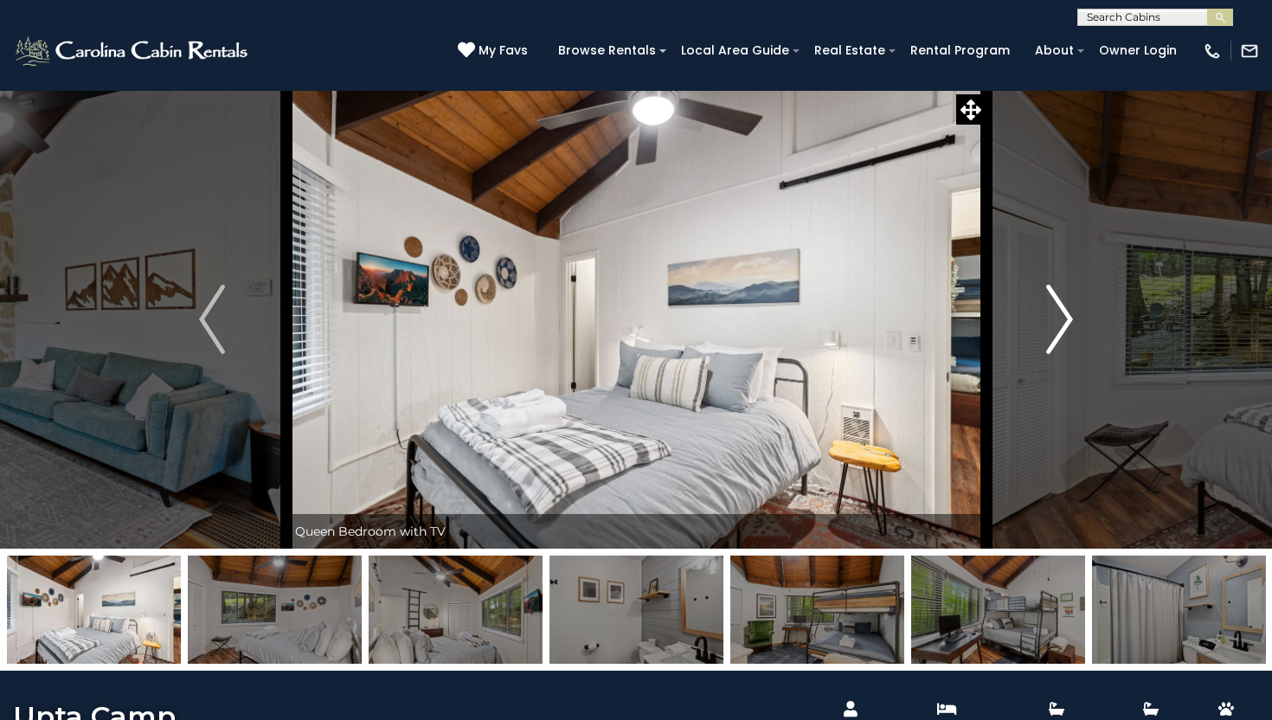
click at [1050, 308] on img "Next" at bounding box center [1060, 319] width 26 height 69
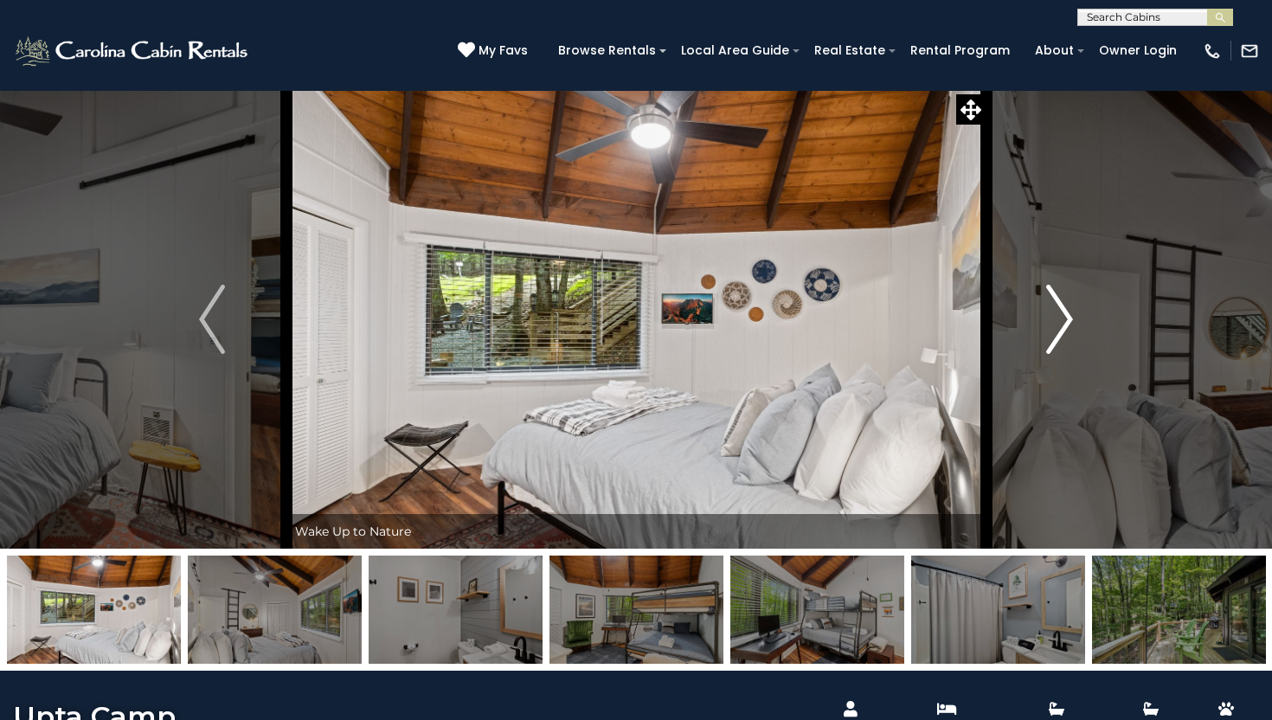
click at [1050, 308] on img "Next" at bounding box center [1060, 319] width 26 height 69
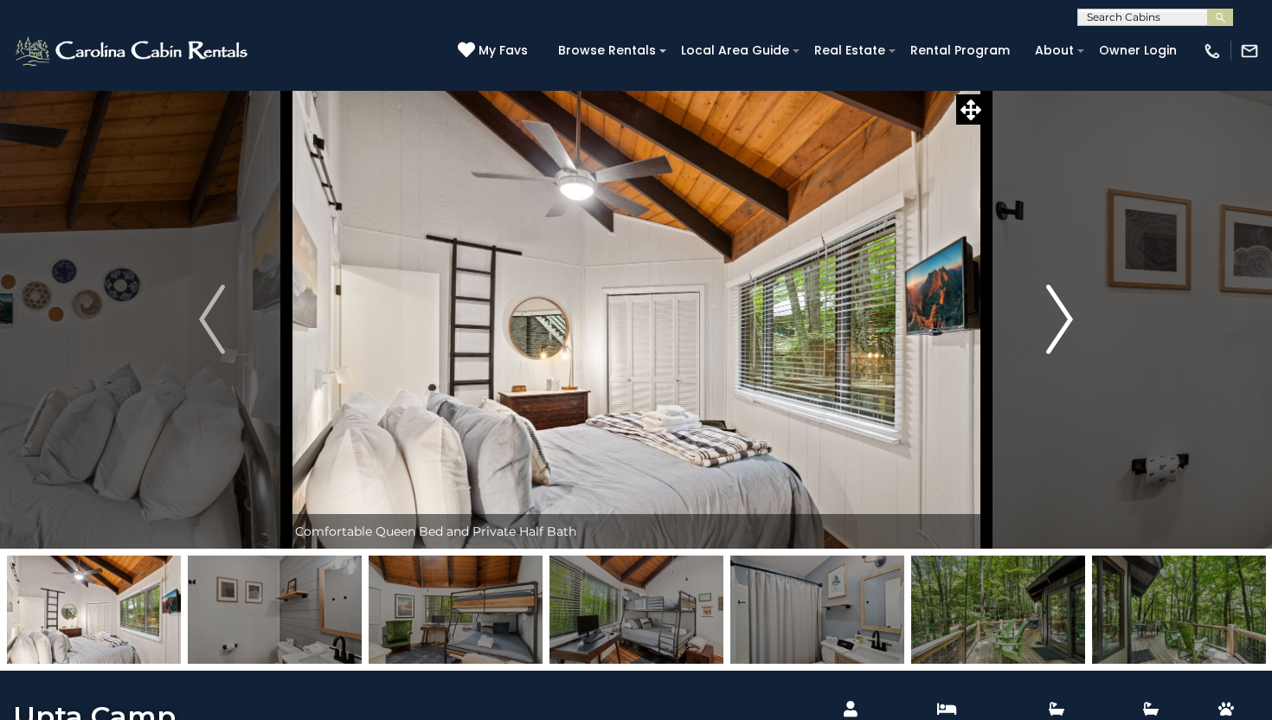
click at [1050, 308] on img "Next" at bounding box center [1060, 319] width 26 height 69
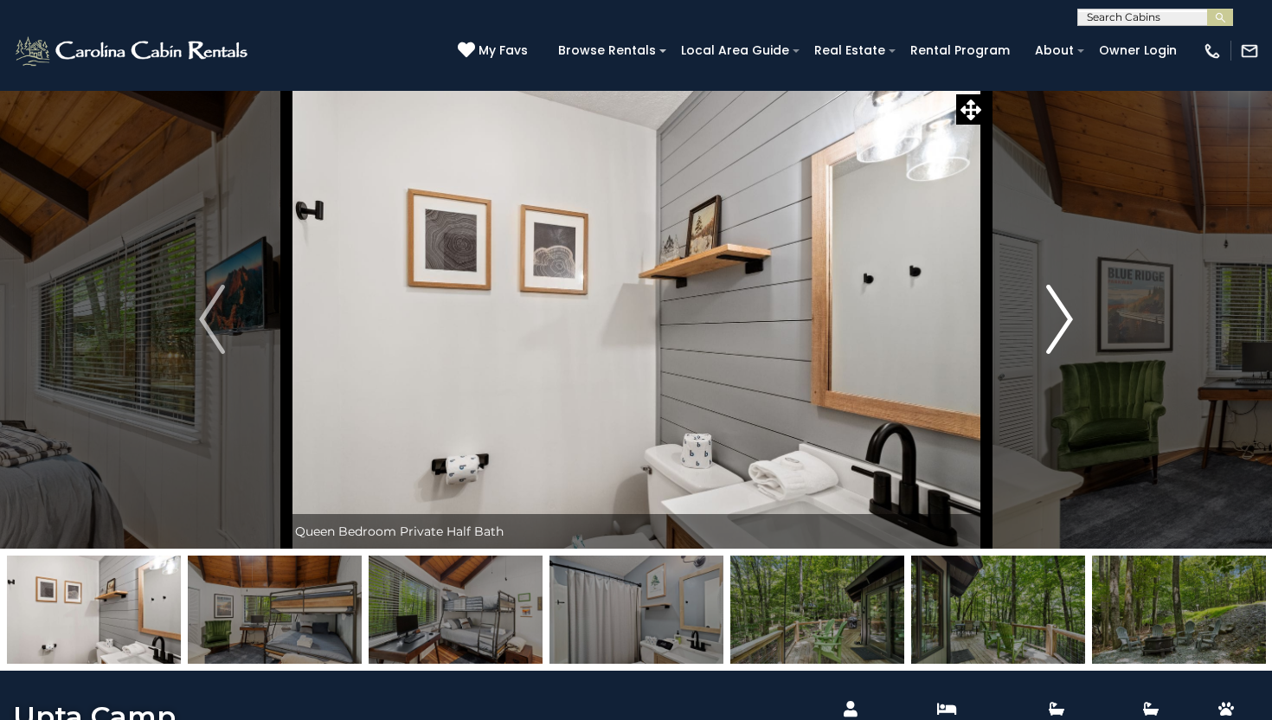
click at [1050, 308] on img "Next" at bounding box center [1060, 319] width 26 height 69
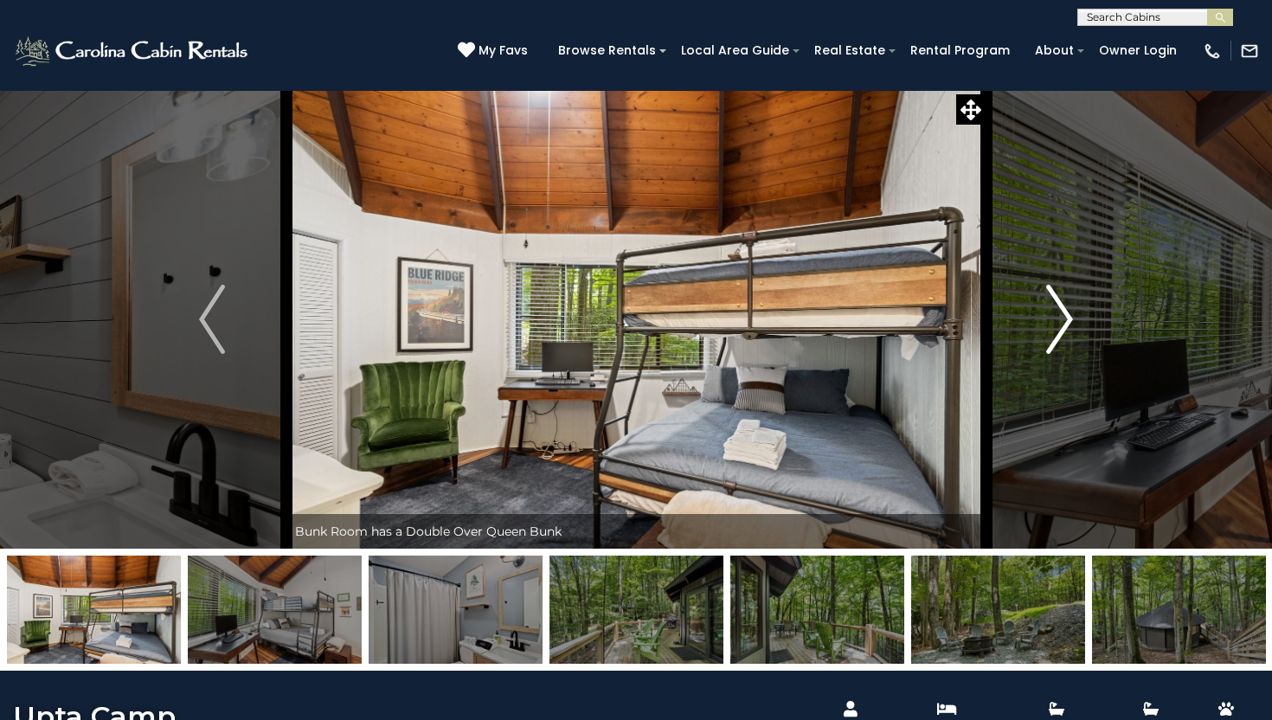
click at [1050, 308] on img "Next" at bounding box center [1060, 319] width 26 height 69
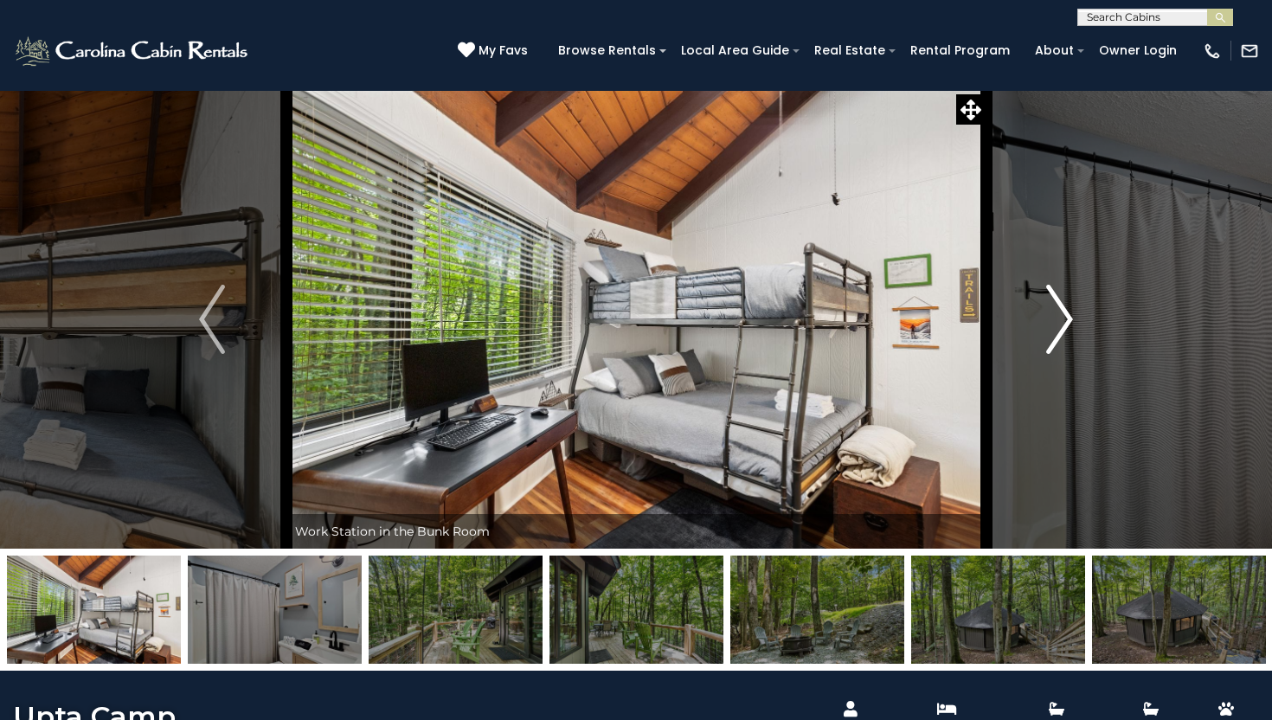
click at [1050, 308] on img "Next" at bounding box center [1060, 319] width 26 height 69
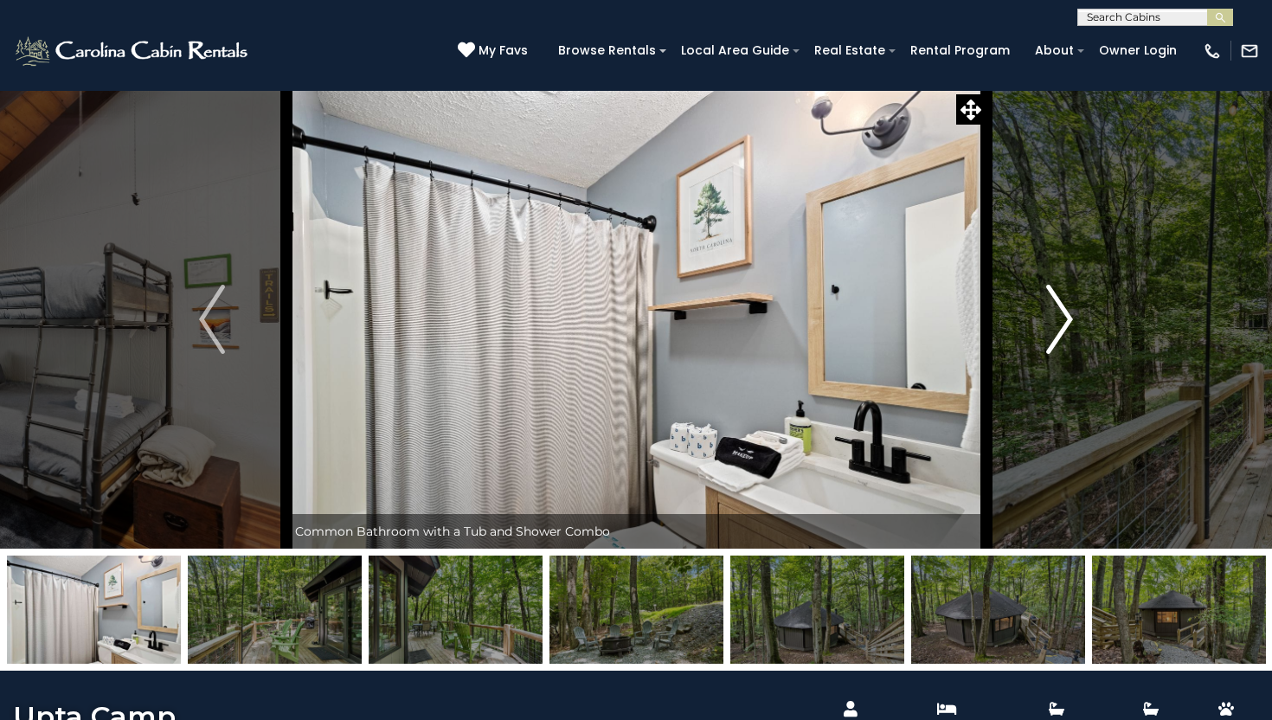
click at [1050, 308] on img "Next" at bounding box center [1060, 319] width 26 height 69
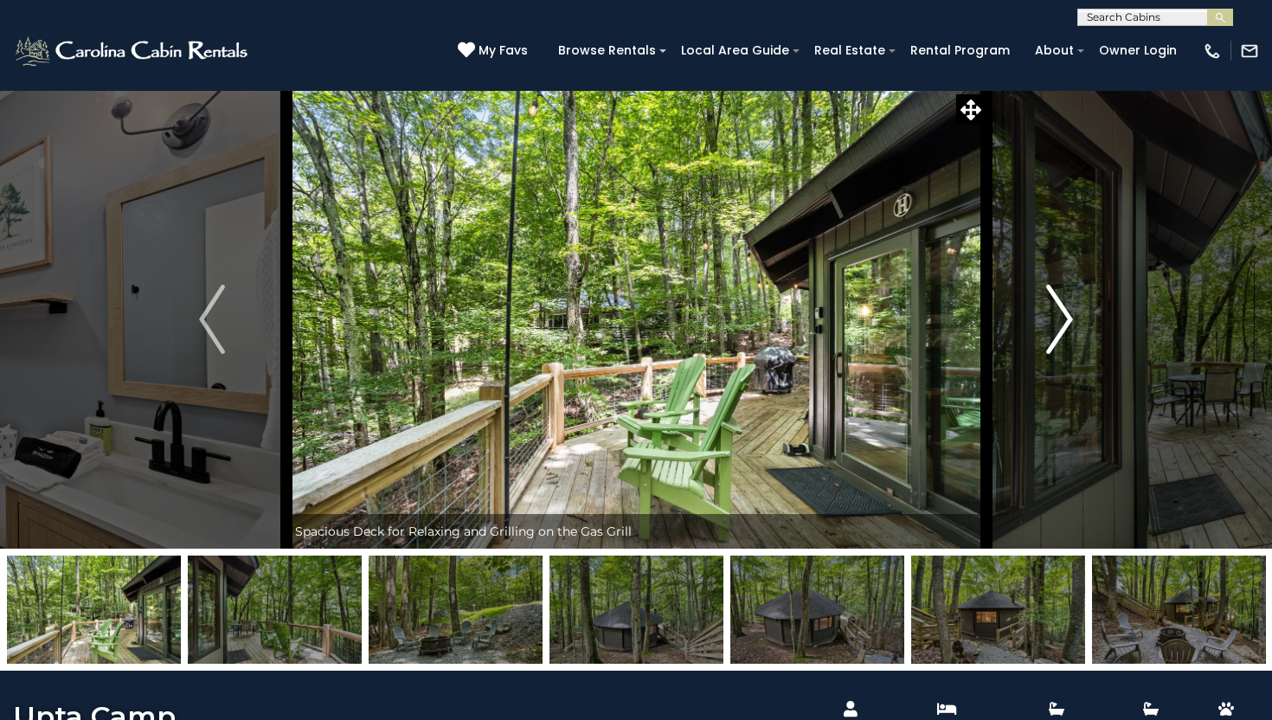
click at [1050, 308] on img "Next" at bounding box center [1060, 319] width 26 height 69
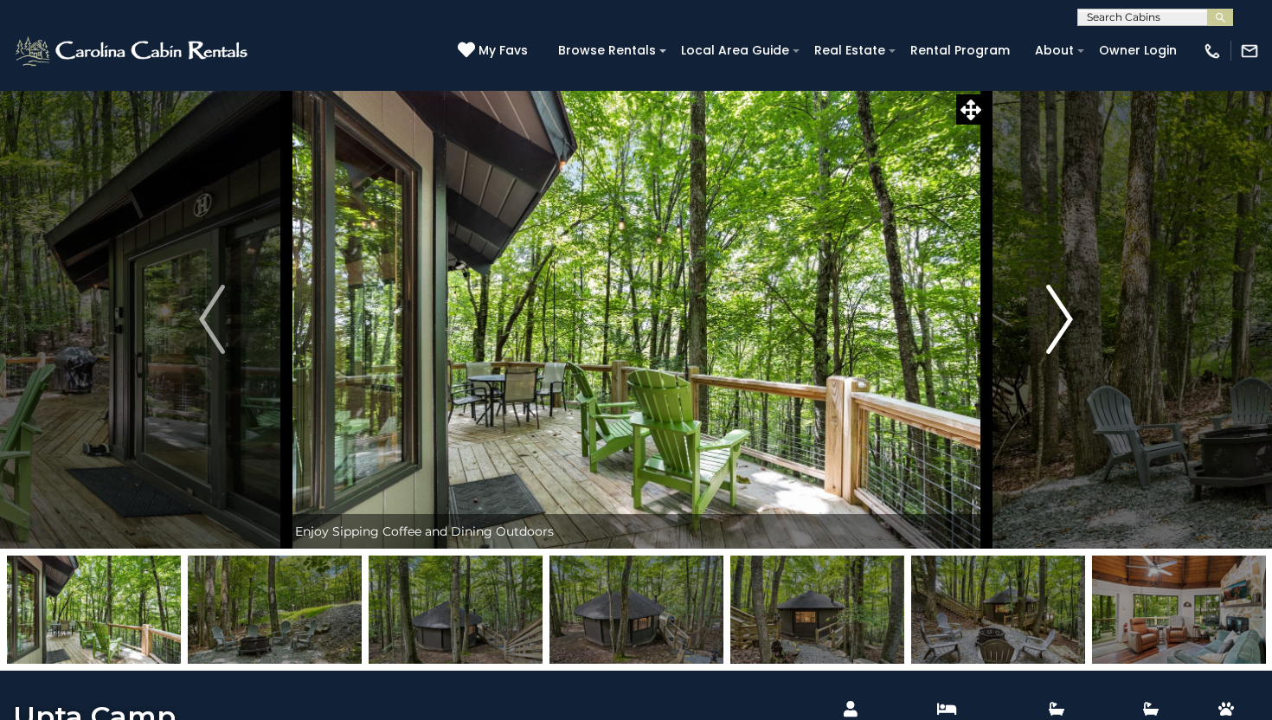
click at [1050, 308] on img "Next" at bounding box center [1060, 319] width 26 height 69
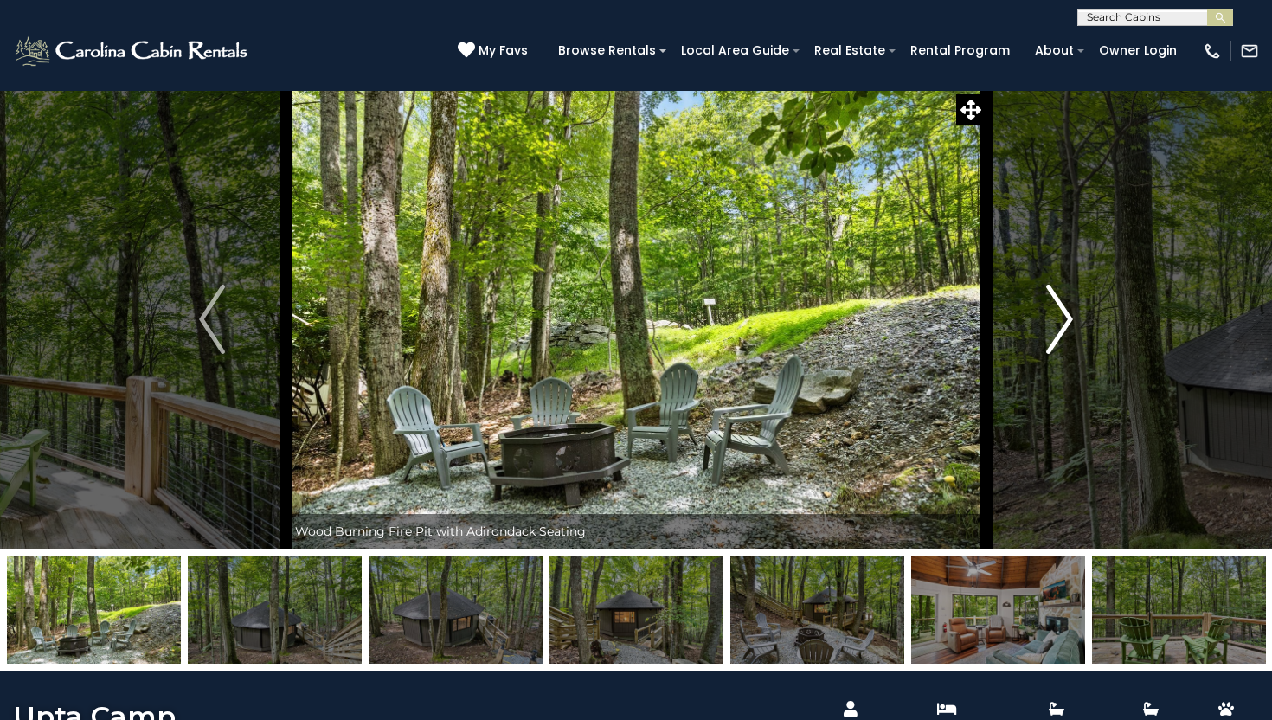
click at [1050, 308] on img "Next" at bounding box center [1060, 319] width 26 height 69
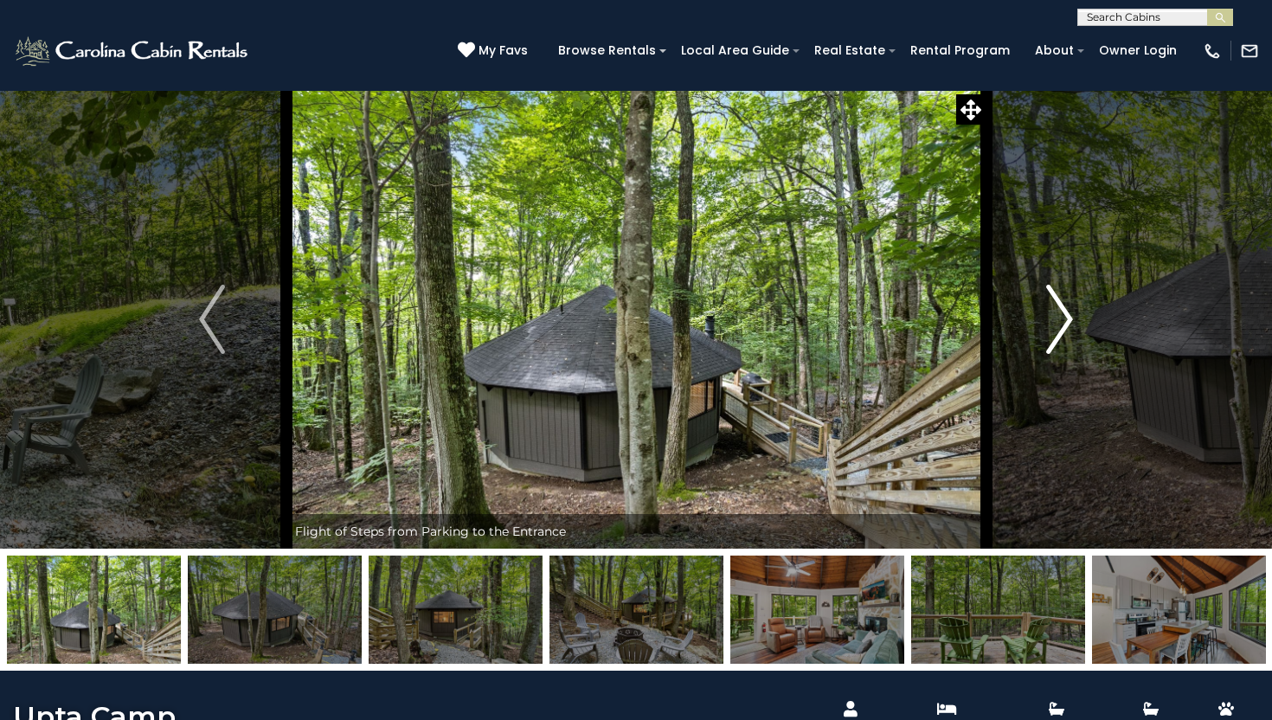
click at [1050, 308] on img "Next" at bounding box center [1060, 319] width 26 height 69
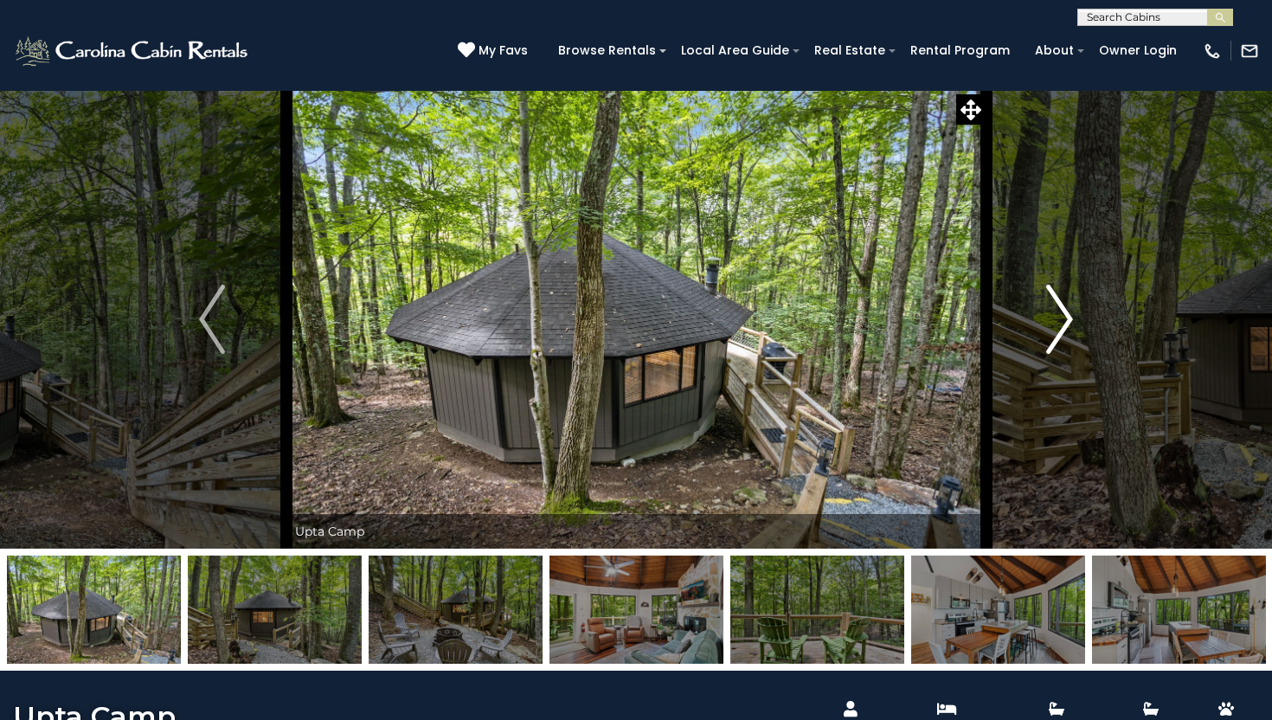
click at [1050, 308] on img "Next" at bounding box center [1060, 319] width 26 height 69
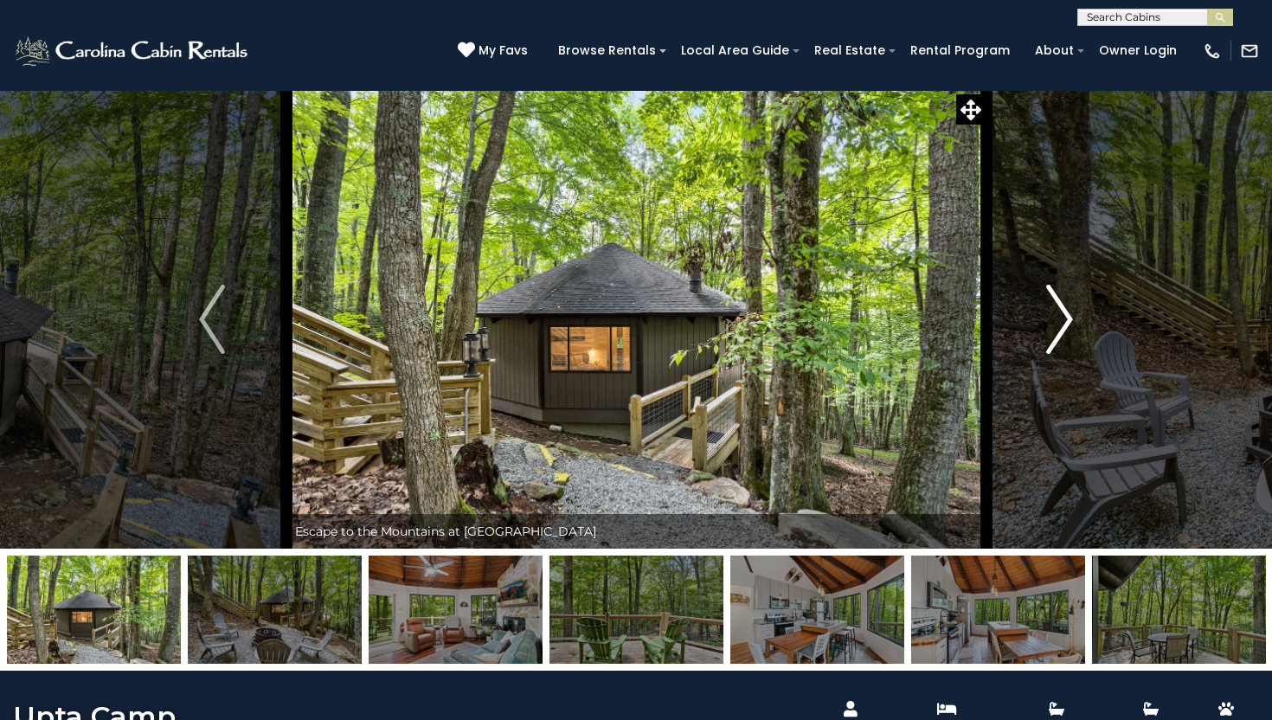
click at [1050, 308] on img "Next" at bounding box center [1060, 319] width 26 height 69
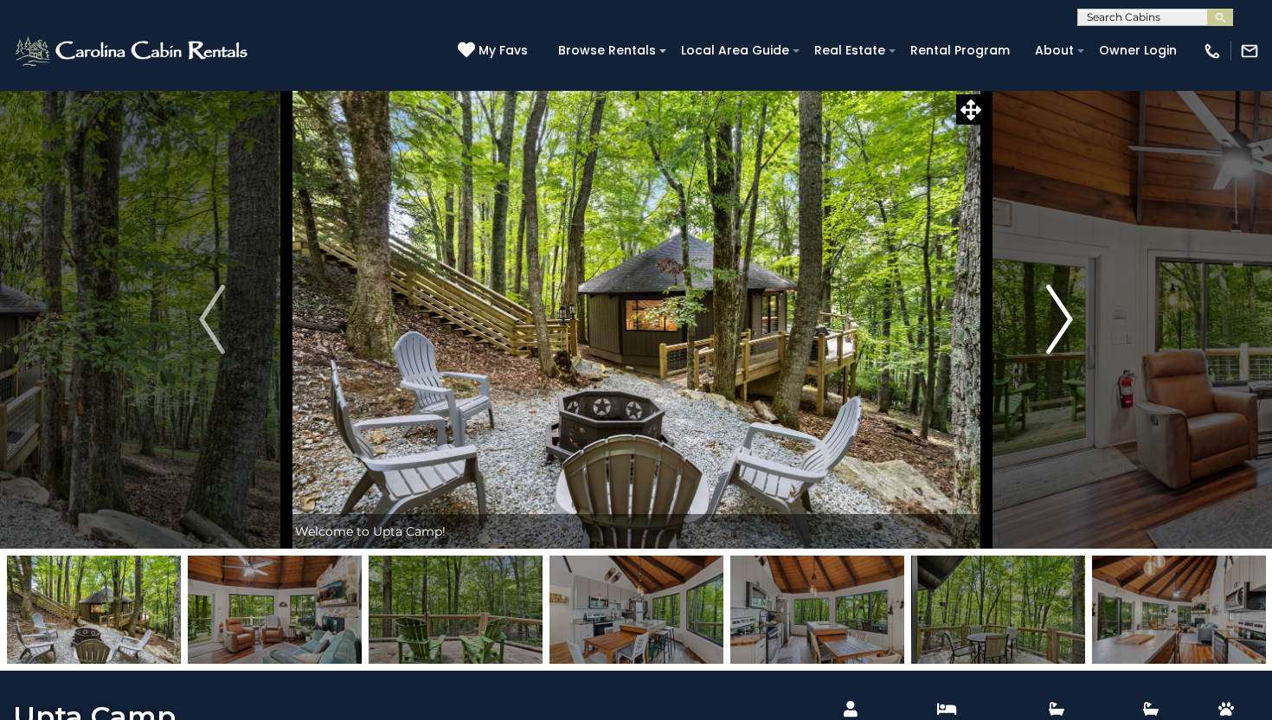
click at [1050, 308] on img "Next" at bounding box center [1060, 319] width 26 height 69
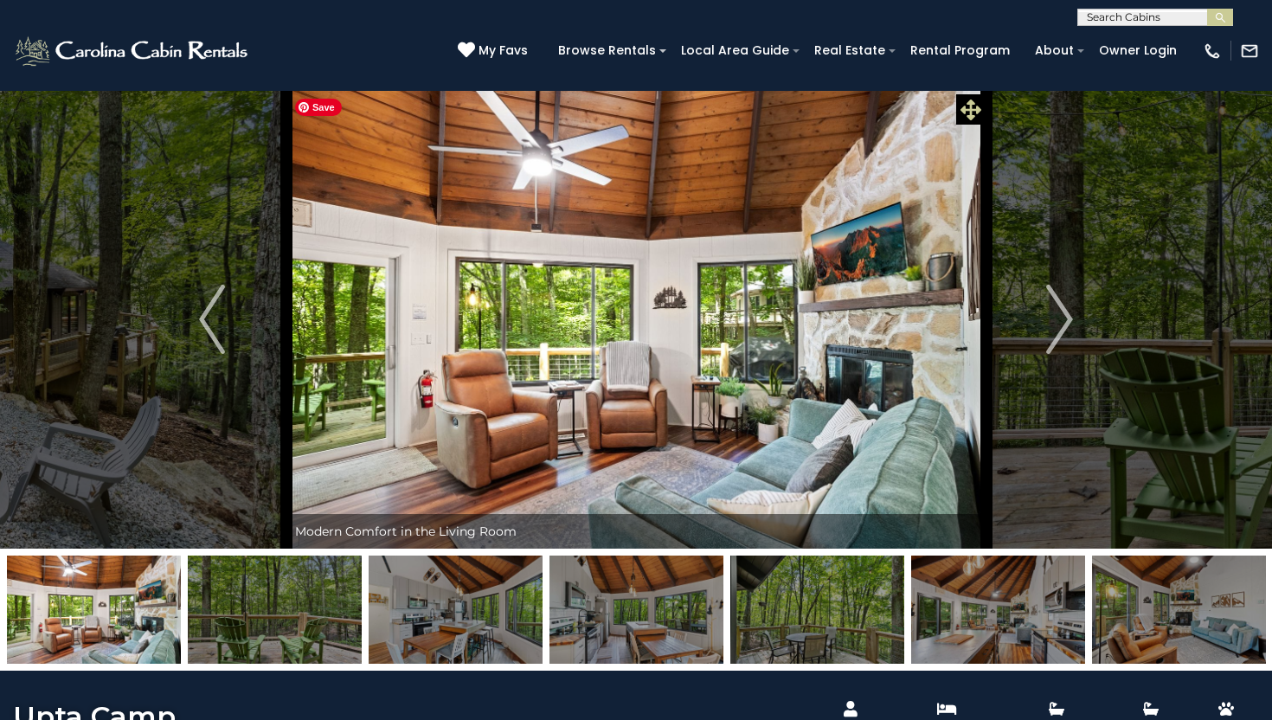
click at [972, 110] on icon at bounding box center [971, 110] width 21 height 21
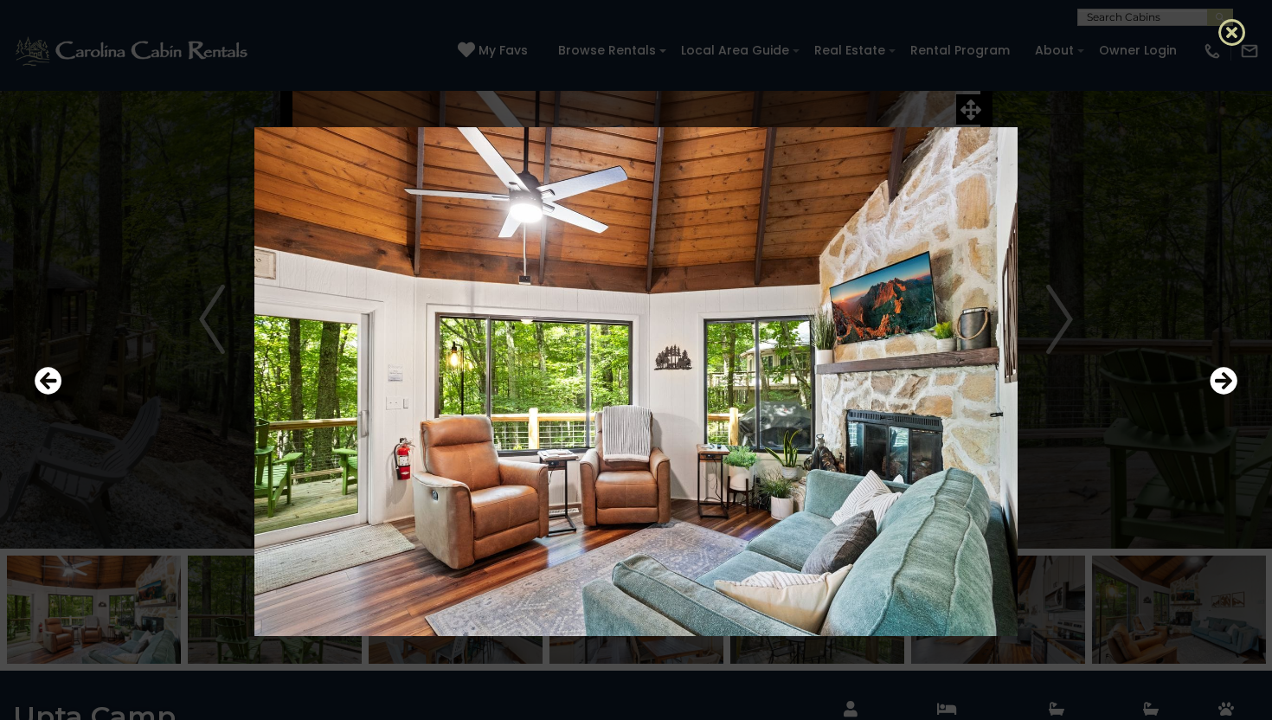
click at [1240, 35] on icon at bounding box center [1232, 32] width 28 height 28
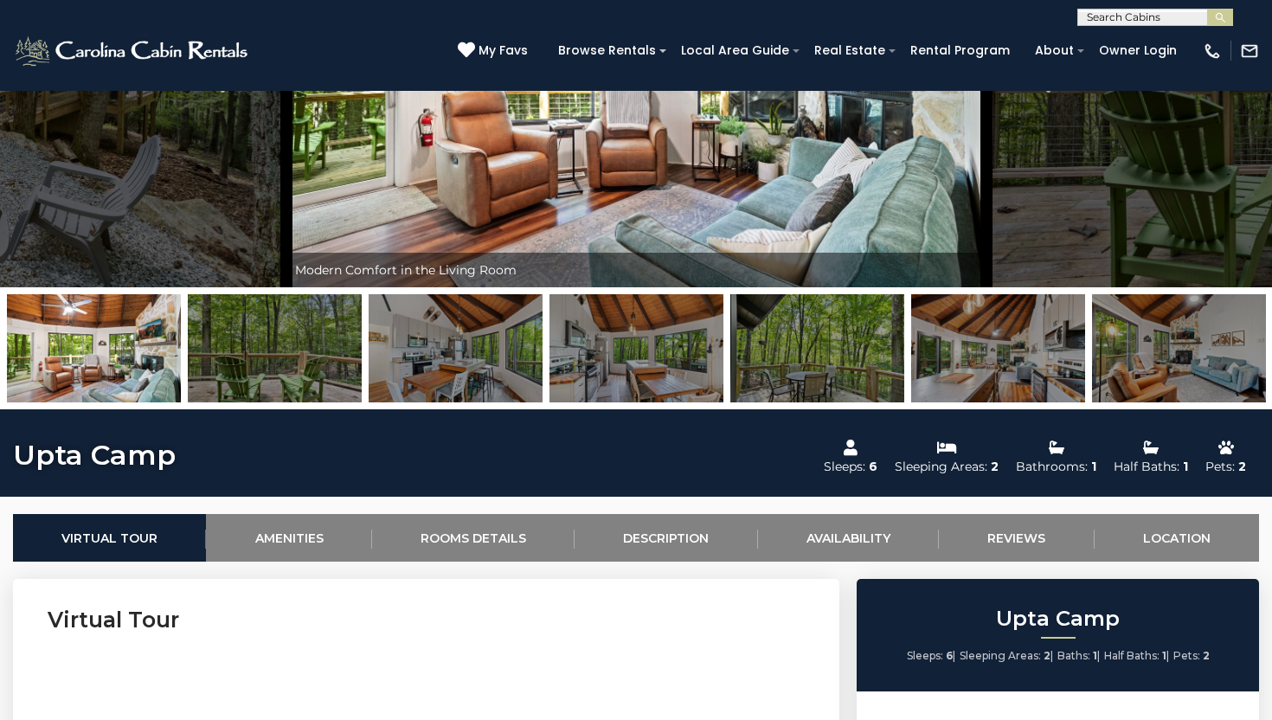
scroll to position [318, 0]
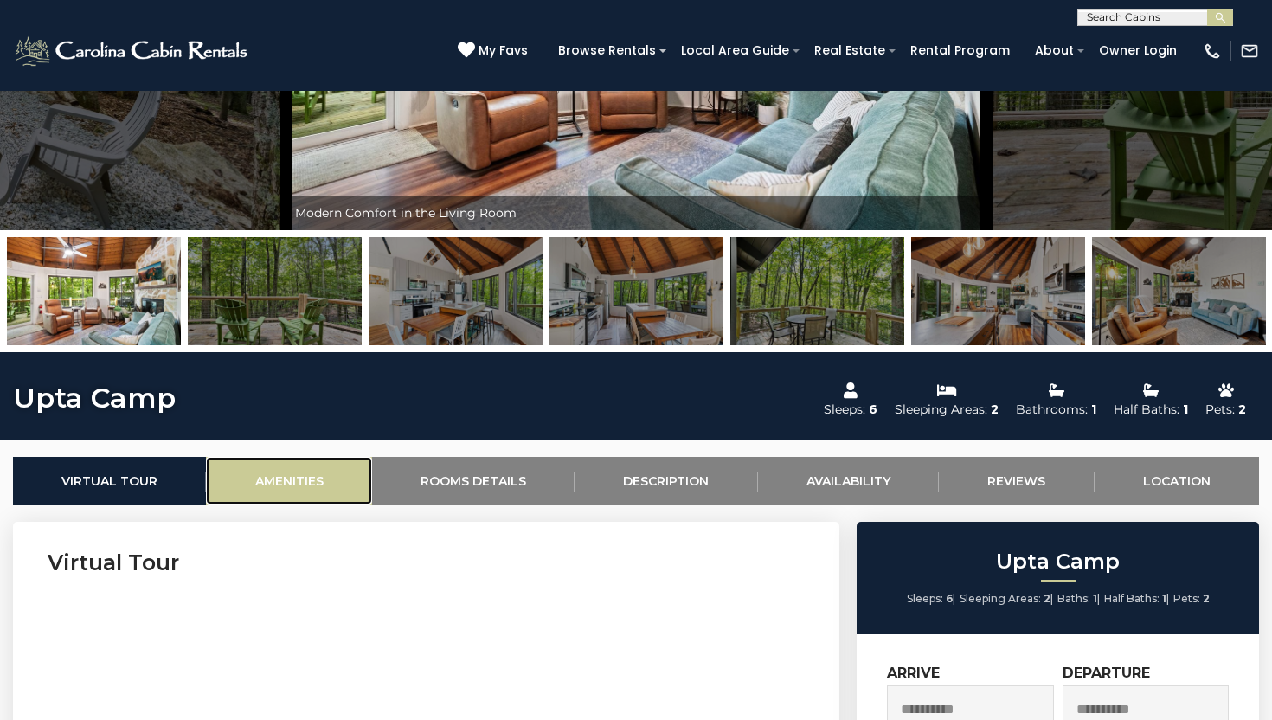
click at [293, 475] on link "Amenities" at bounding box center [288, 481] width 165 height 48
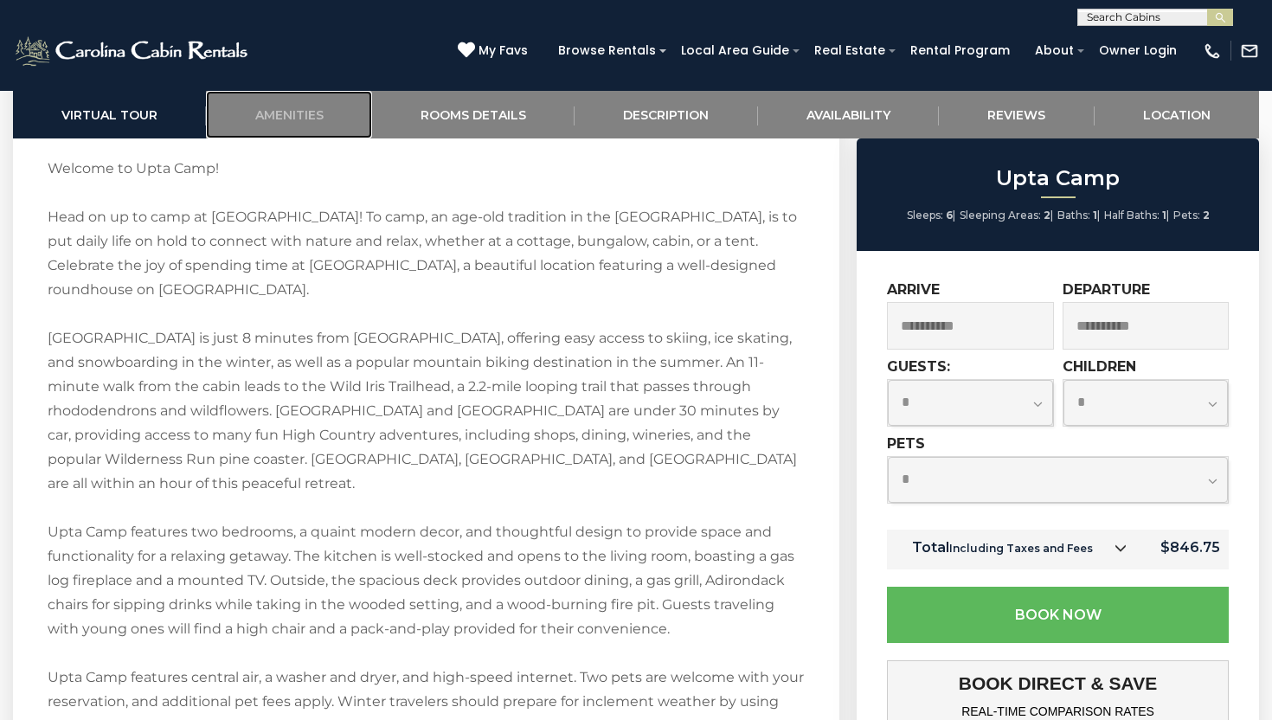
scroll to position [2117, 0]
